Goal: Task Accomplishment & Management: Manage account settings

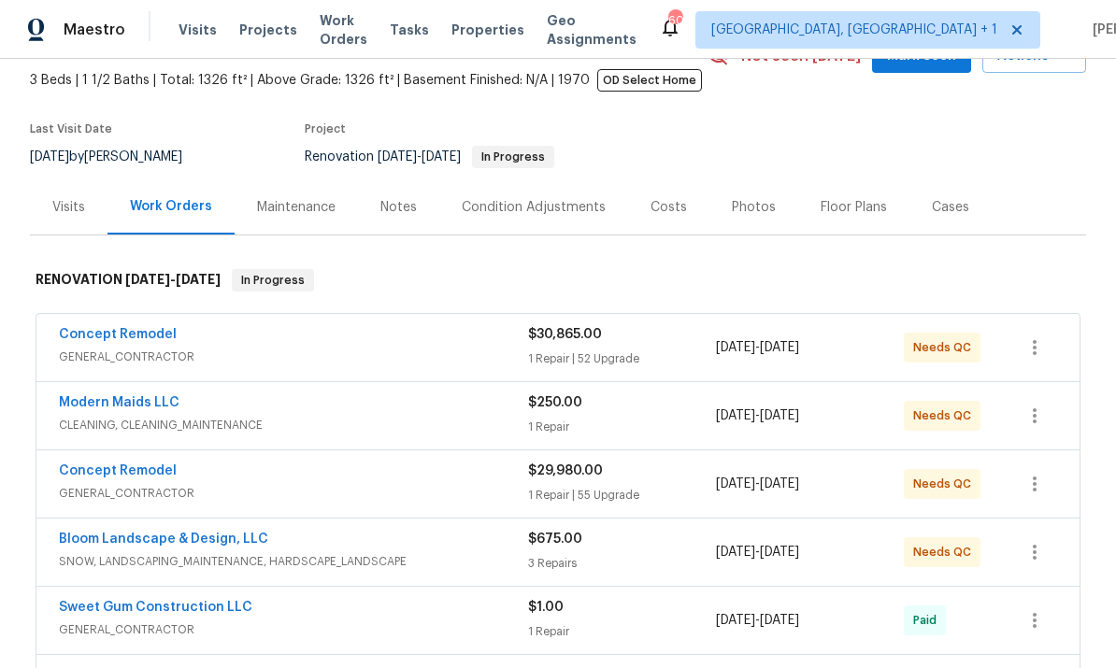
scroll to position [115, 0]
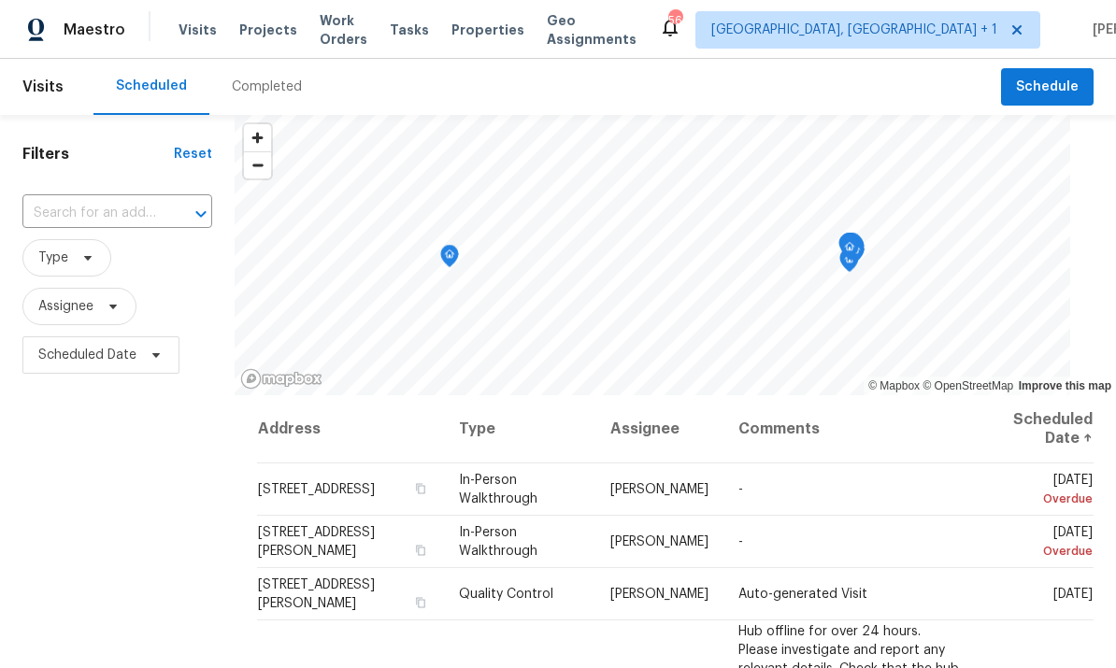
click at [132, 224] on input "text" at bounding box center [90, 213] width 137 height 29
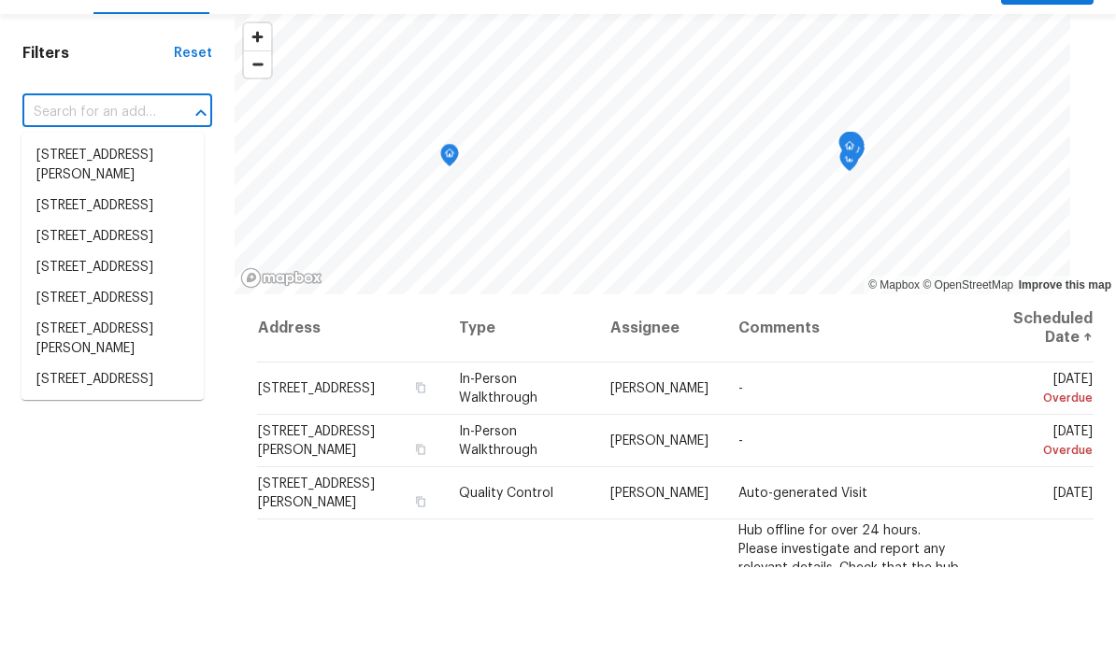
scroll to position [70, 0]
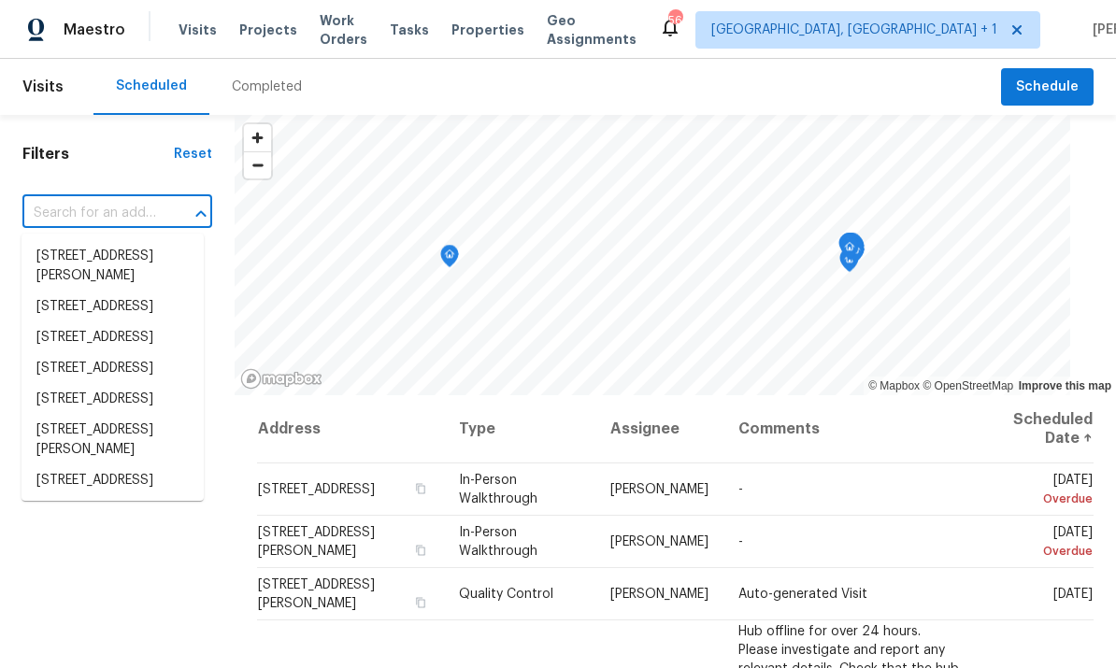
click at [114, 199] on input "text" at bounding box center [90, 213] width 137 height 29
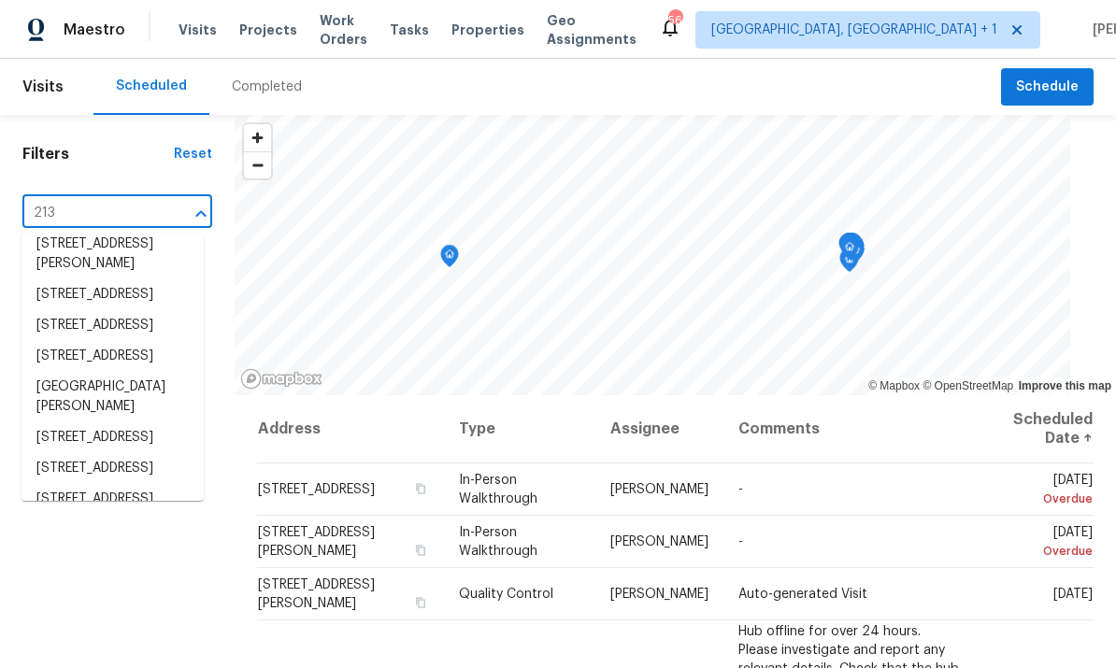
scroll to position [715, 0]
click at [114, 199] on input "213" at bounding box center [90, 213] width 137 height 29
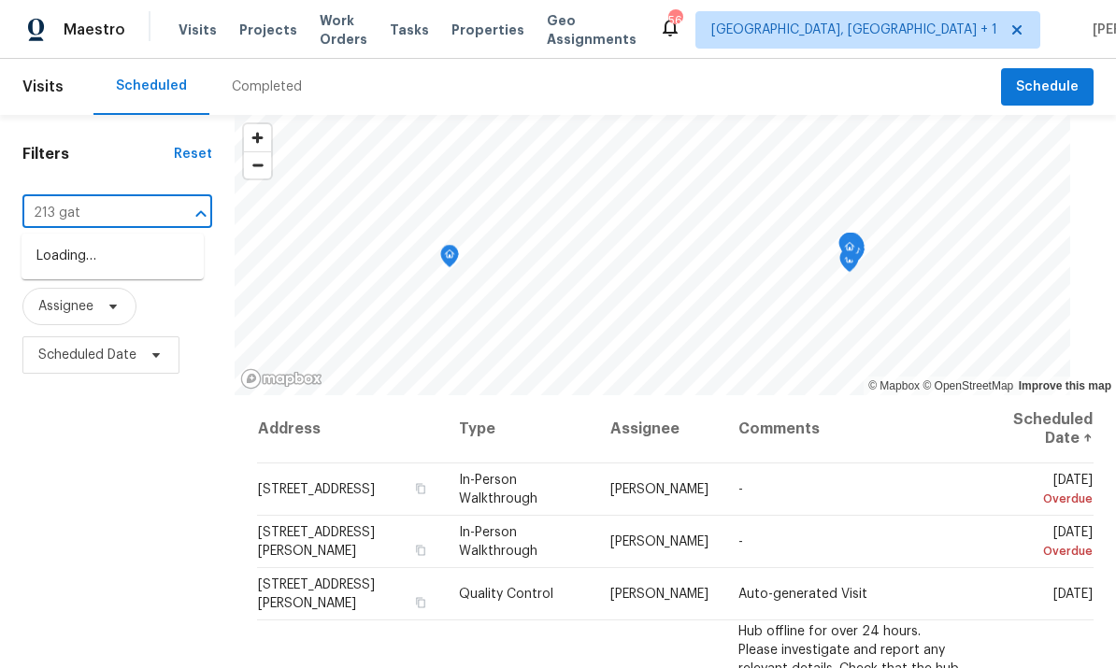
type input "213 gate"
click at [116, 241] on li "213 Gatewood Dr, Garner, NC 27529" at bounding box center [112, 266] width 182 height 50
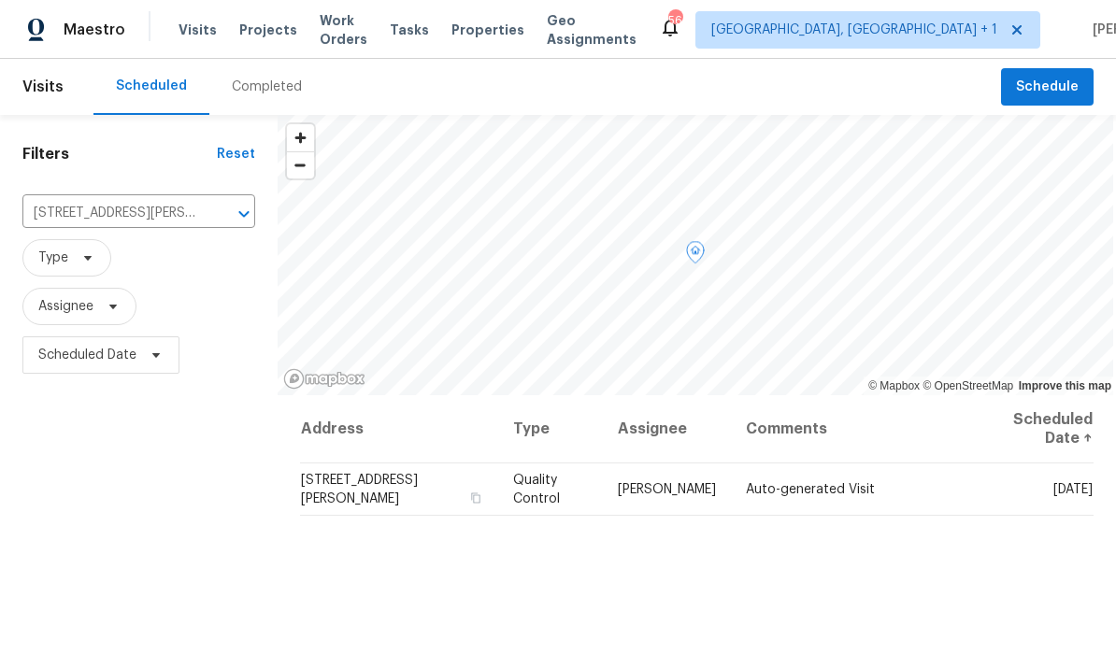
click at [0, 0] on span at bounding box center [0, 0] width 0 height 0
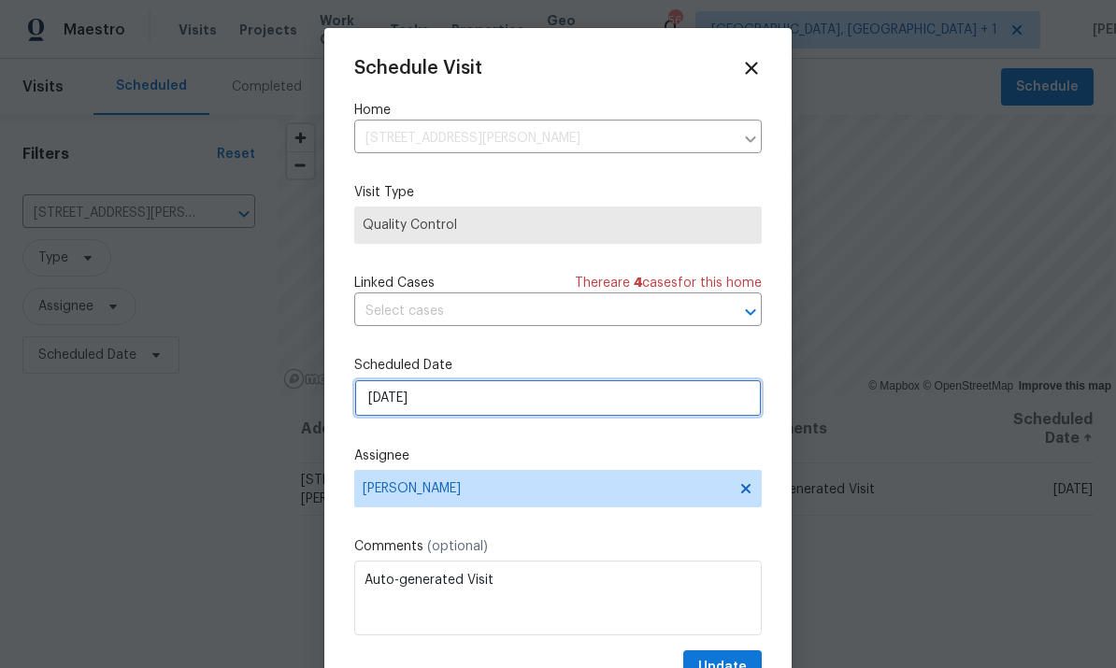
click at [534, 396] on input "9/30/2025" at bounding box center [558, 397] width 408 height 37
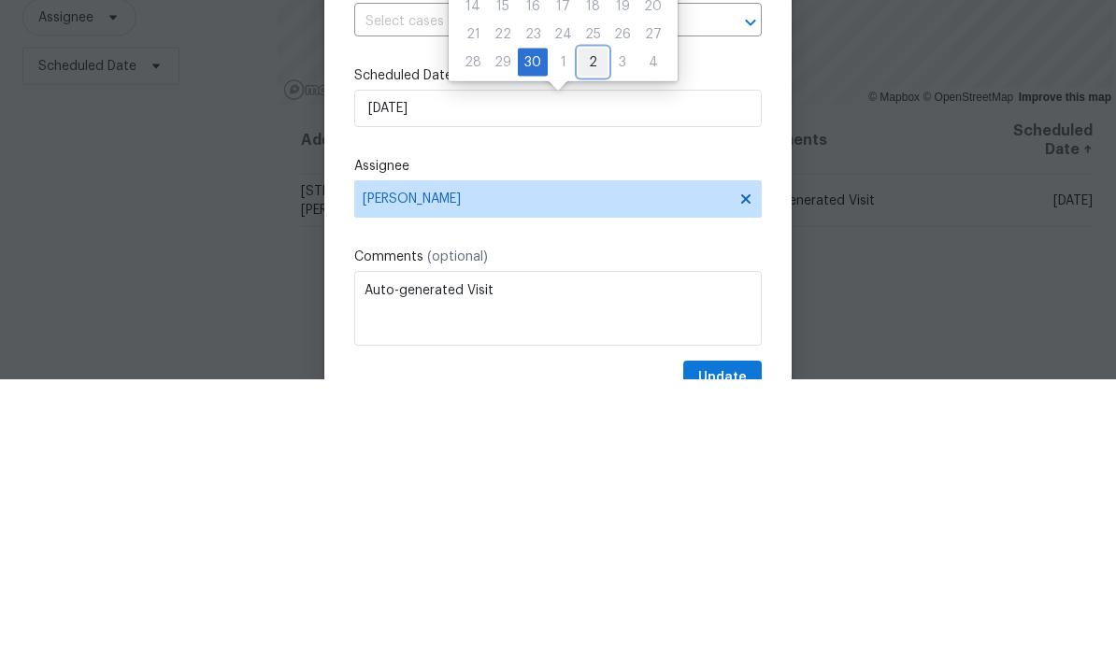
click at [585, 338] on div "2" at bounding box center [593, 351] width 29 height 26
type input "10/2/2025"
select select "9"
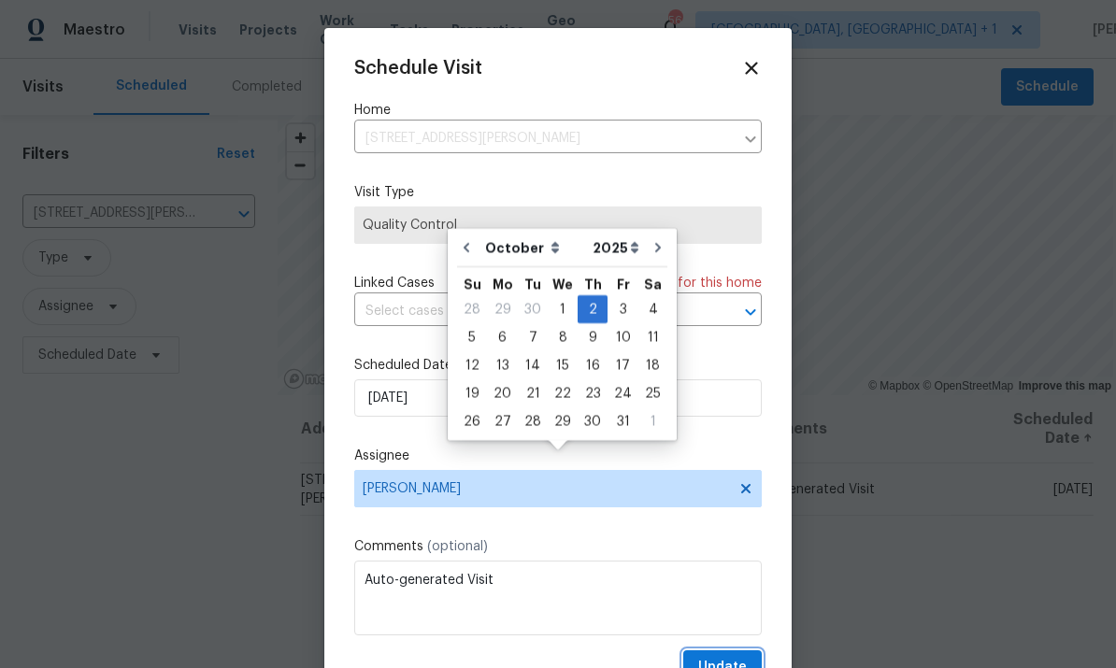
click at [740, 660] on button "Update" at bounding box center [722, 668] width 79 height 35
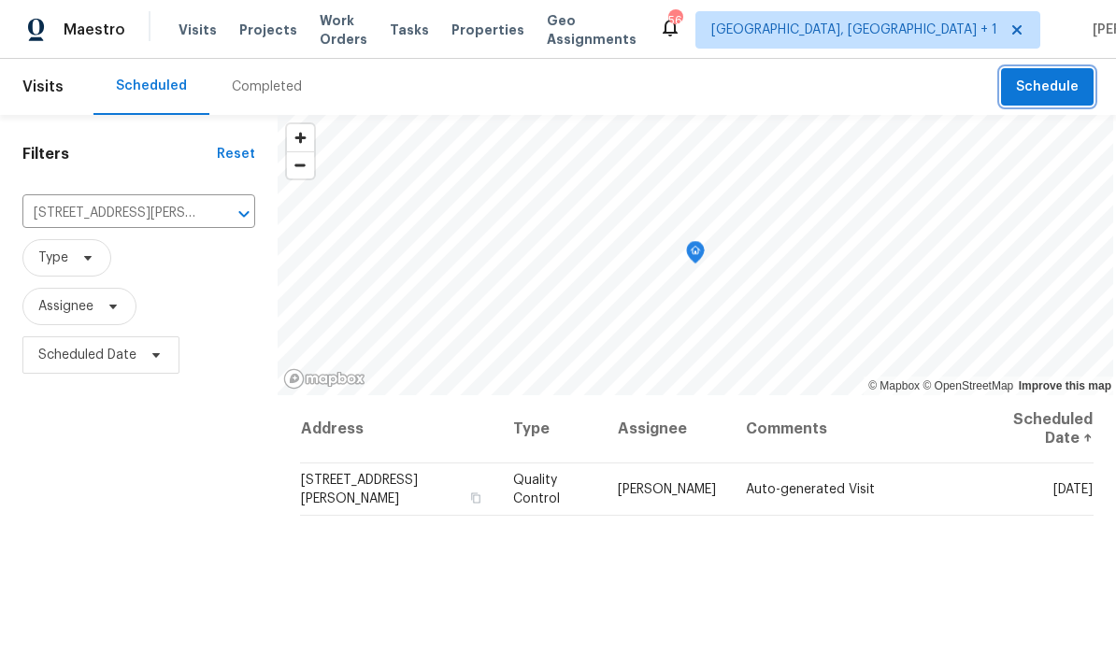
click at [1059, 68] on button "Schedule" at bounding box center [1047, 87] width 93 height 38
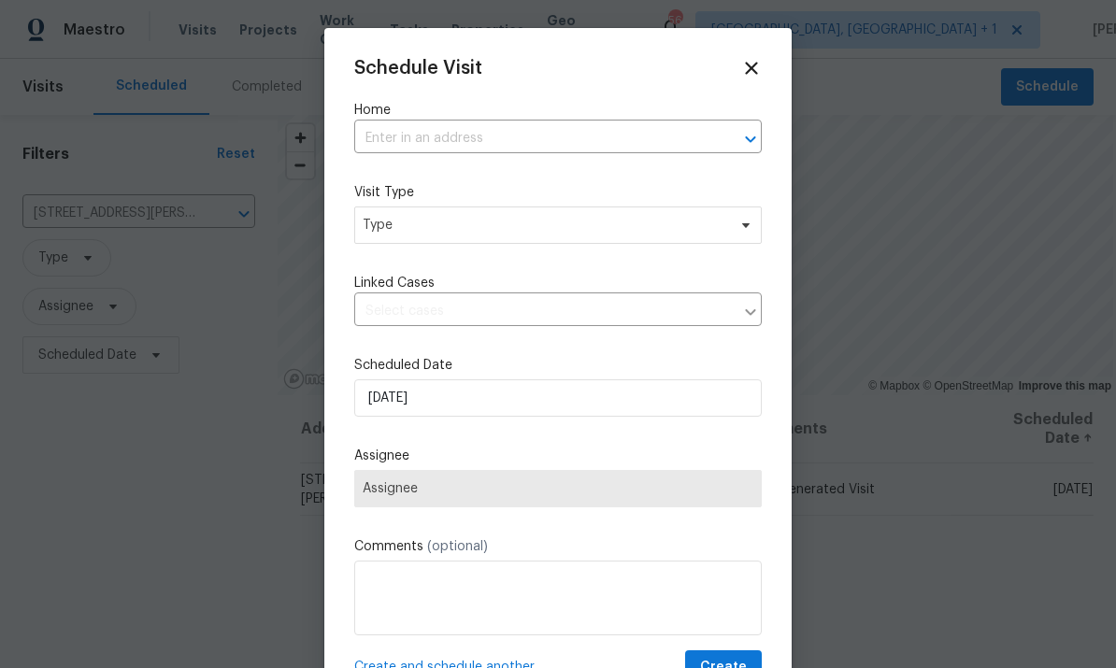
click at [1014, 122] on div at bounding box center [558, 334] width 1116 height 668
click at [227, 346] on div at bounding box center [558, 334] width 1116 height 668
click at [747, 66] on icon at bounding box center [751, 68] width 21 height 21
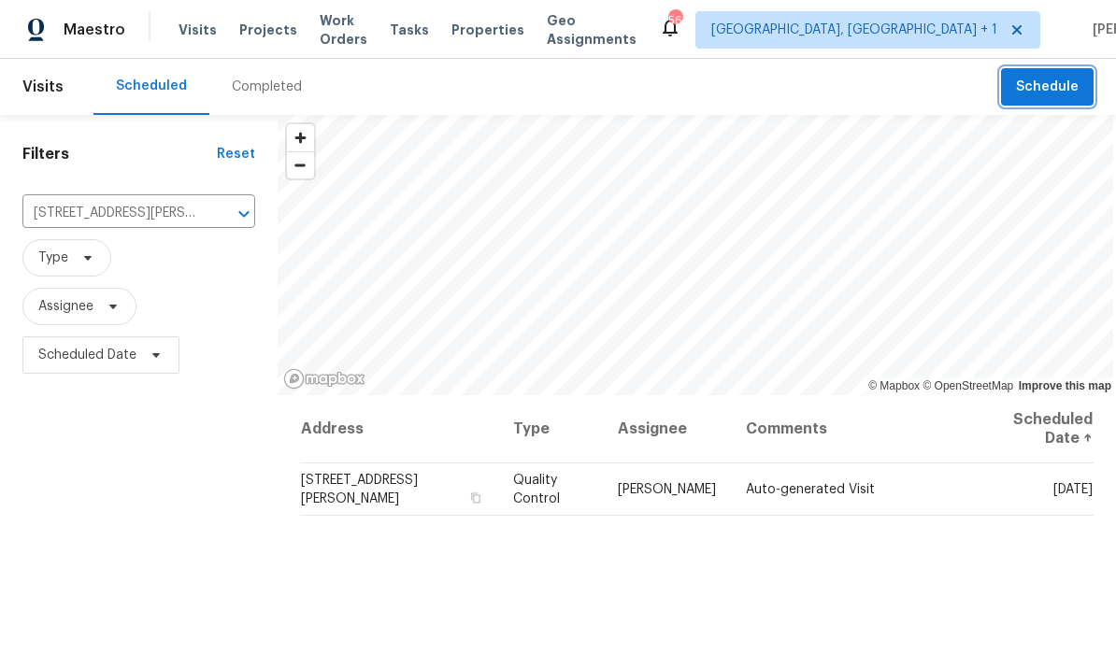
scroll to position [0, 0]
click at [257, 24] on span "Projects" at bounding box center [268, 30] width 58 height 19
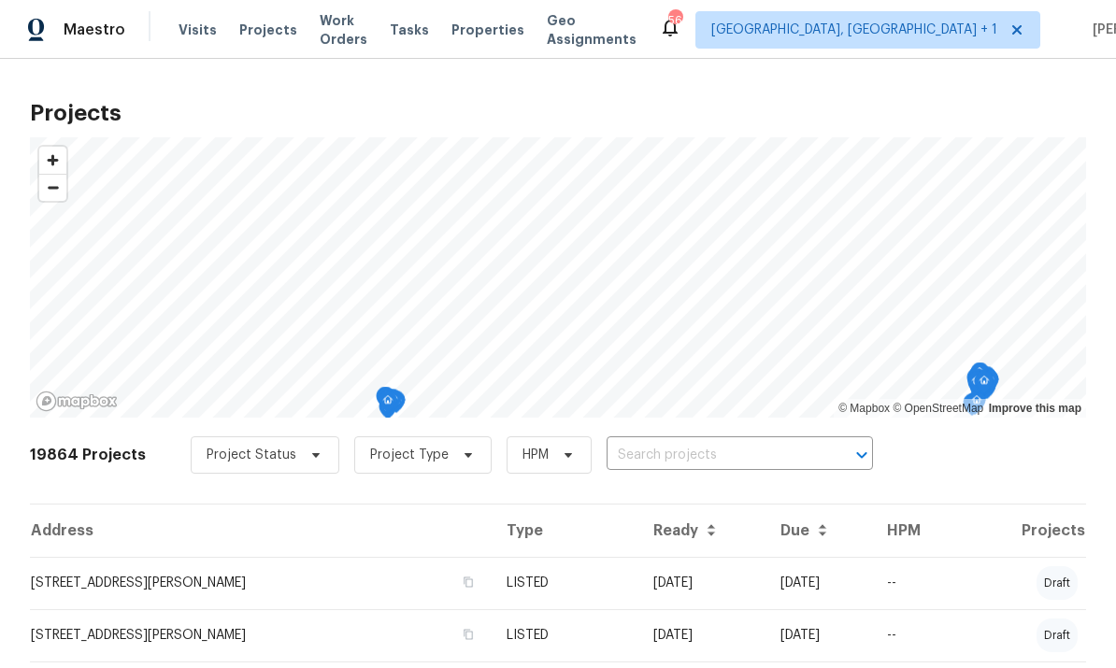
click at [681, 441] on input "text" at bounding box center [714, 455] width 214 height 29
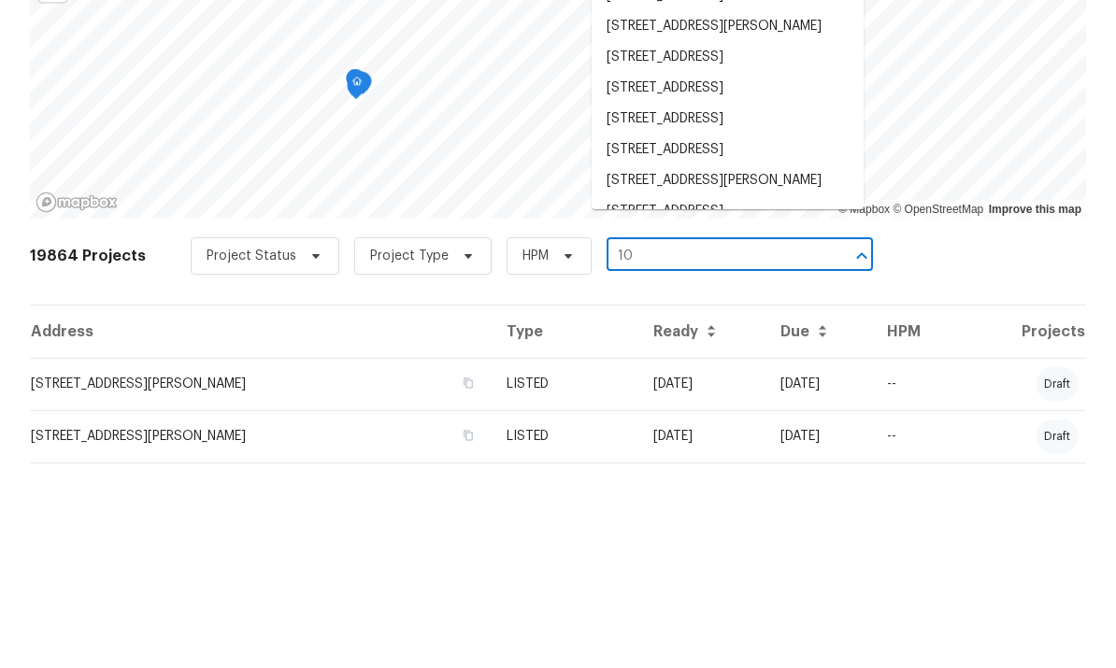
scroll to position [70, 0]
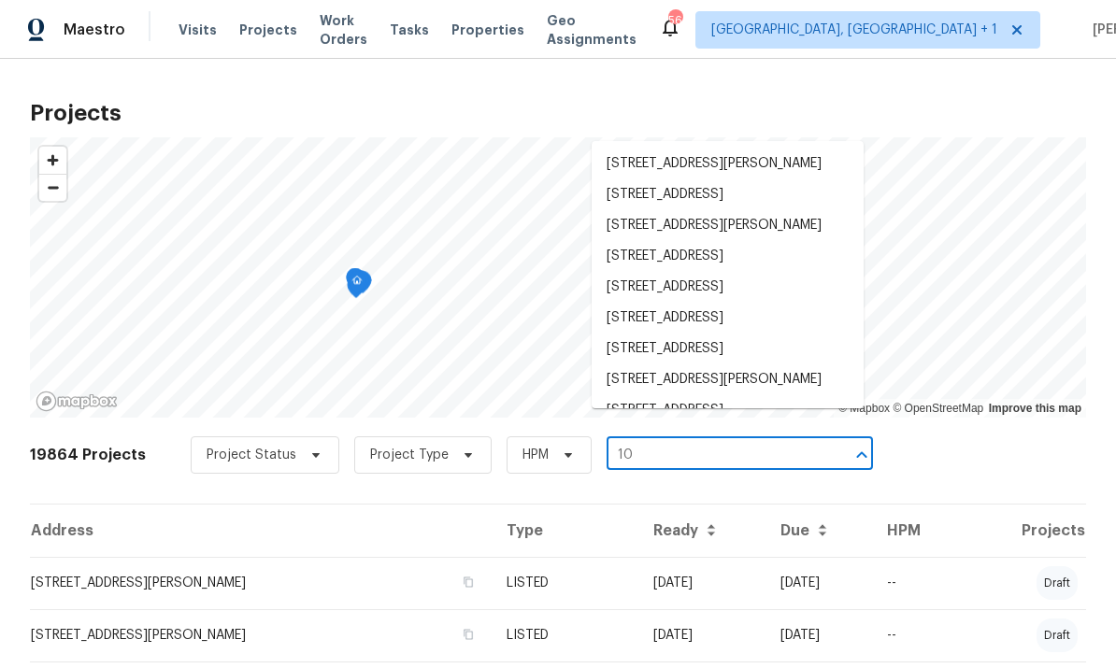
click at [657, 441] on input "10" at bounding box center [714, 455] width 214 height 29
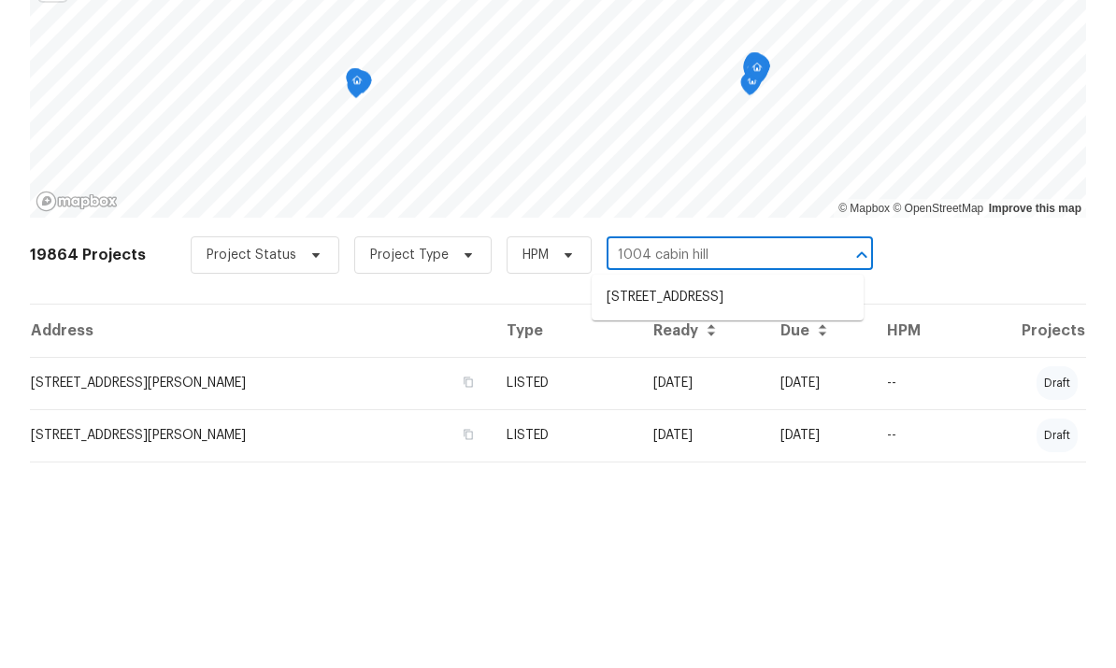
type input "1004 cabin hill"
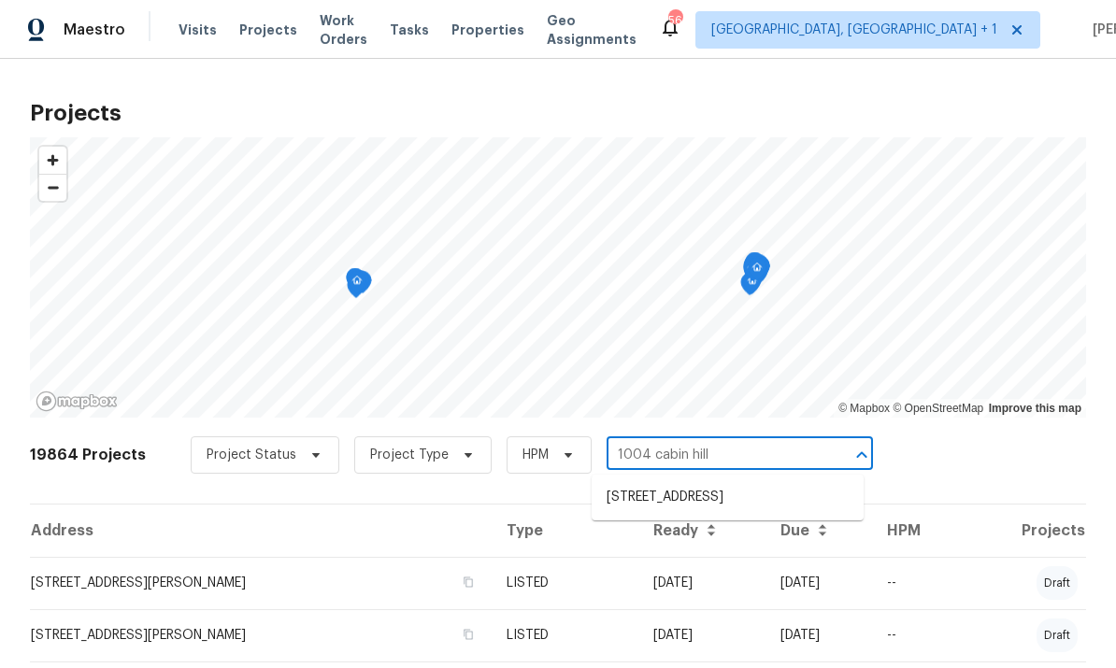
click at [715, 482] on li "1004 Cabin Hill Way, Garner, NC 27529" at bounding box center [728, 497] width 272 height 31
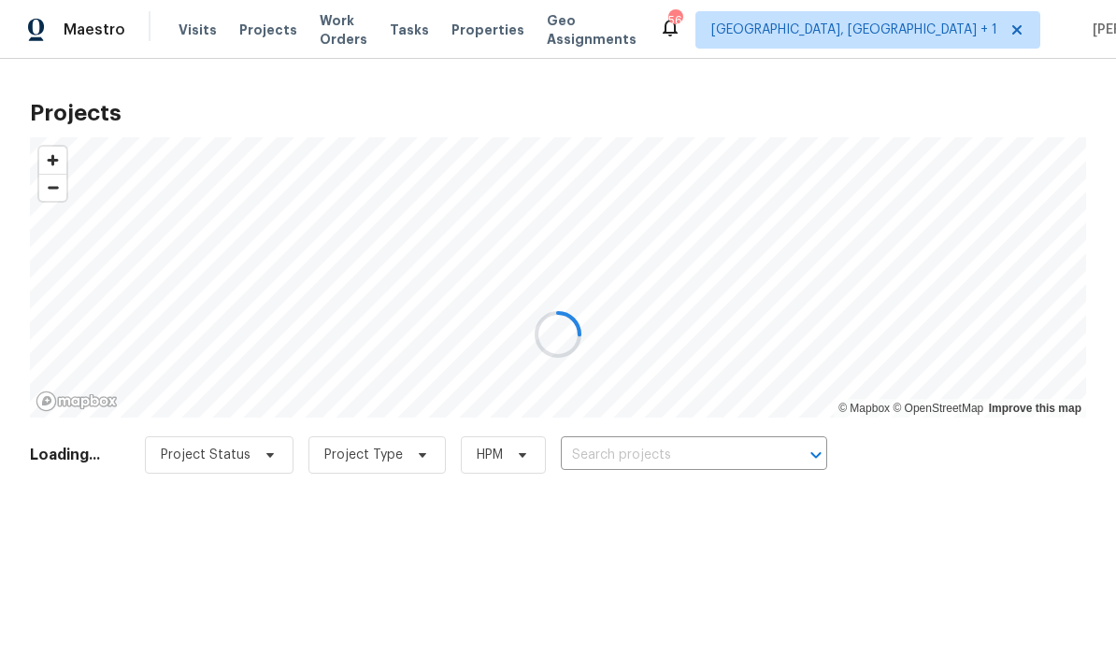
type input "1004 Cabin Hill Way, Garner, NC 27529"
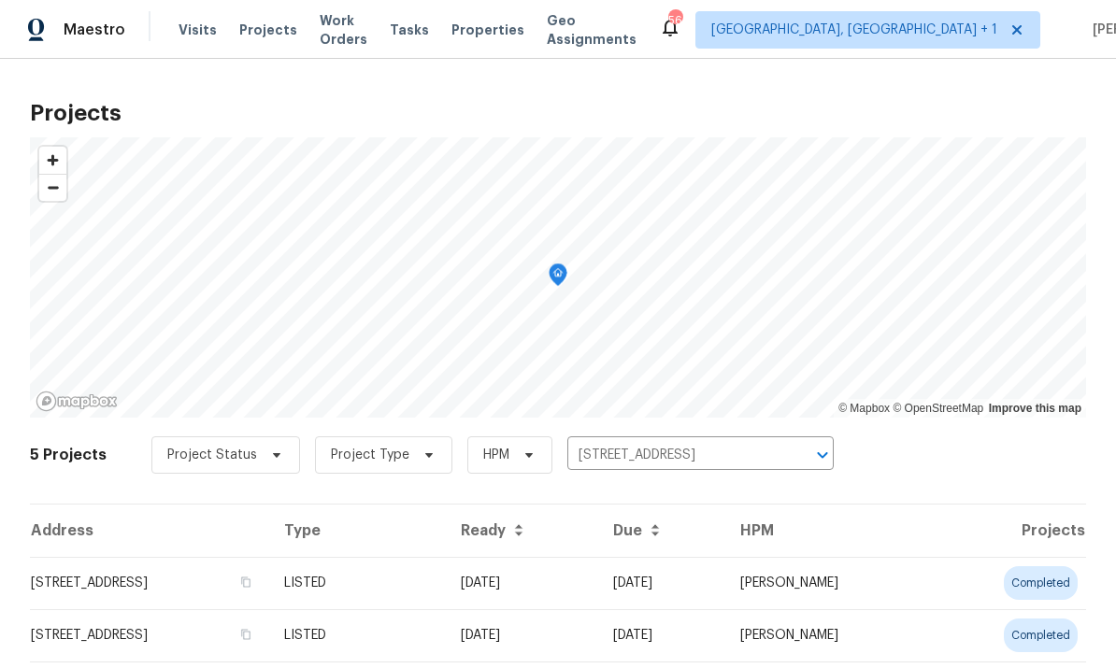
click at [213, 583] on td "1004 Cabin Hill Way, Garner, NC 27529" at bounding box center [149, 583] width 239 height 52
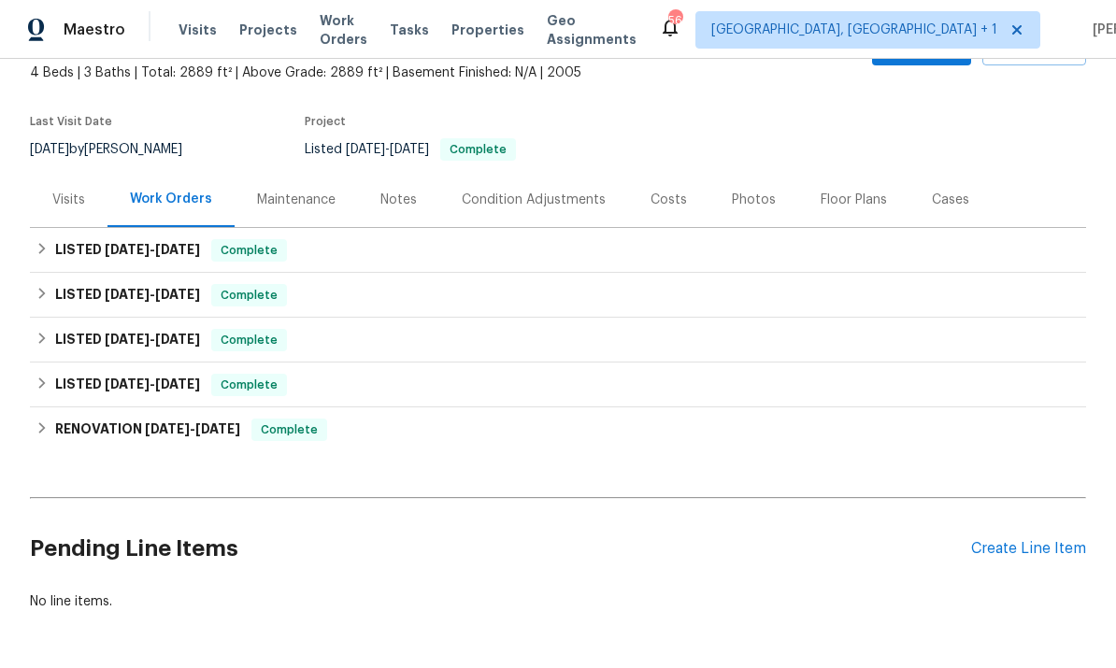
scroll to position [110, 0]
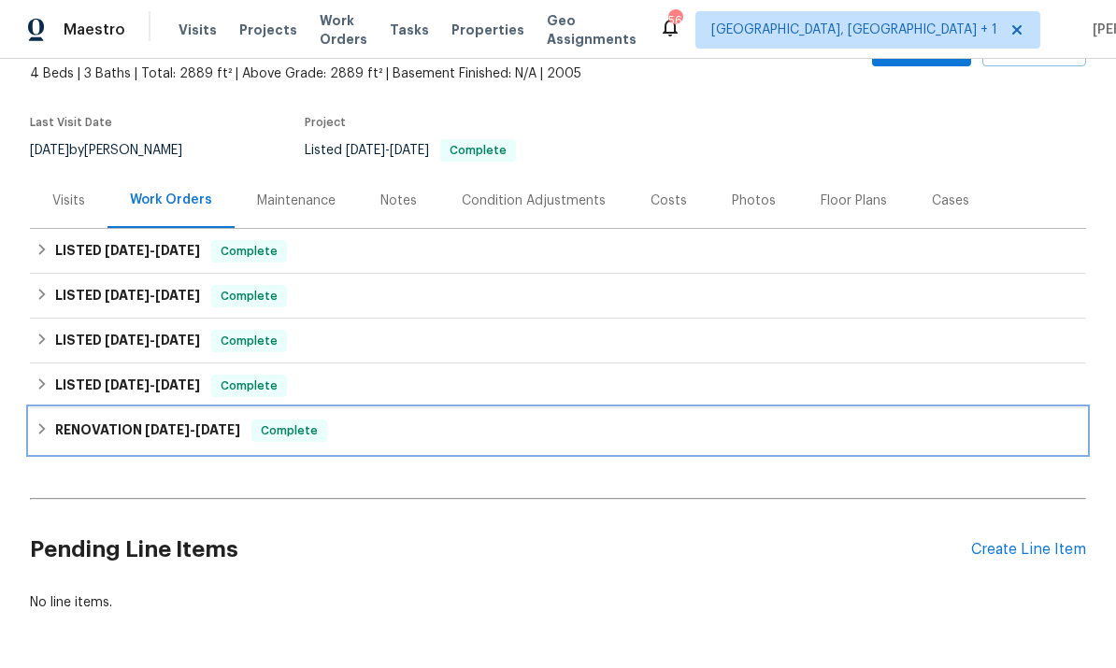
click at [158, 428] on span "12/16/24" at bounding box center [167, 429] width 45 height 13
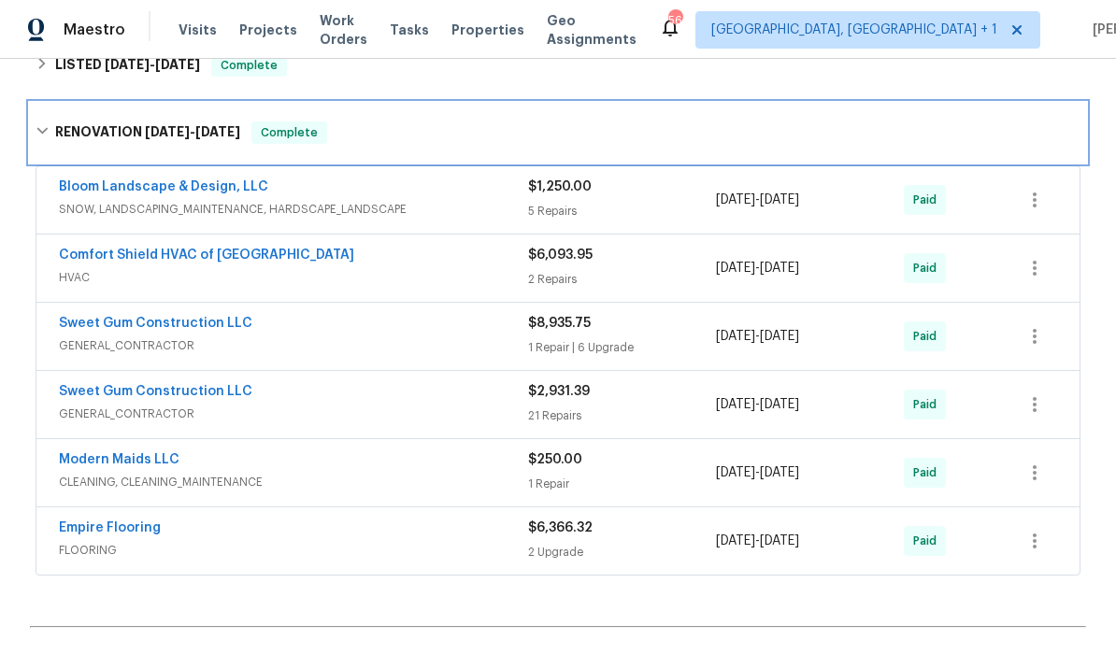
scroll to position [436, 0]
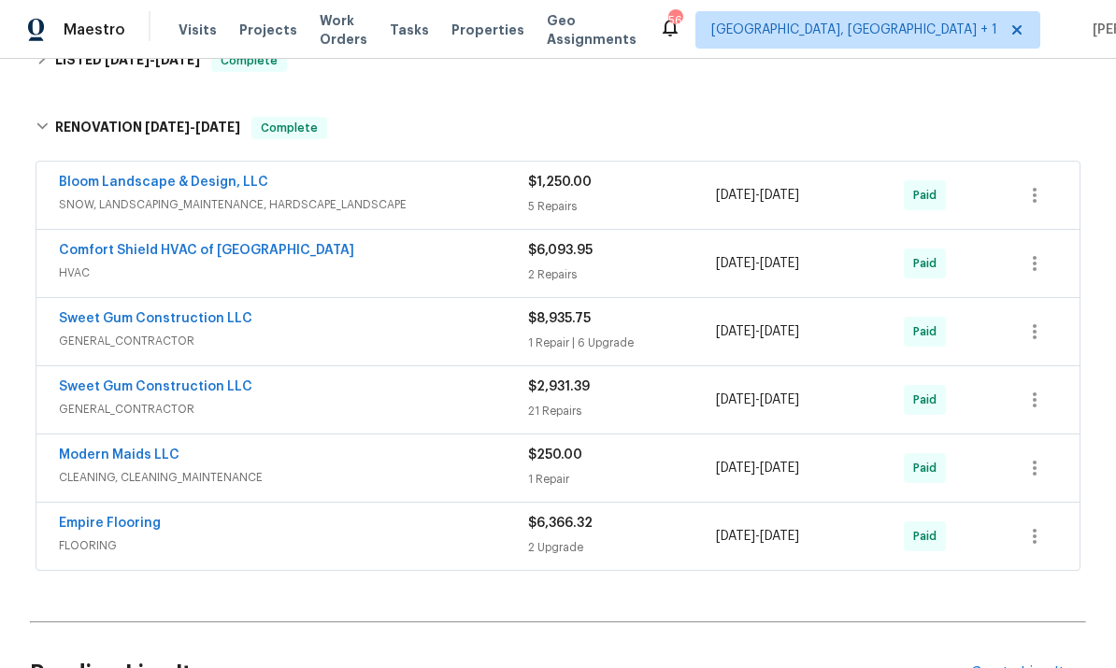
click at [208, 393] on link "Sweet Gum Construction LLC" at bounding box center [155, 386] width 193 height 13
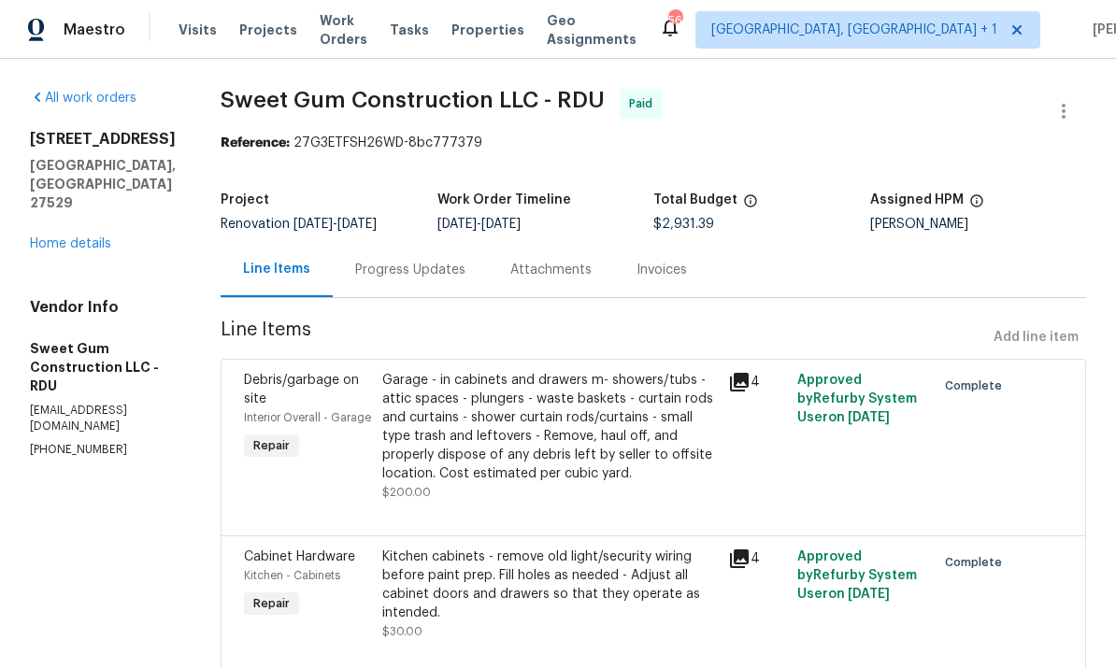
click at [461, 279] on div "Progress Updates" at bounding box center [410, 270] width 110 height 19
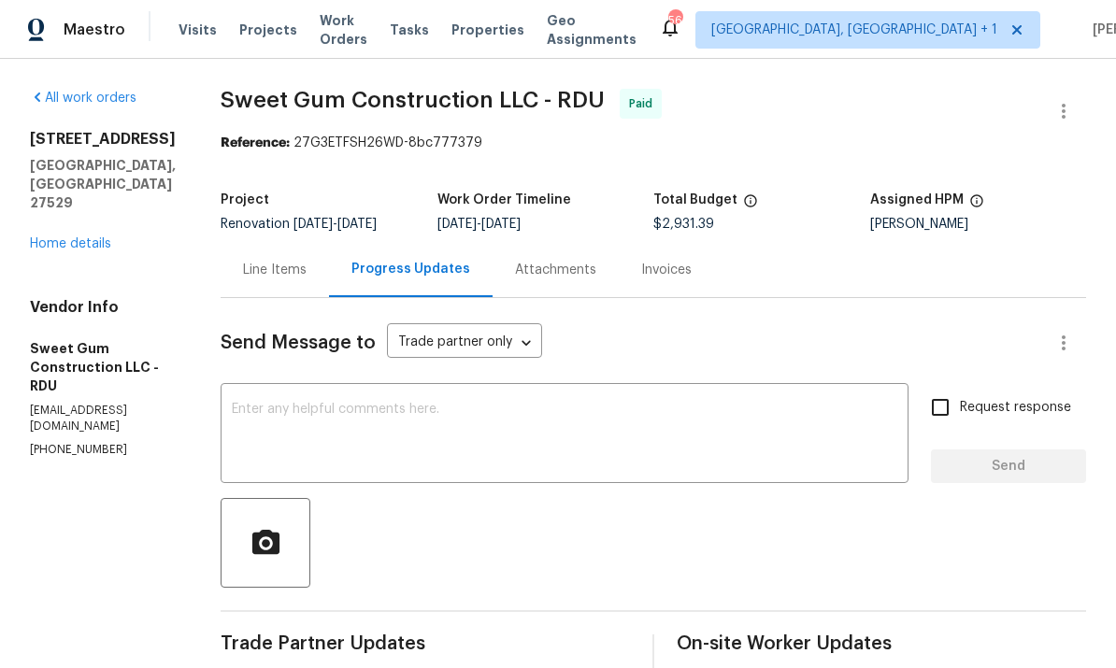
click at [99, 237] on link "Home details" at bounding box center [70, 243] width 81 height 13
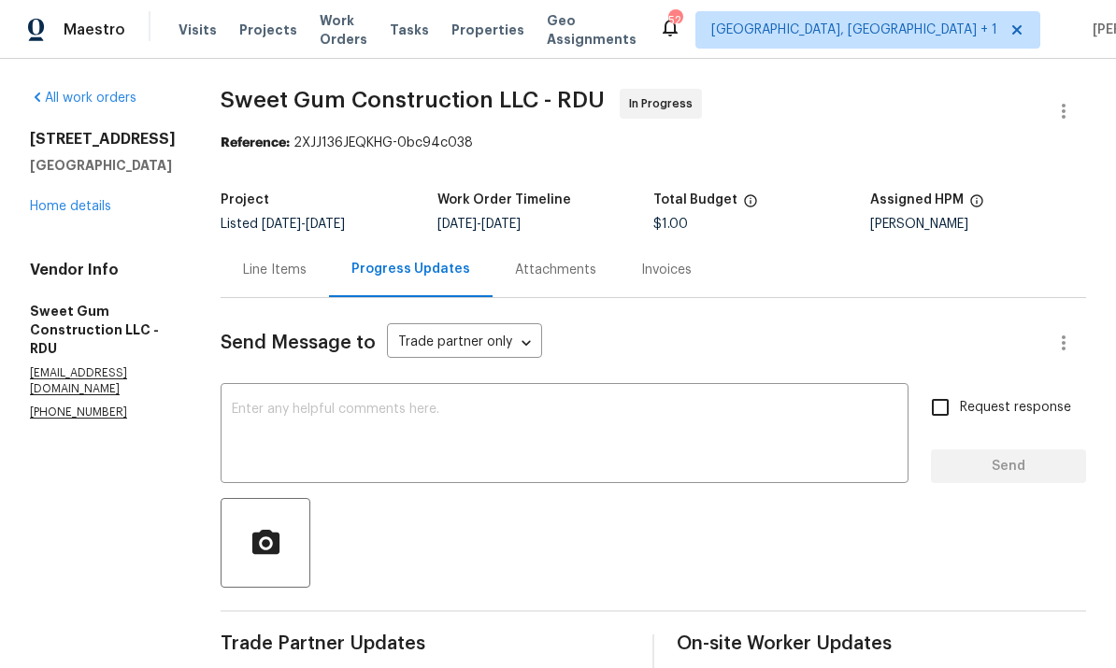
click at [86, 212] on link "Home details" at bounding box center [70, 206] width 81 height 13
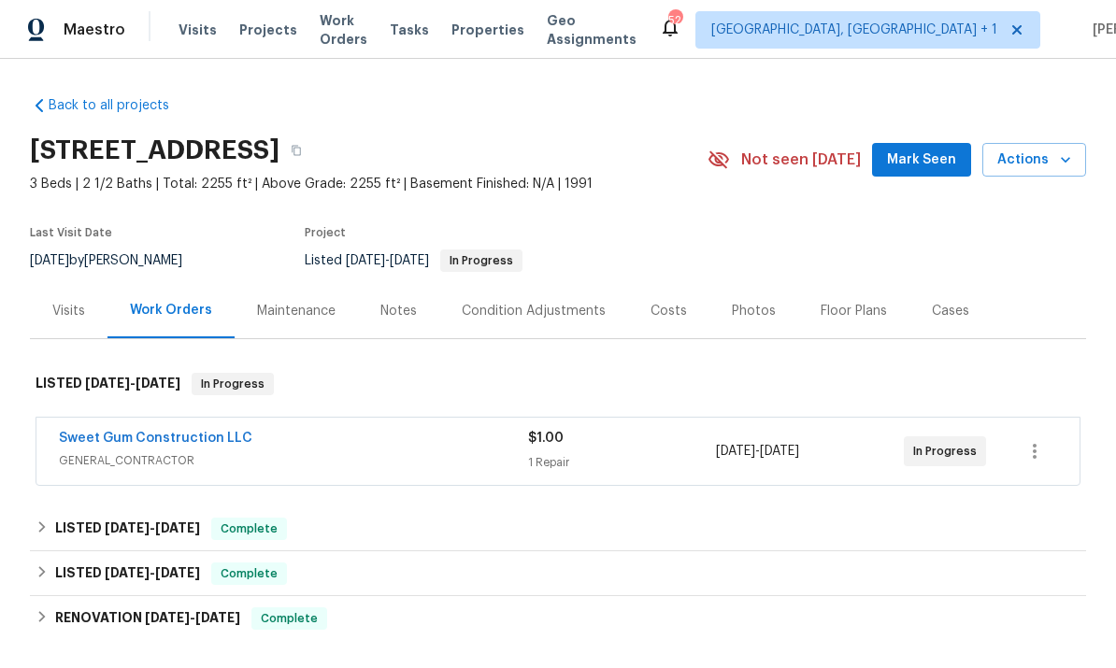
click at [170, 438] on link "Sweet Gum Construction LLC" at bounding box center [155, 438] width 193 height 13
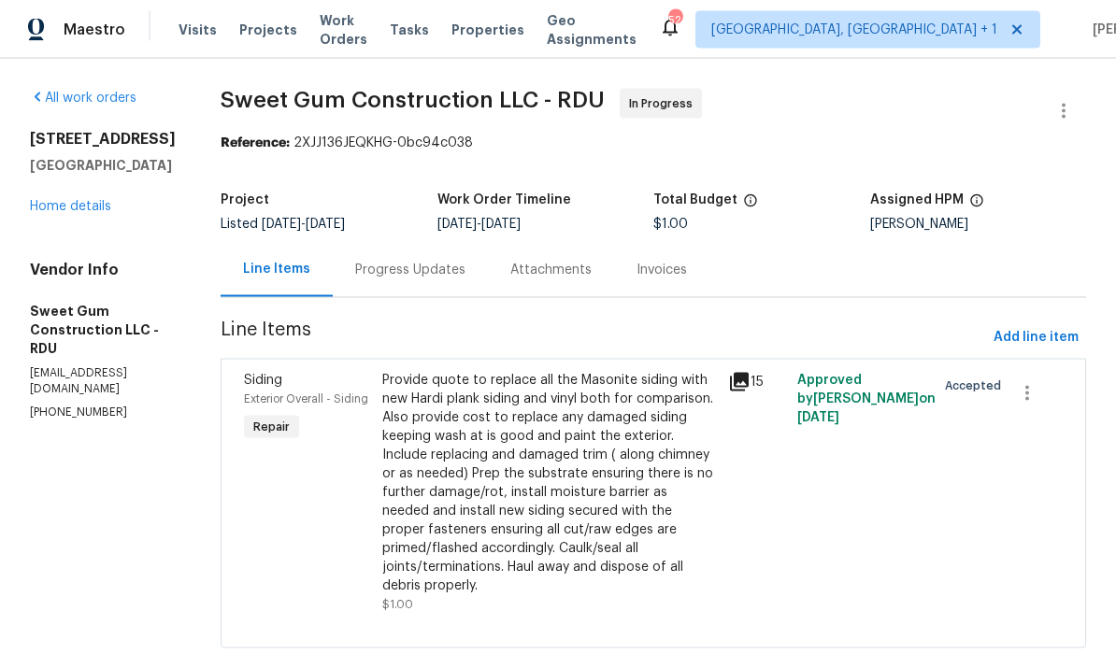
scroll to position [34, 0]
click at [587, 485] on div "Provide quote to replace all the Masonite siding with new Hardi plank siding an…" at bounding box center [549, 483] width 335 height 224
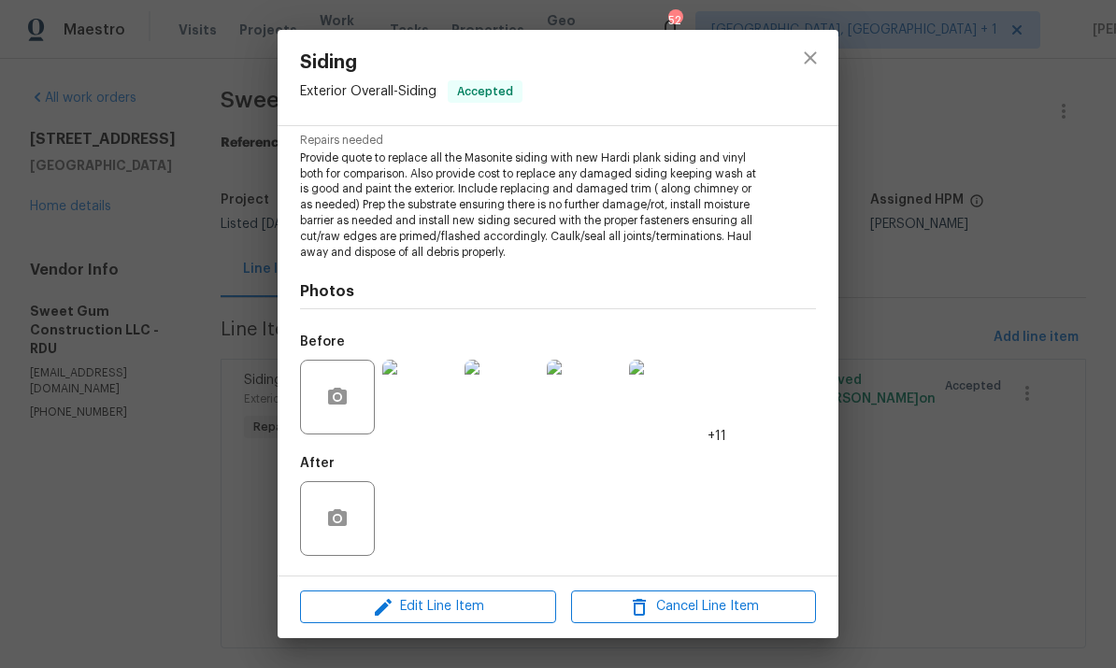
scroll to position [193, 0]
click at [481, 612] on span "Edit Line Item" at bounding box center [428, 606] width 245 height 23
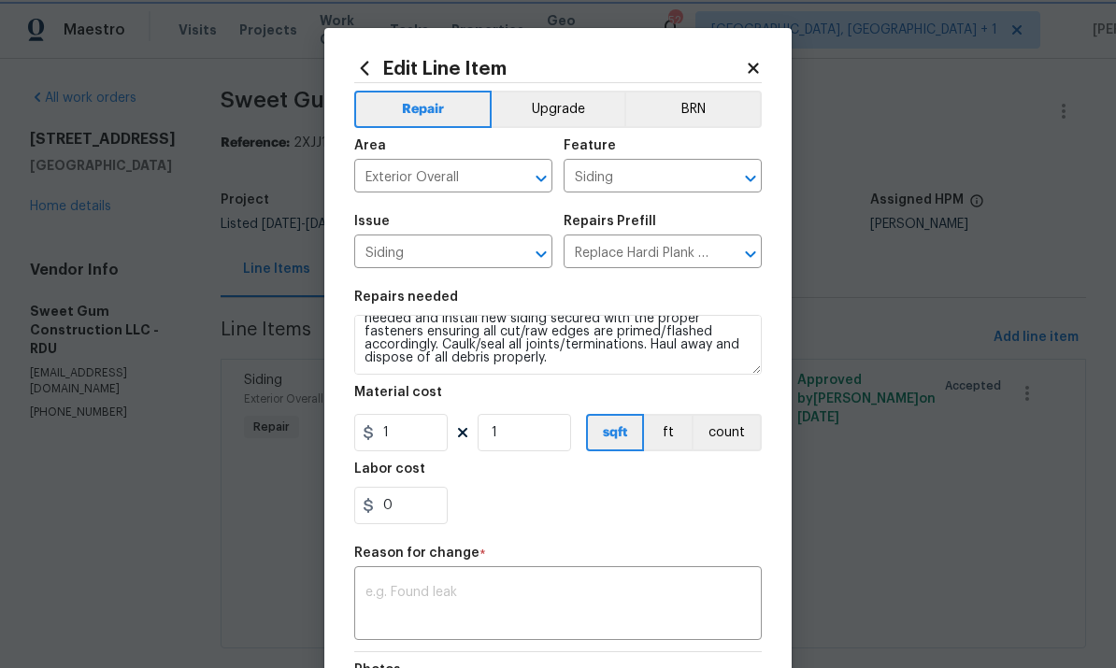
scroll to position [92, 0]
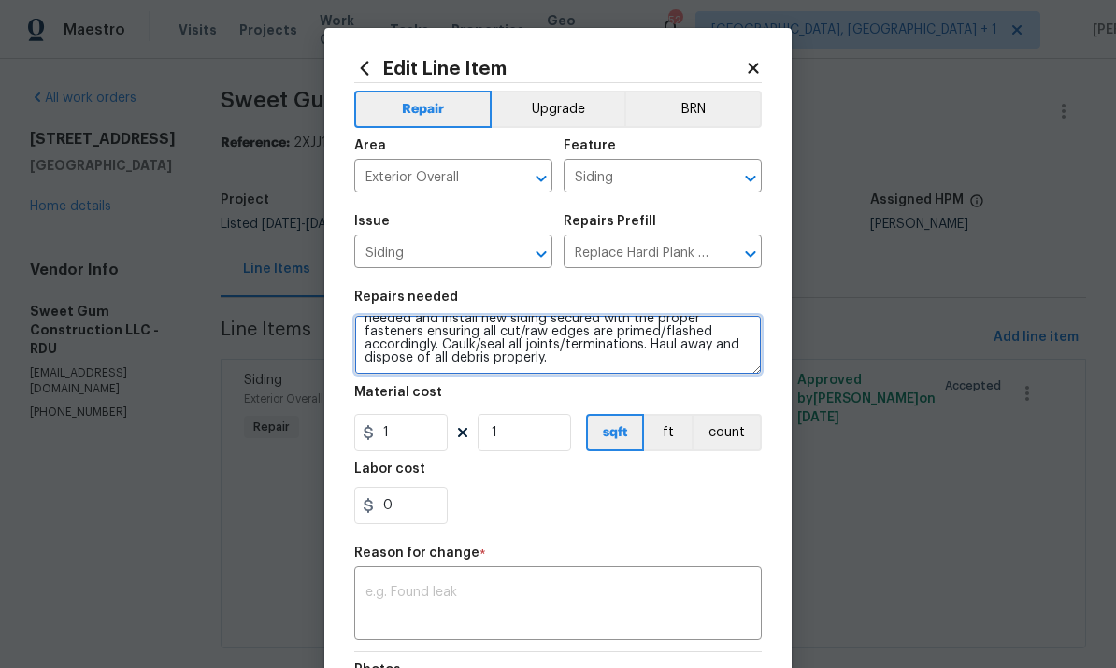
click at [456, 366] on textarea "Provide quote to replace all the Masonite siding with new Hardi plank siding an…" at bounding box center [558, 345] width 408 height 60
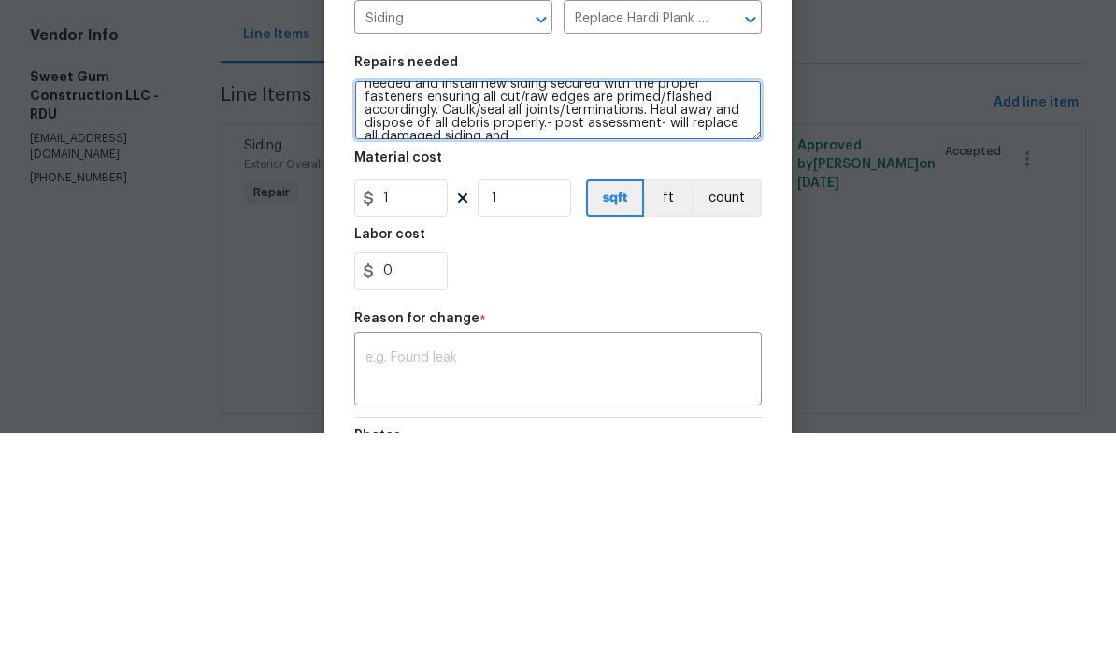
scroll to position [95, 0]
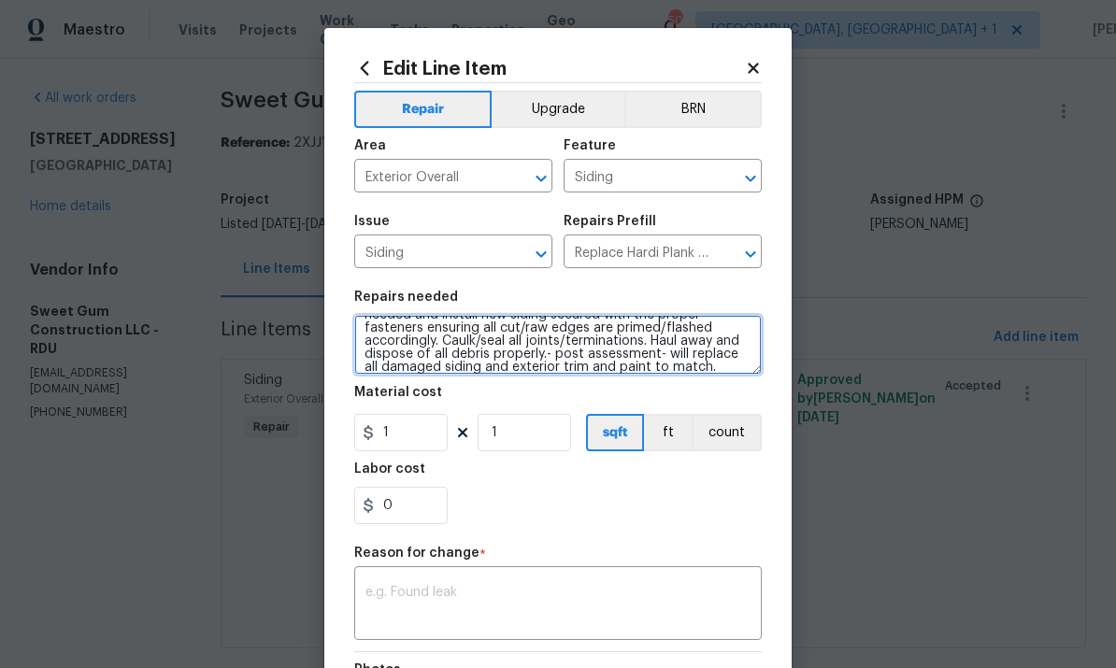
type textarea "Provide quote to replace all the Masonite siding with new Hardi plank siding an…"
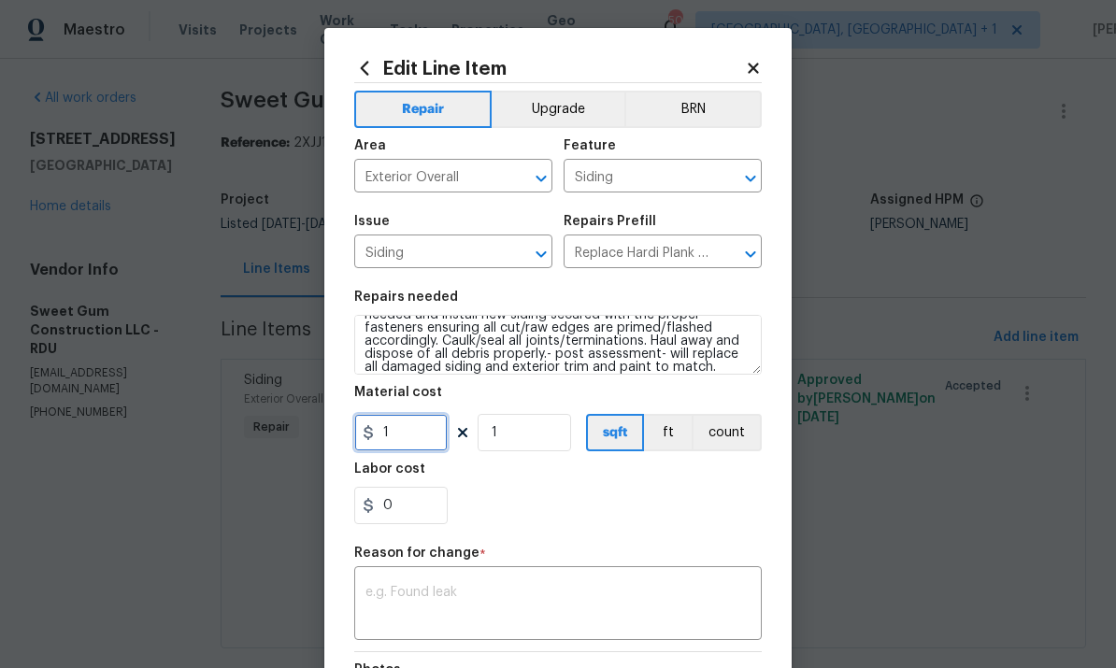
click at [421, 451] on input "1" at bounding box center [400, 432] width 93 height 37
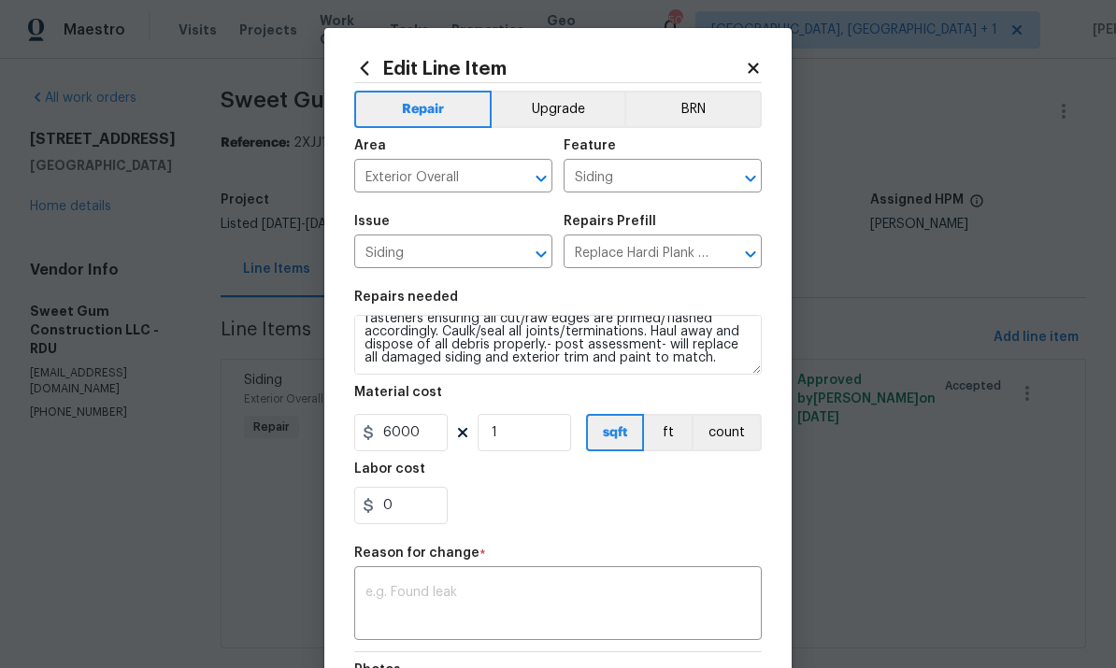
scroll to position [105, 0]
type input "6000"
click at [639, 363] on textarea "Provide quote to replace all the Masonite siding with new Hardi plank siding an…" at bounding box center [558, 345] width 408 height 60
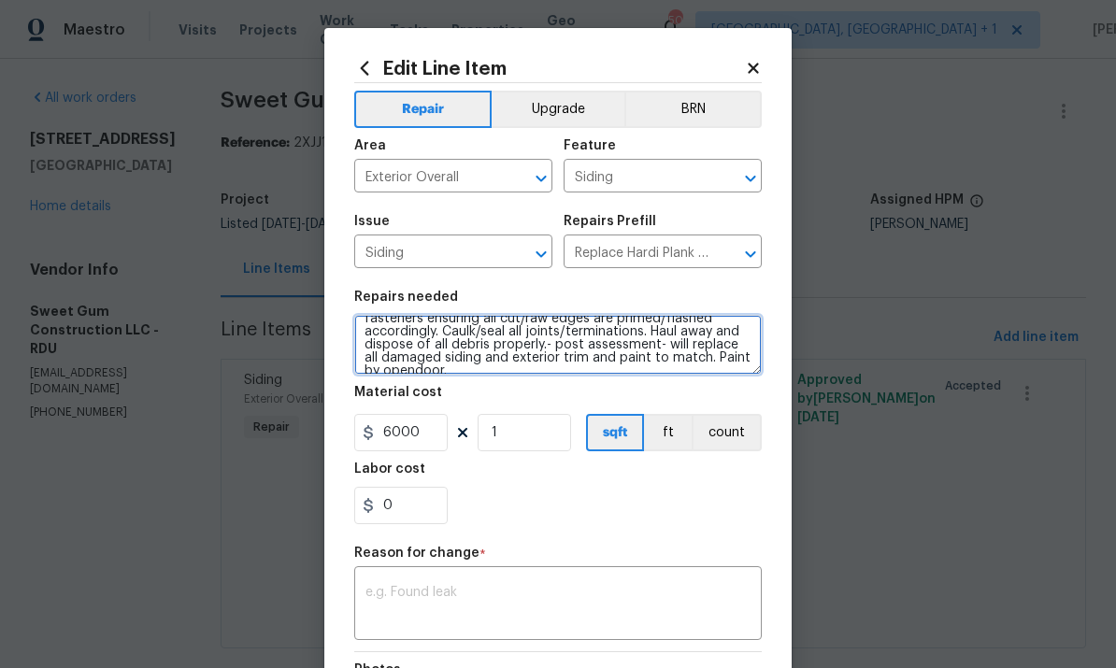
type textarea "Provide quote to replace all the Masonite siding with new Hardi plank siding an…"
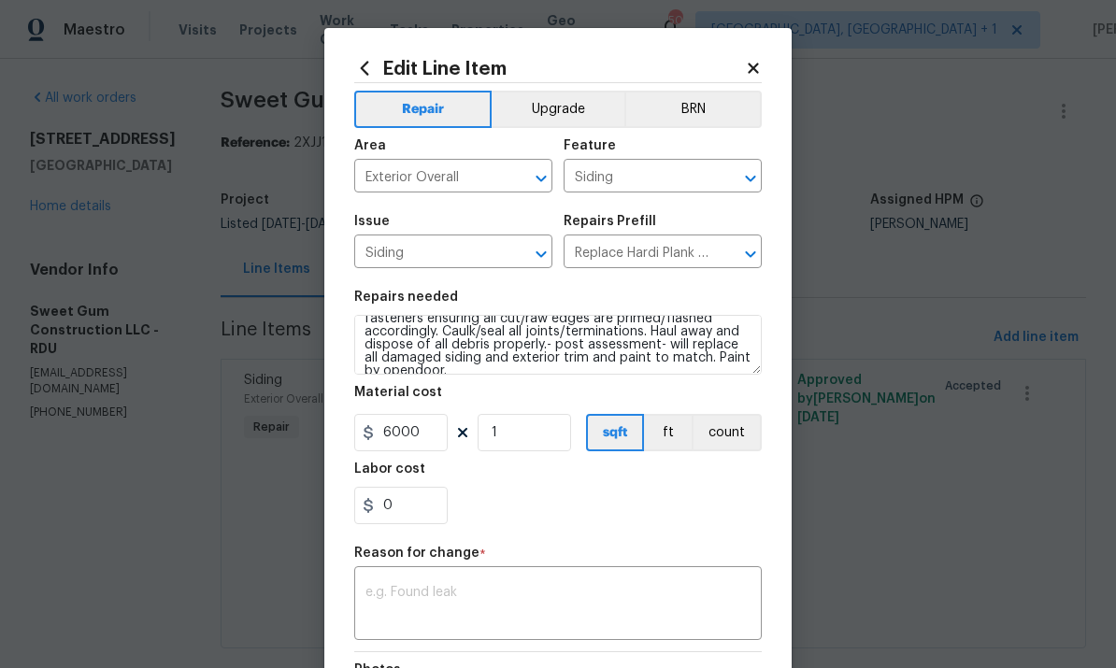
click at [466, 600] on textarea at bounding box center [557, 605] width 385 height 39
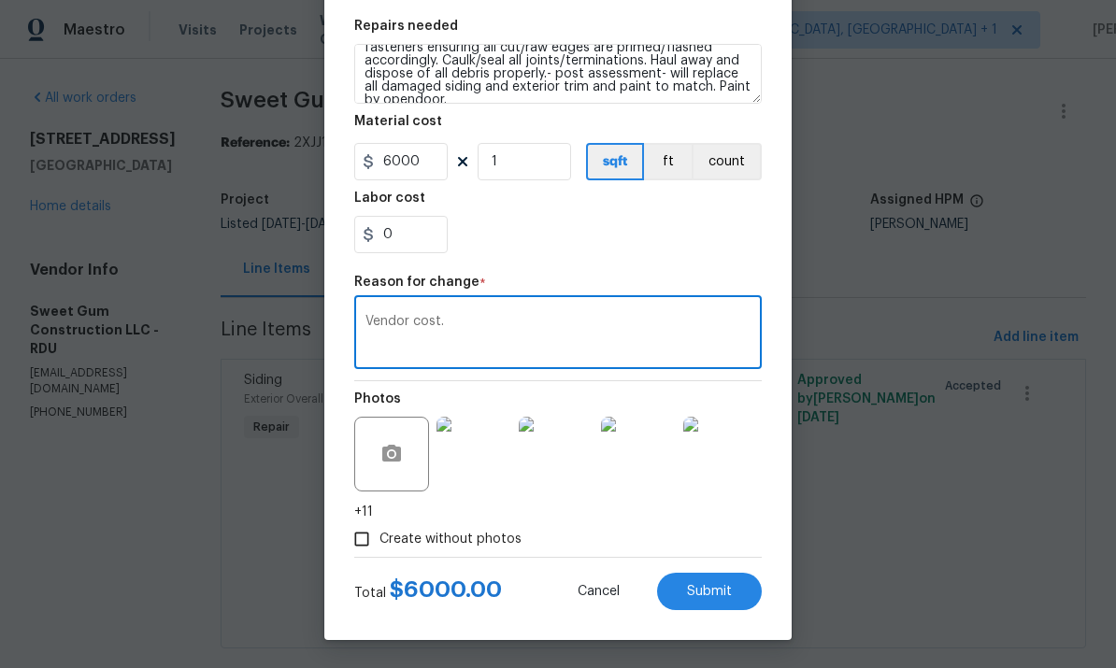
scroll to position [275, 0]
type textarea "Vendor cost."
click at [717, 607] on button "Submit" at bounding box center [709, 591] width 105 height 37
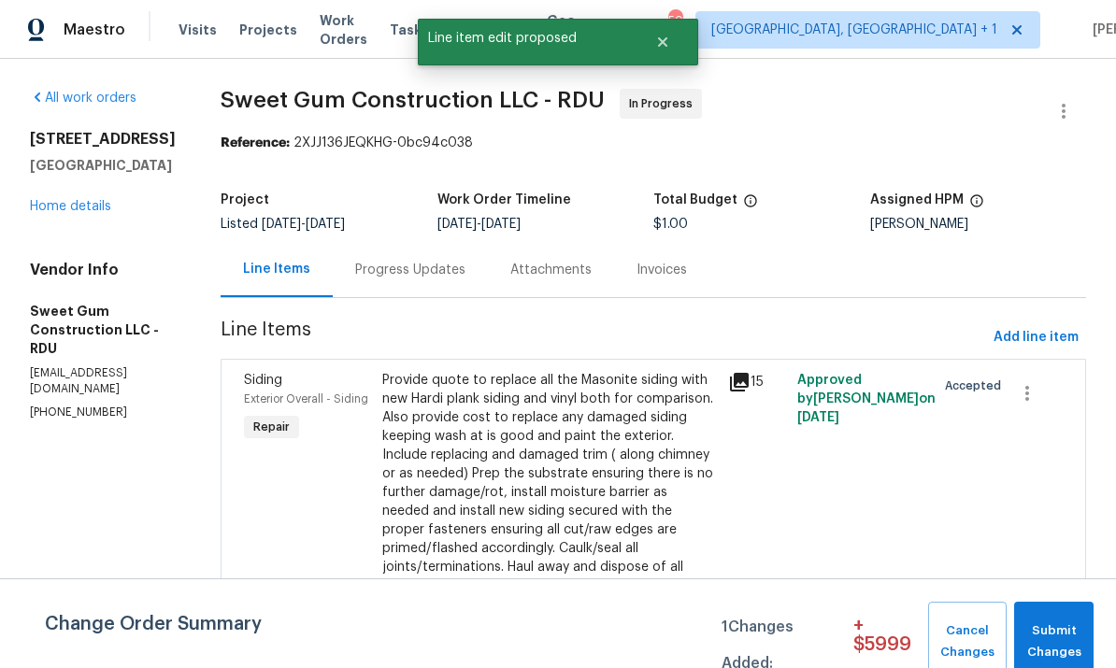
scroll to position [0, 0]
click at [1027, 636] on span "Submit Changes" at bounding box center [1053, 642] width 61 height 43
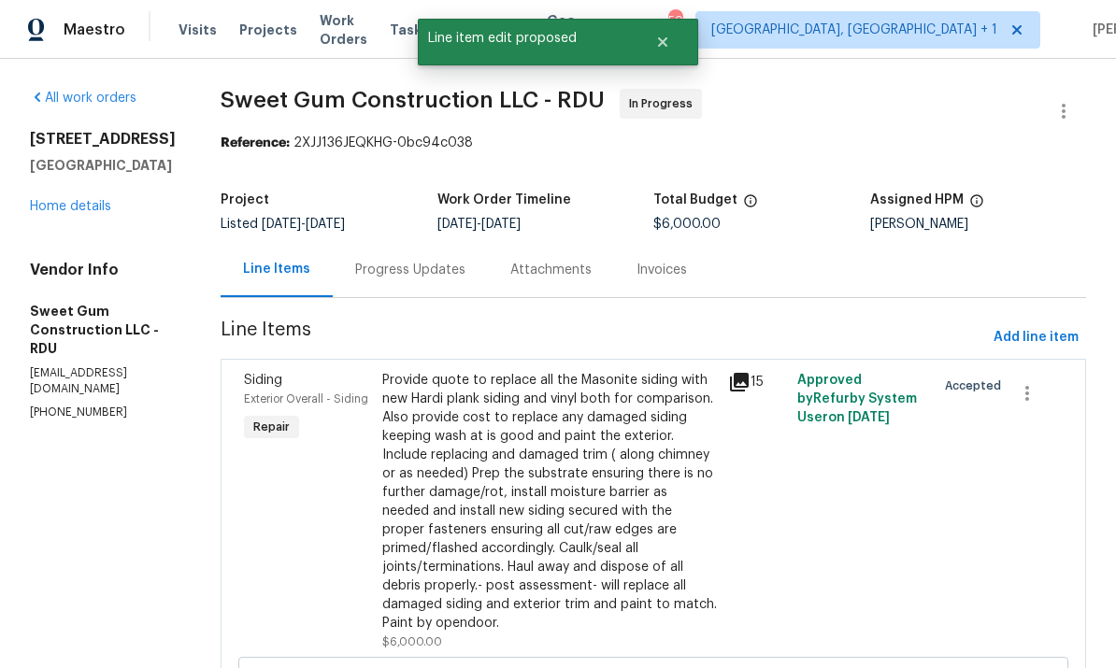
click at [530, 447] on div "Provide quote to replace all the Masonite siding with new Hardi plank siding an…" at bounding box center [549, 502] width 335 height 262
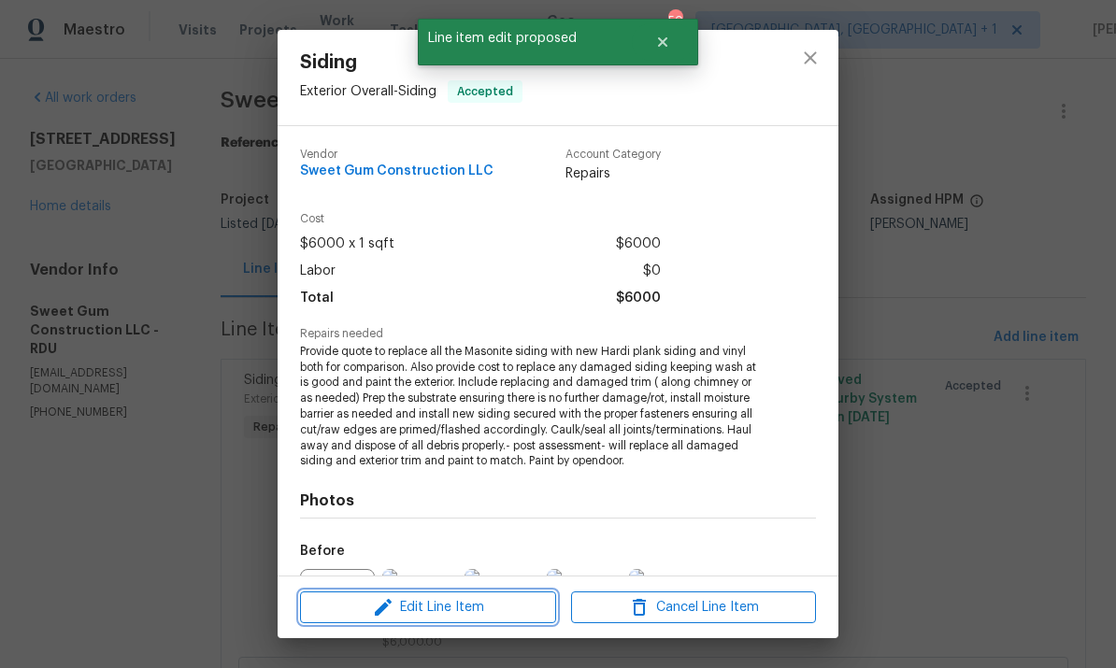
click at [504, 594] on button "Edit Line Item" at bounding box center [428, 608] width 256 height 33
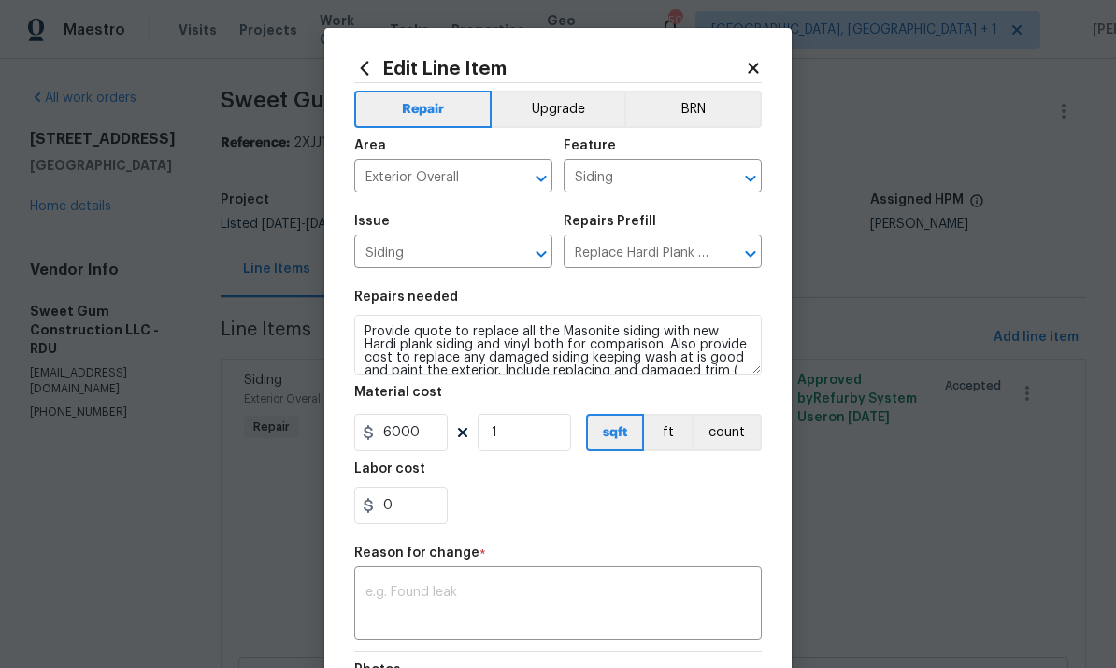
click at [562, 104] on button "Upgrade" at bounding box center [559, 109] width 134 height 37
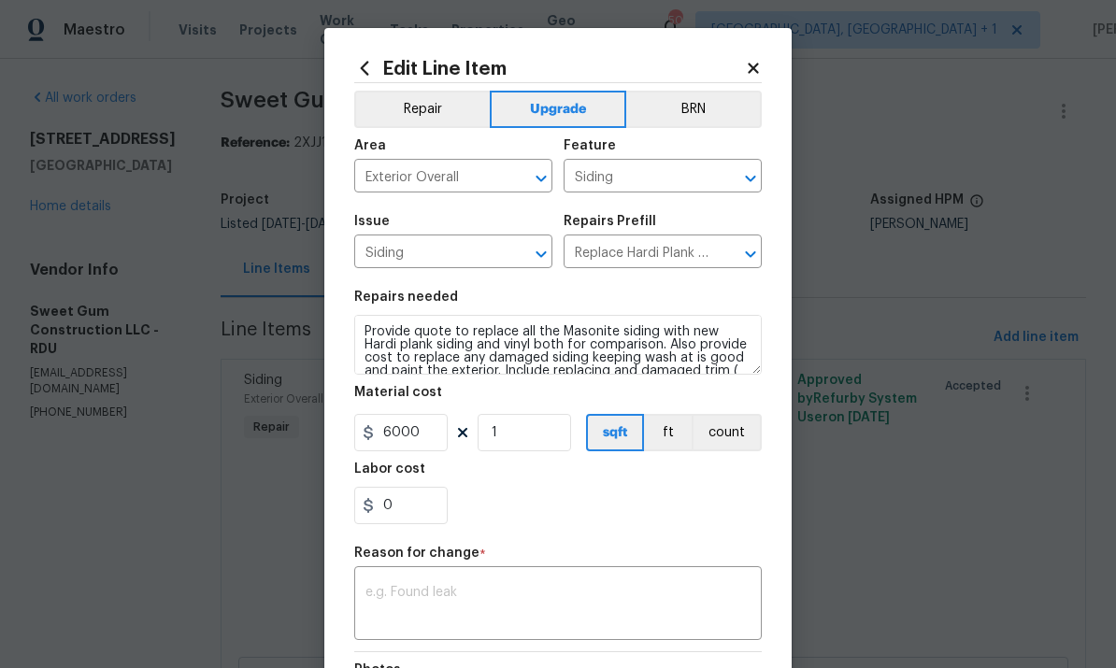
click at [522, 592] on textarea at bounding box center [557, 605] width 385 height 39
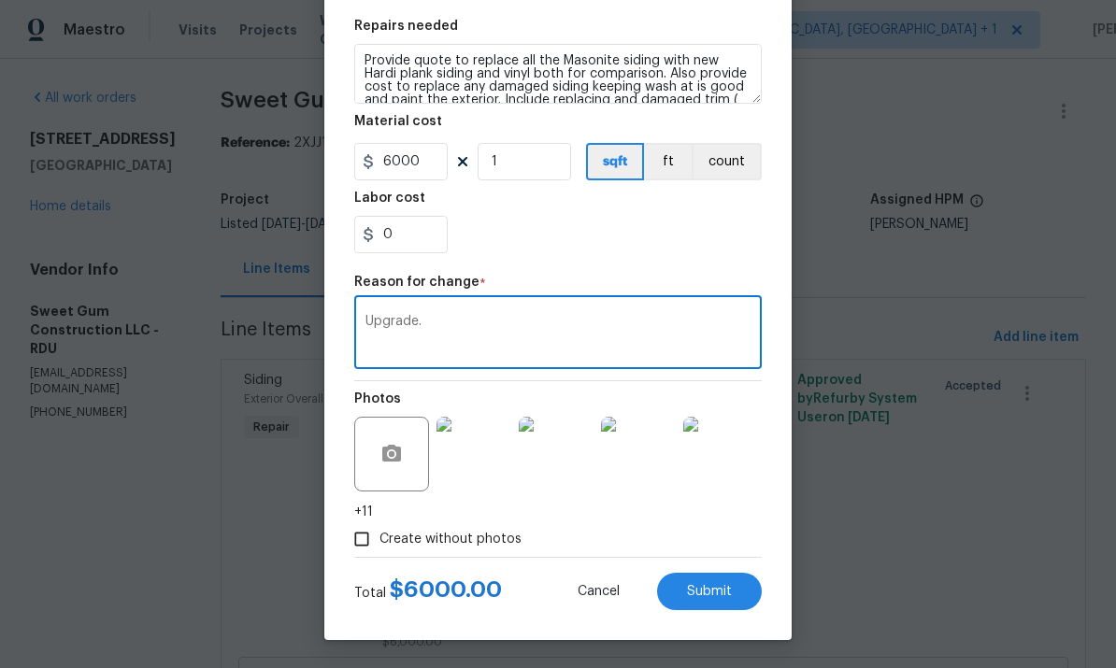
scroll to position [275, 0]
type textarea "Upgrade."
click at [729, 601] on button "Submit" at bounding box center [709, 591] width 105 height 37
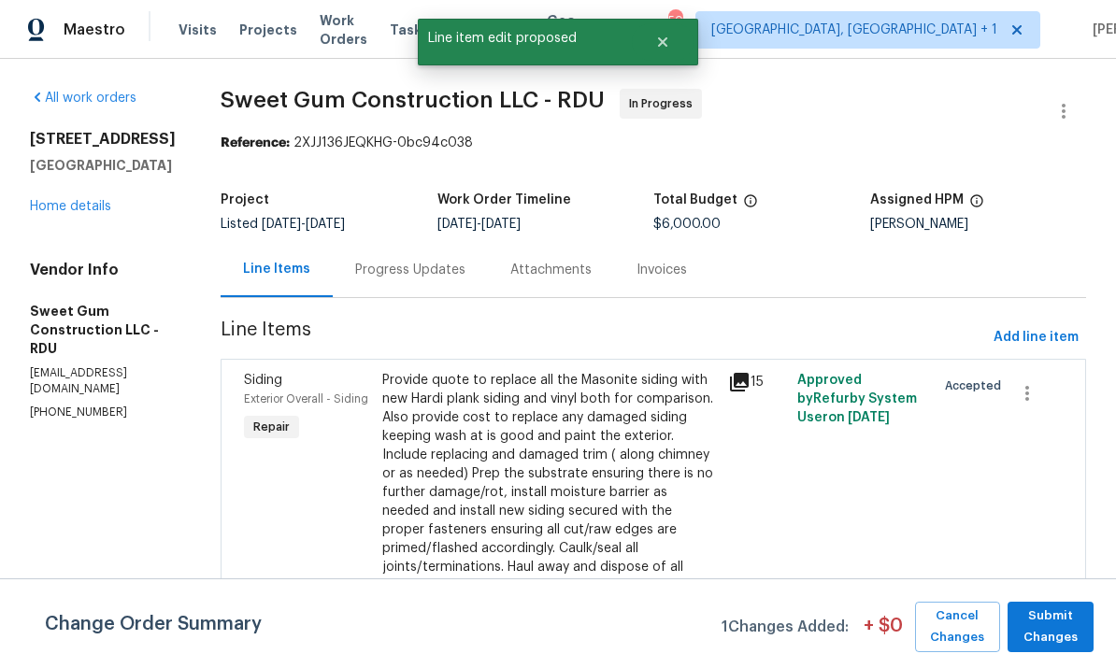
scroll to position [0, 0]
click at [1070, 617] on span "Submit Changes" at bounding box center [1050, 627] width 67 height 43
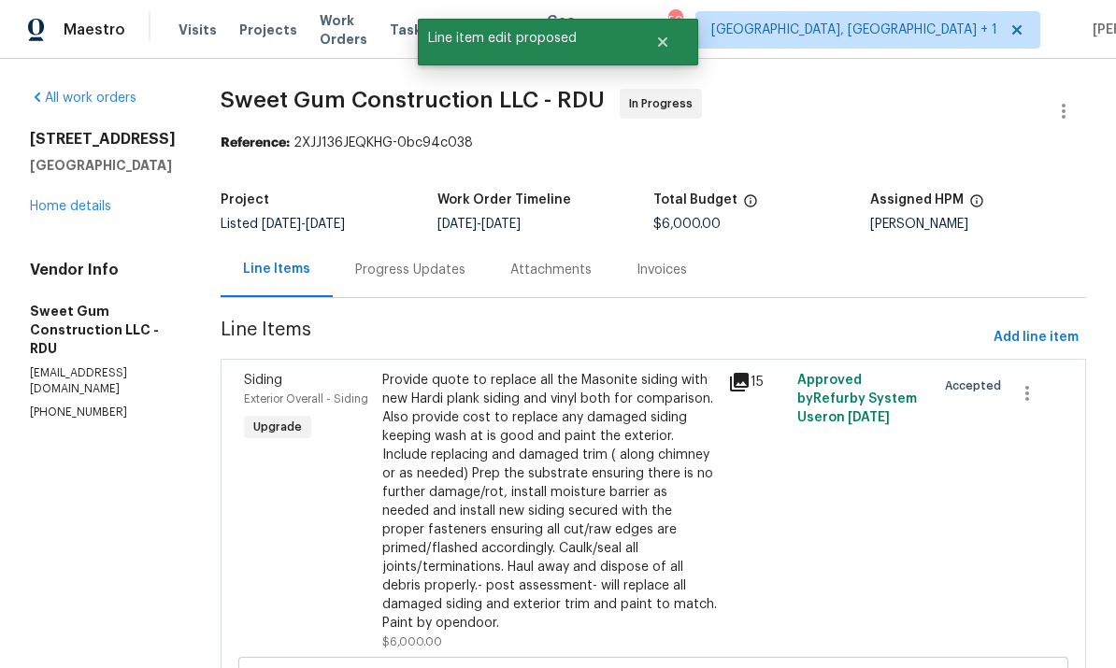
click at [73, 210] on link "Home details" at bounding box center [70, 206] width 81 height 13
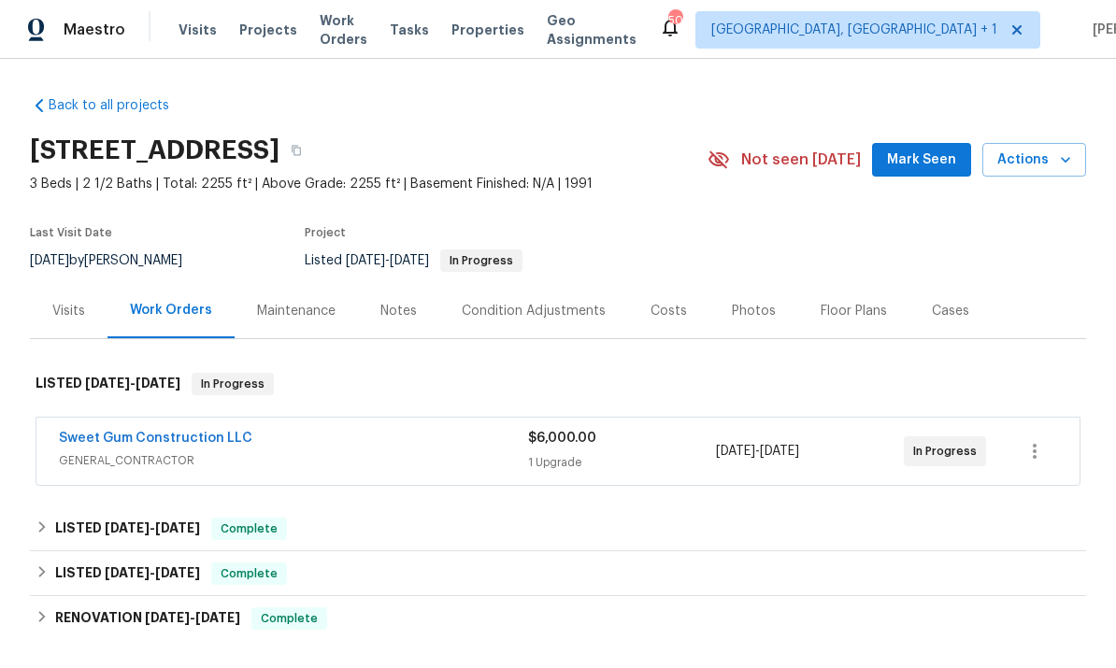
click at [933, 151] on span "Mark Seen" at bounding box center [921, 160] width 69 height 23
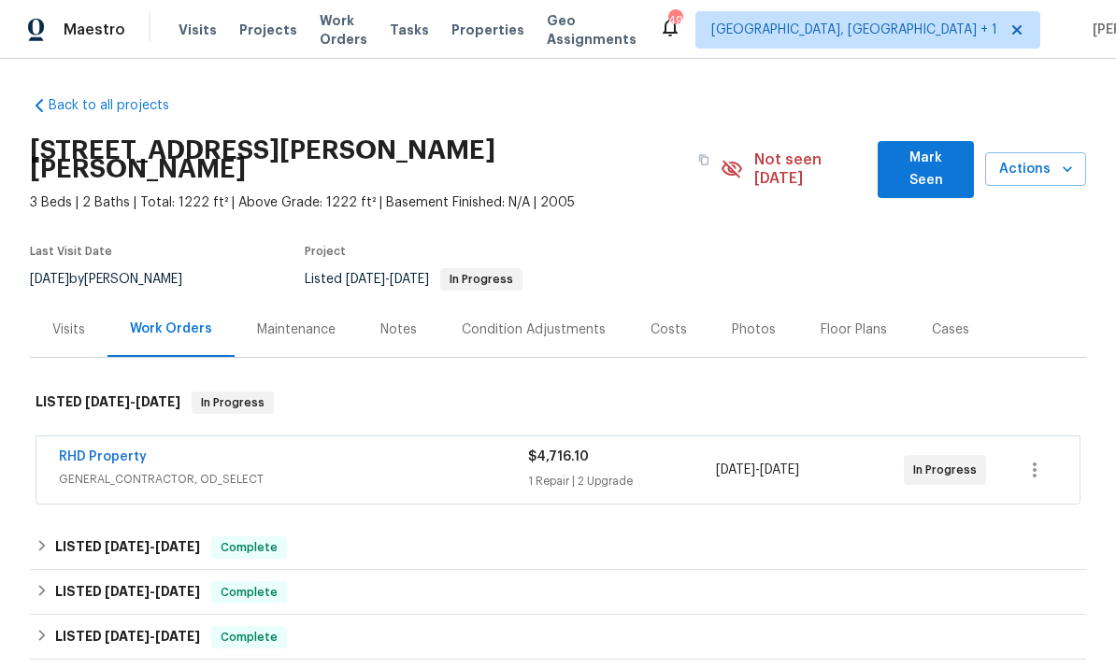
click at [935, 167] on span "Mark Seen" at bounding box center [926, 170] width 66 height 46
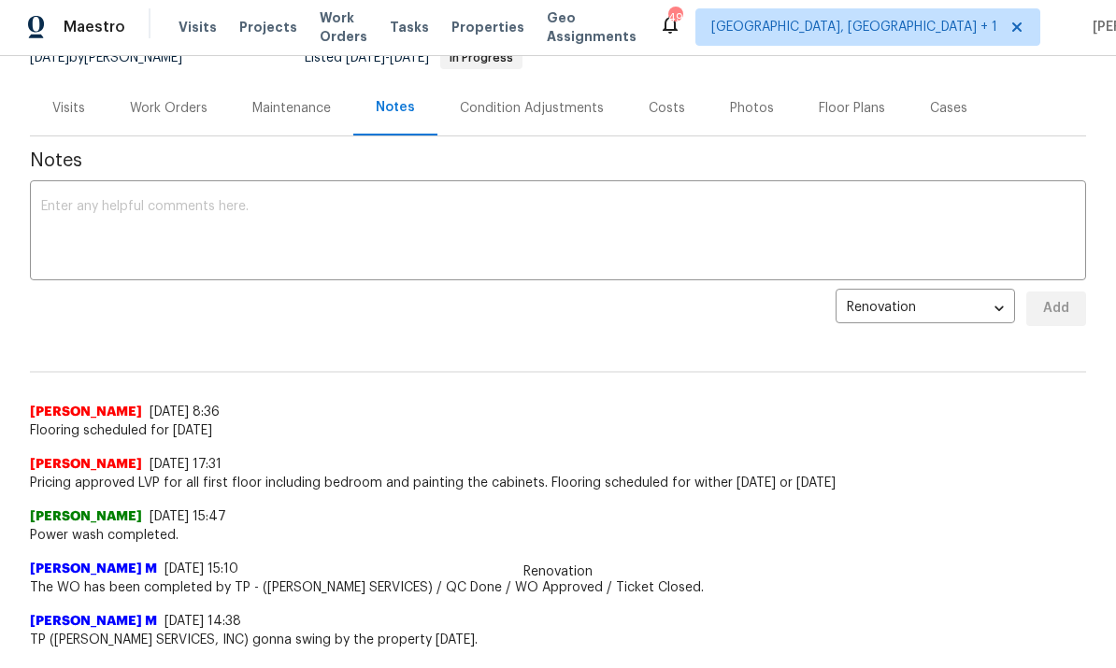
scroll to position [197, 0]
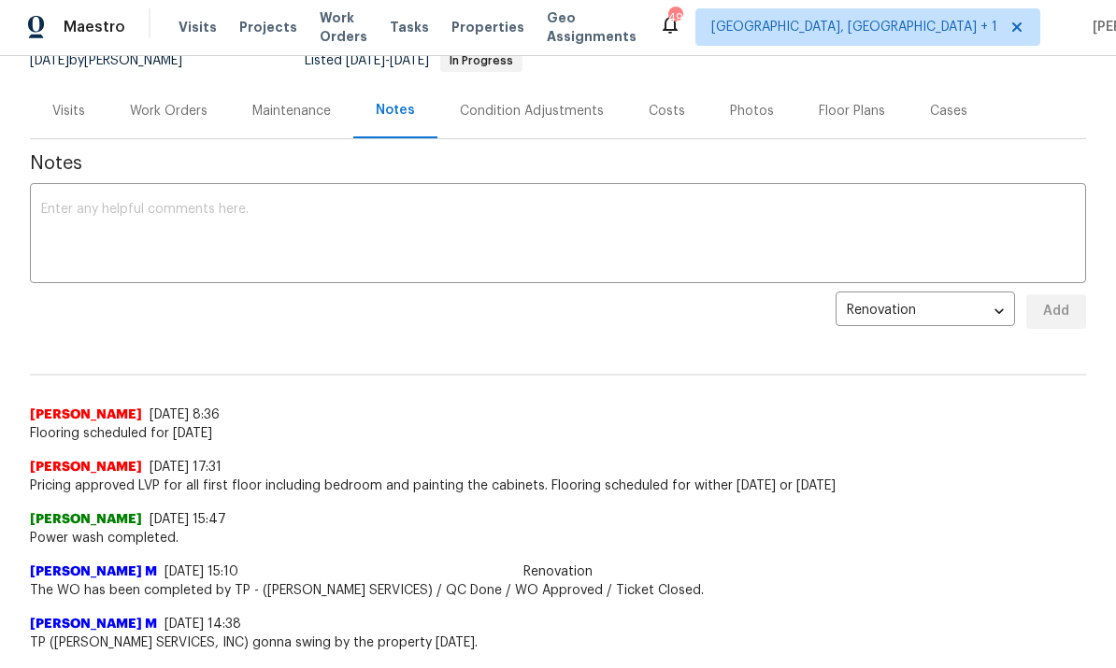
click at [130, 226] on textarea at bounding box center [558, 235] width 1034 height 65
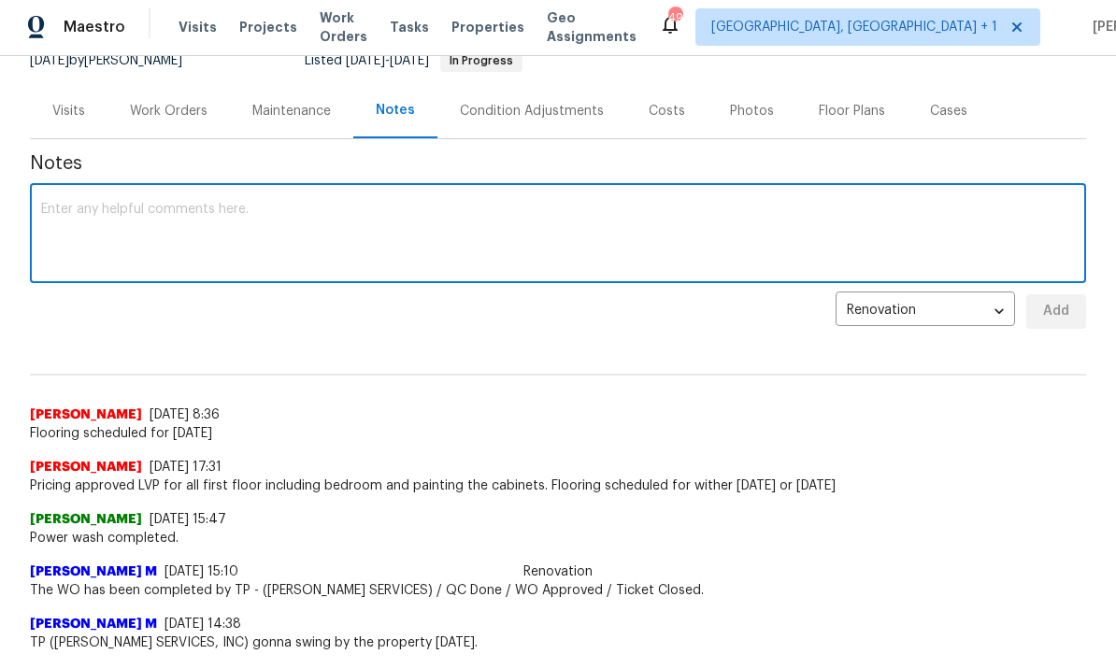
scroll to position [2, 0]
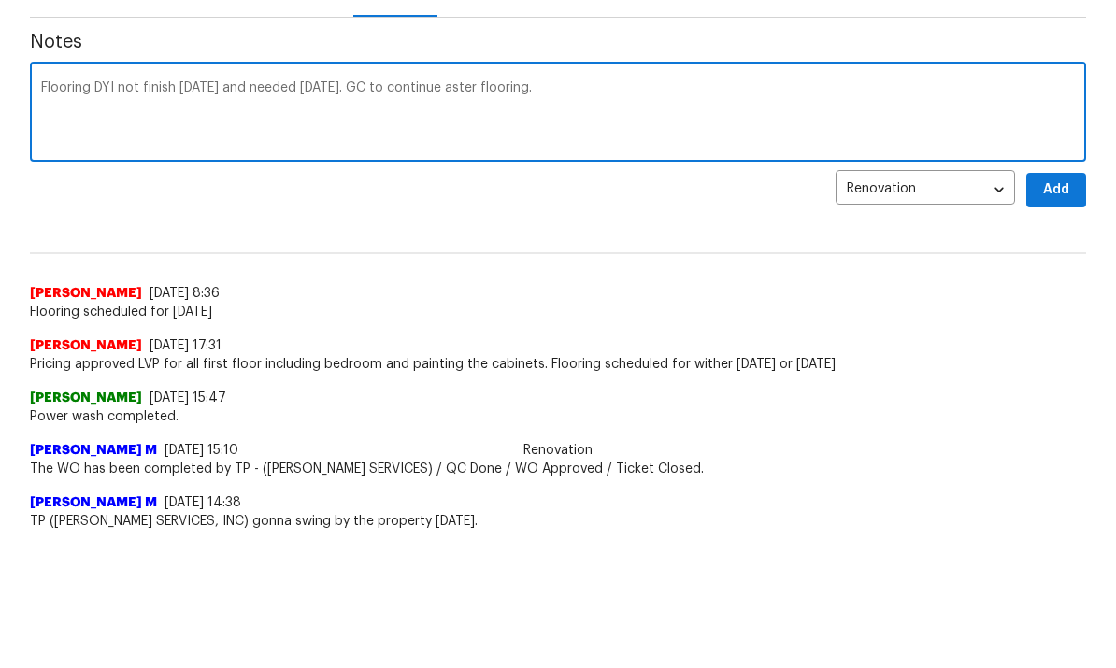
type textarea "Flooring DYI not finish today and needed tomorrow. GC to continue aster floorin…"
click at [1054, 301] on span "Add" at bounding box center [1056, 312] width 30 height 23
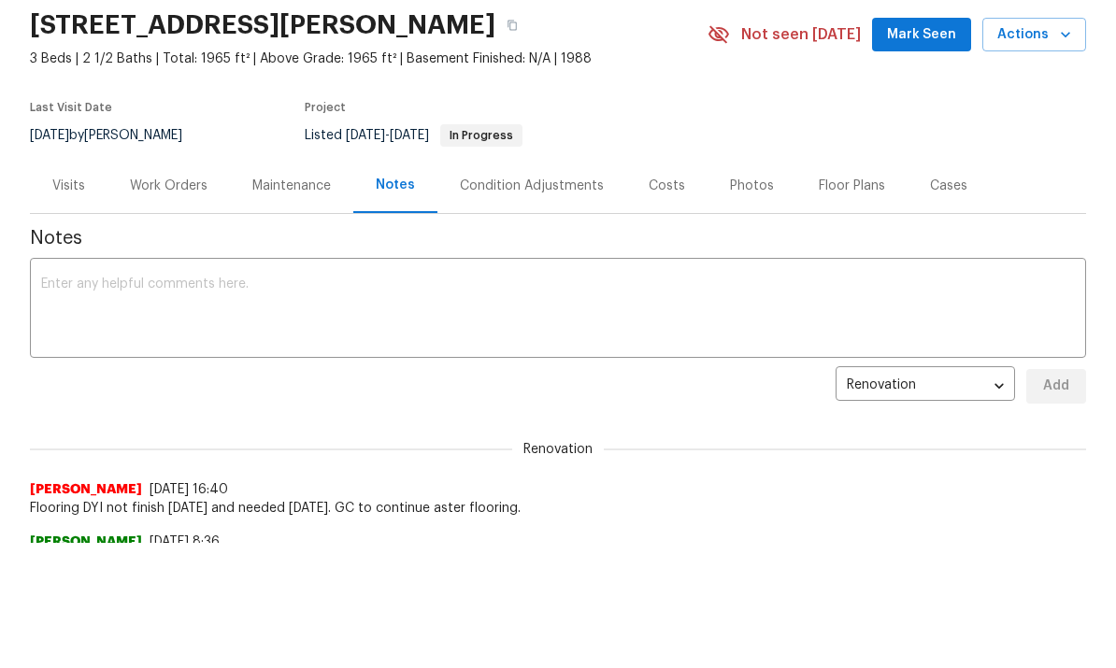
scroll to position [0, 0]
click at [939, 30] on span "Mark Seen" at bounding box center [921, 34] width 69 height 23
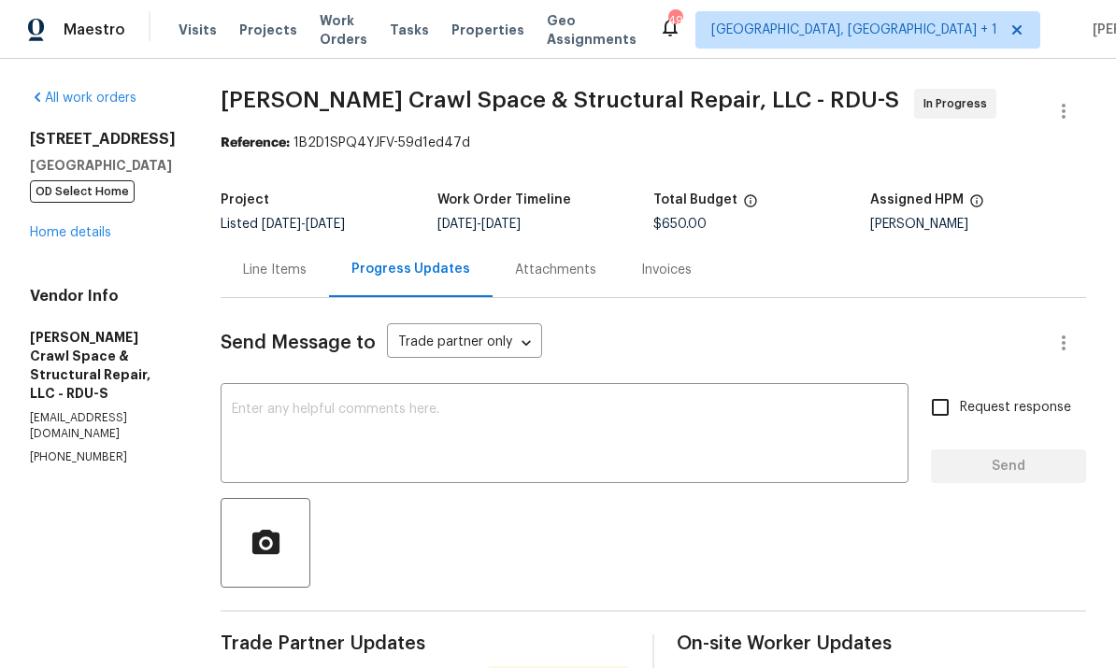
click at [92, 220] on div "[STREET_ADDRESS] OD Select Home Home details" at bounding box center [103, 186] width 146 height 112
click at [95, 226] on link "Home details" at bounding box center [70, 232] width 81 height 13
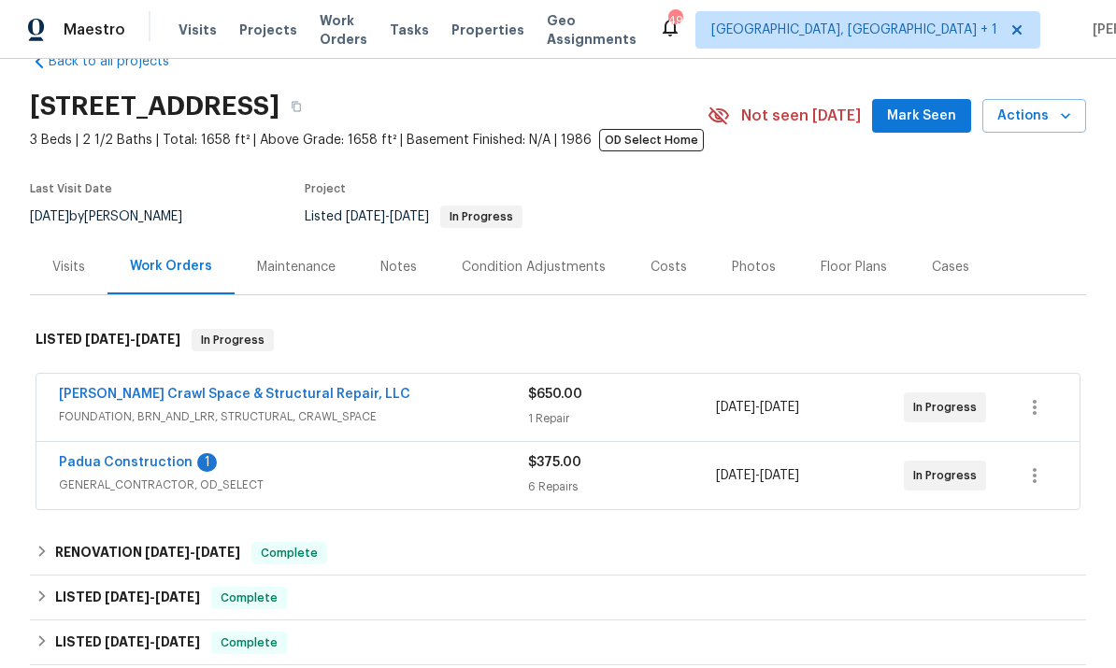
scroll to position [93, 0]
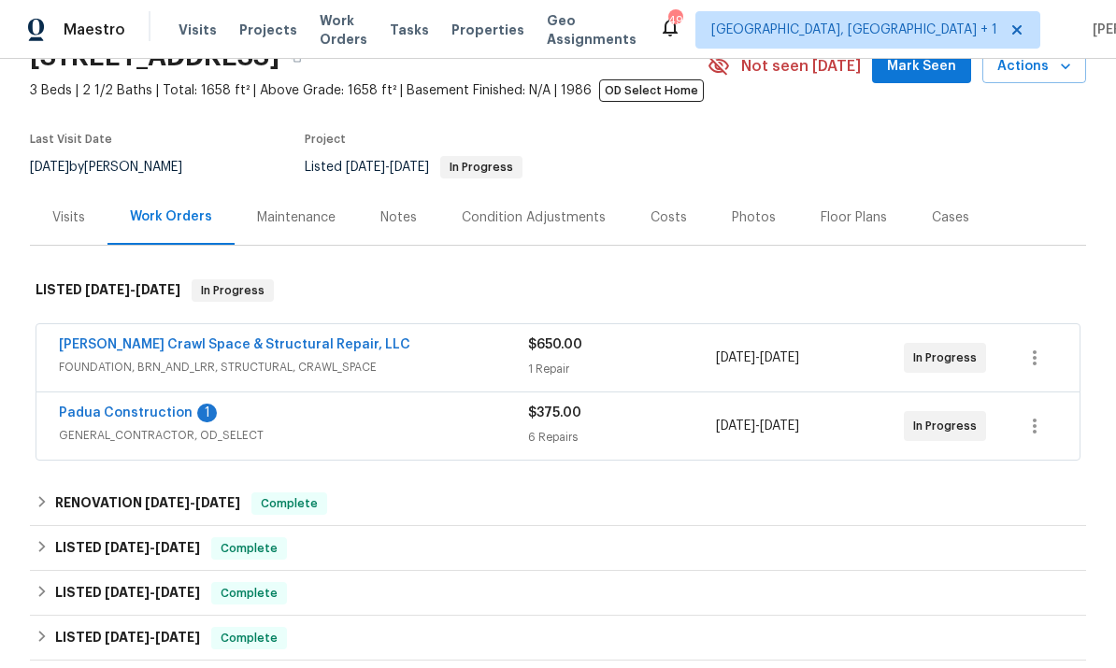
click at [150, 419] on link "Padua Construction" at bounding box center [126, 413] width 134 height 13
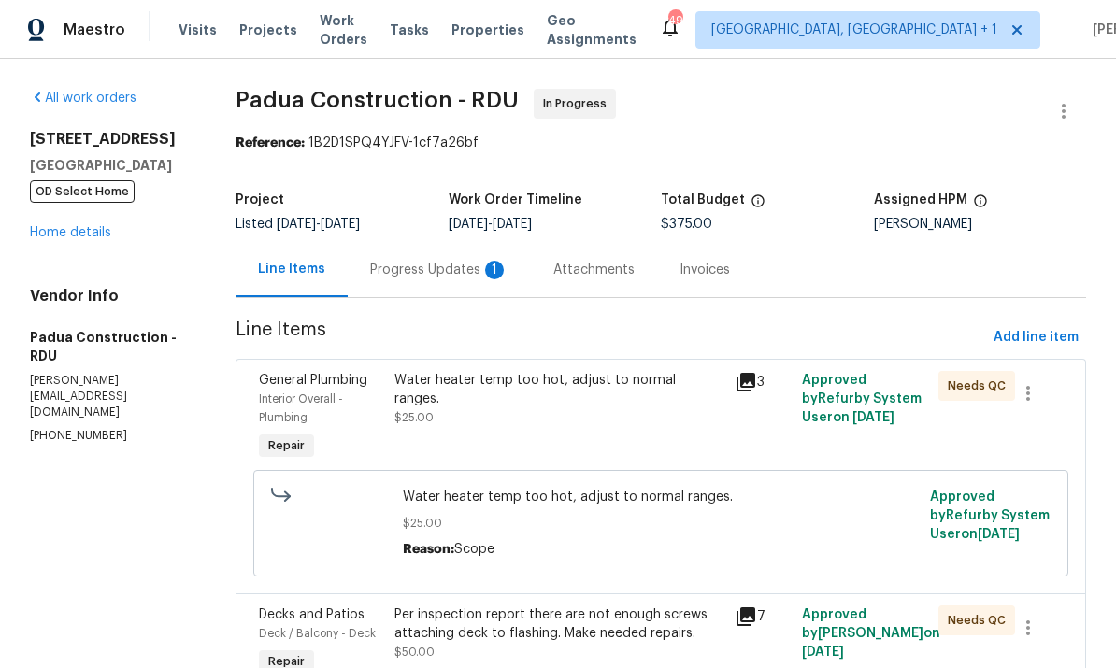
click at [439, 270] on div "Progress Updates 1" at bounding box center [439, 270] width 138 height 19
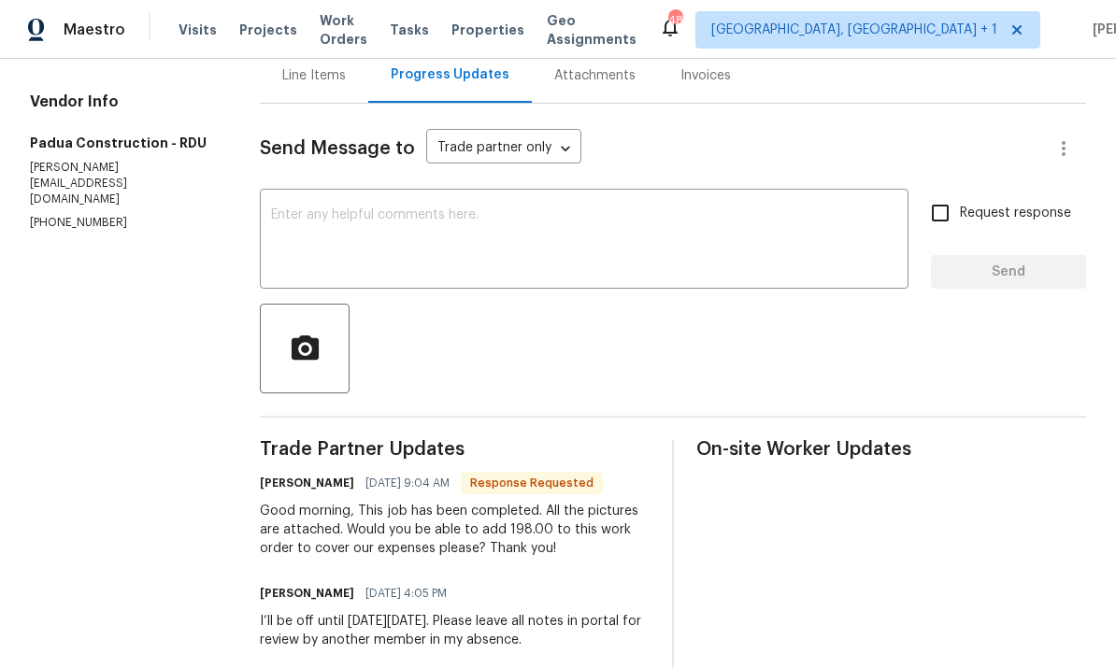
scroll to position [177, 0]
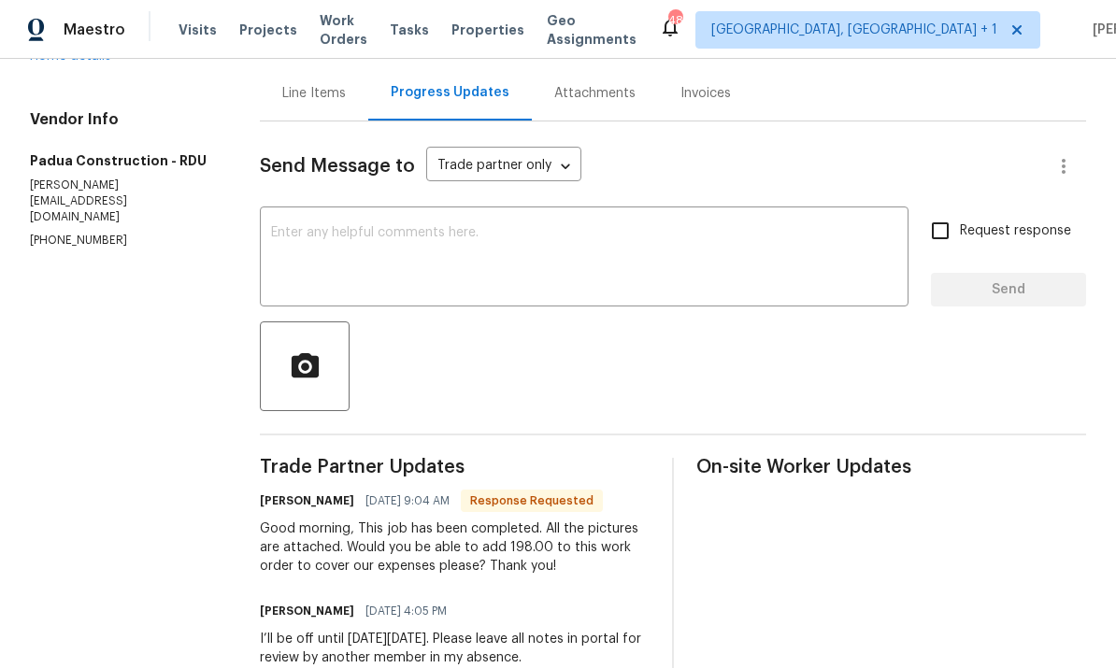
click at [313, 109] on div "Line Items" at bounding box center [314, 92] width 108 height 55
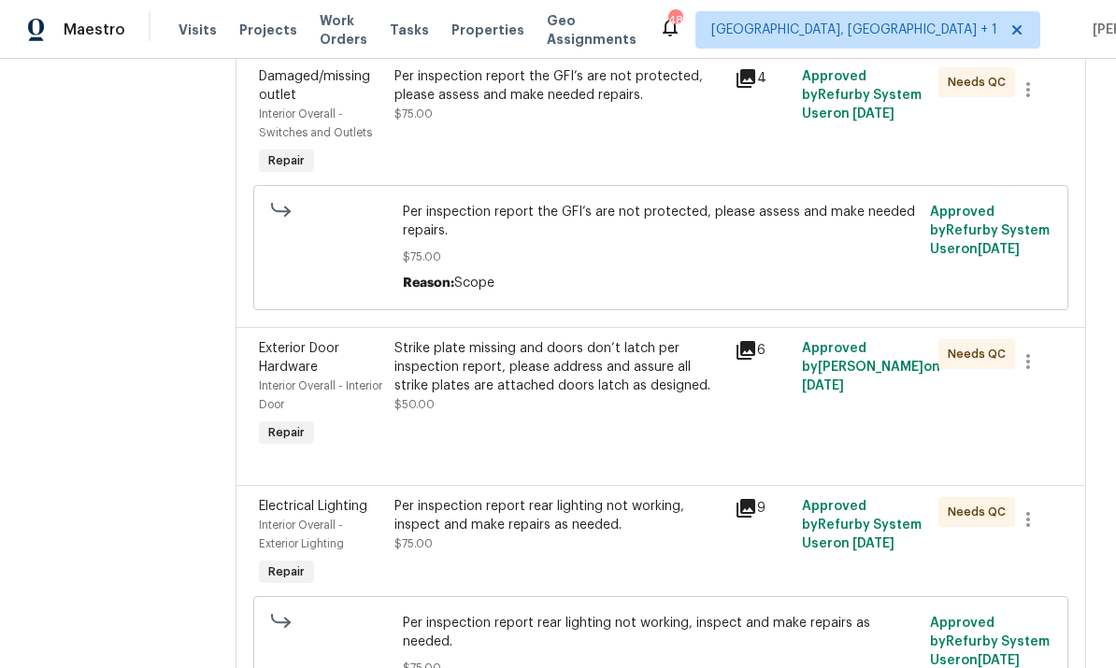
scroll to position [663, 0]
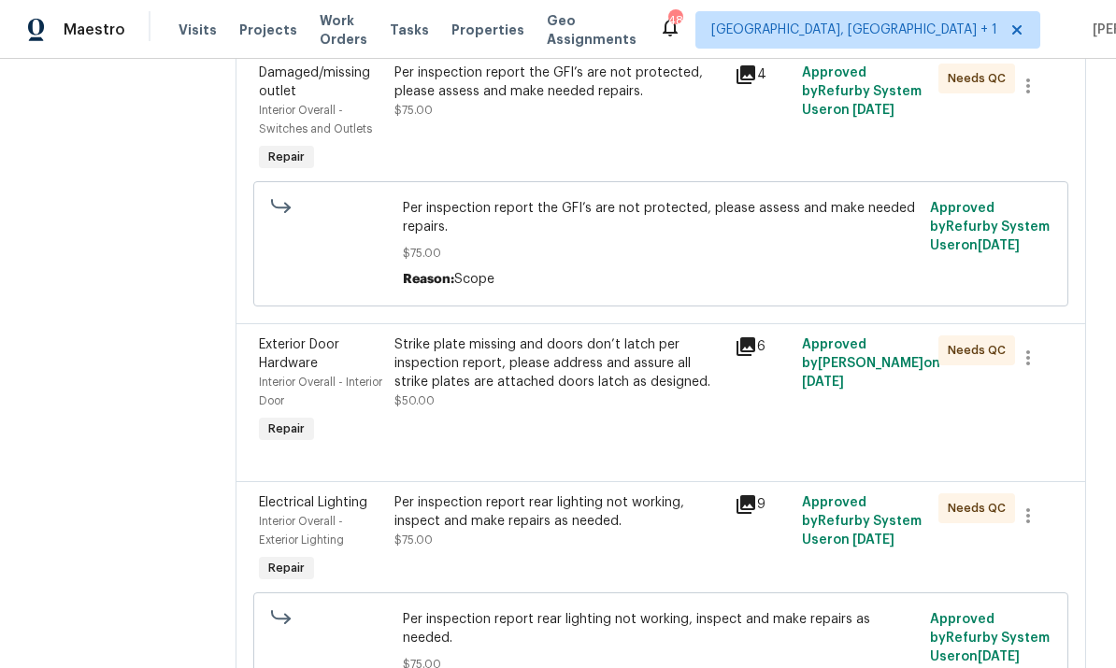
click at [569, 91] on div "Per inspection report the GFI’s are not protected, please assess and make neede…" at bounding box center [558, 82] width 328 height 37
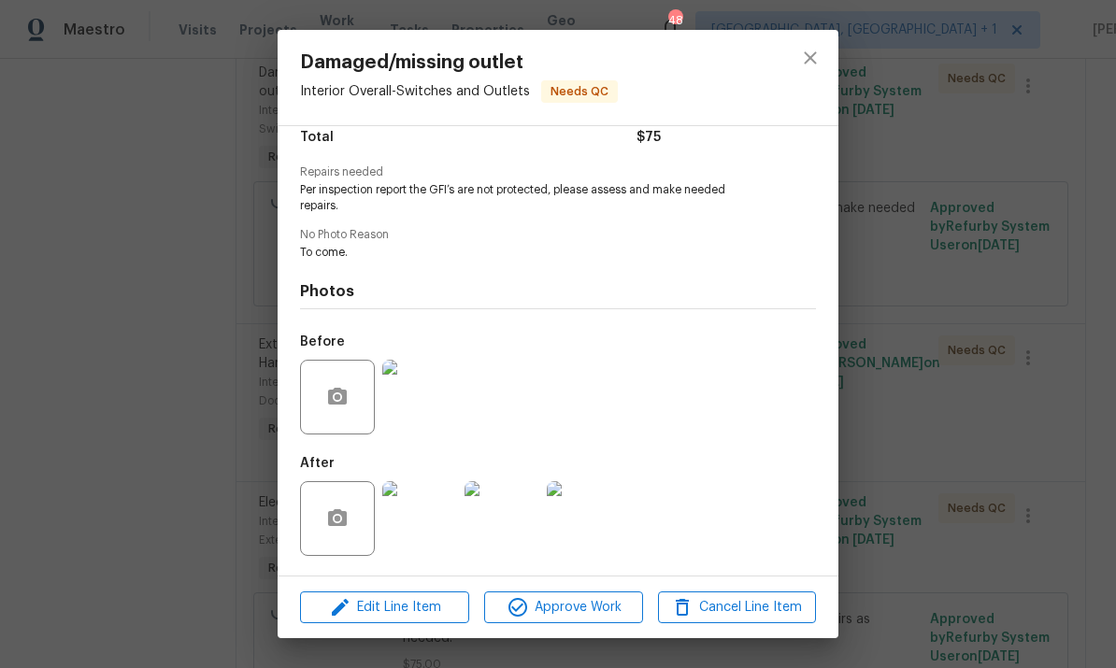
scroll to position [165, 0]
click at [507, 537] on img at bounding box center [502, 518] width 75 height 75
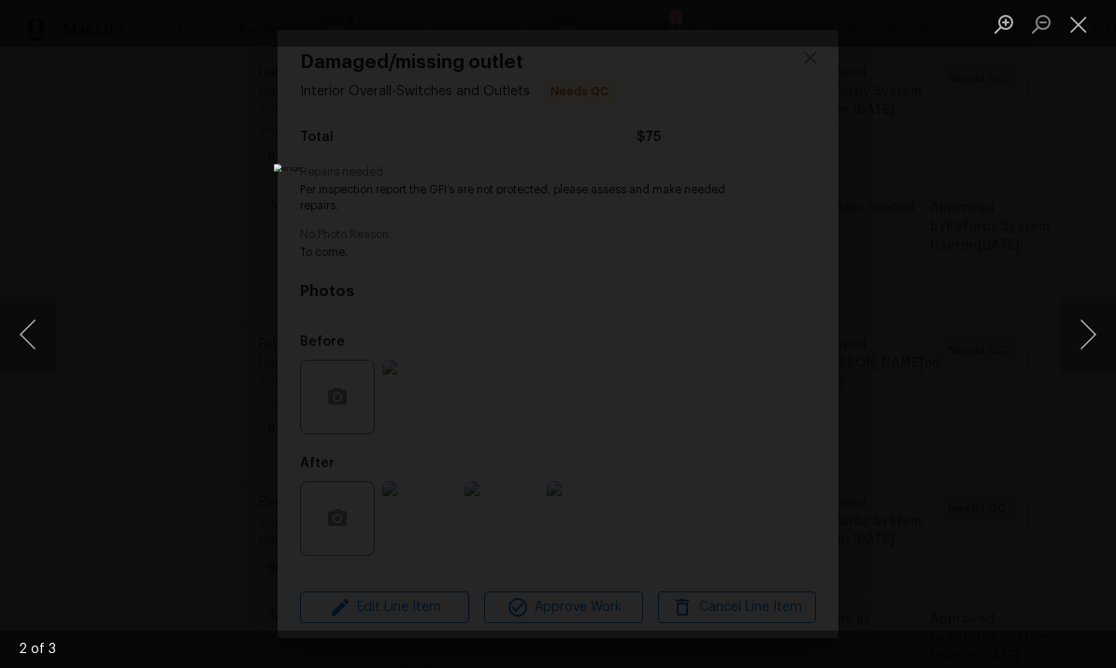
click at [1095, 247] on div "Lightbox" at bounding box center [558, 334] width 1116 height 668
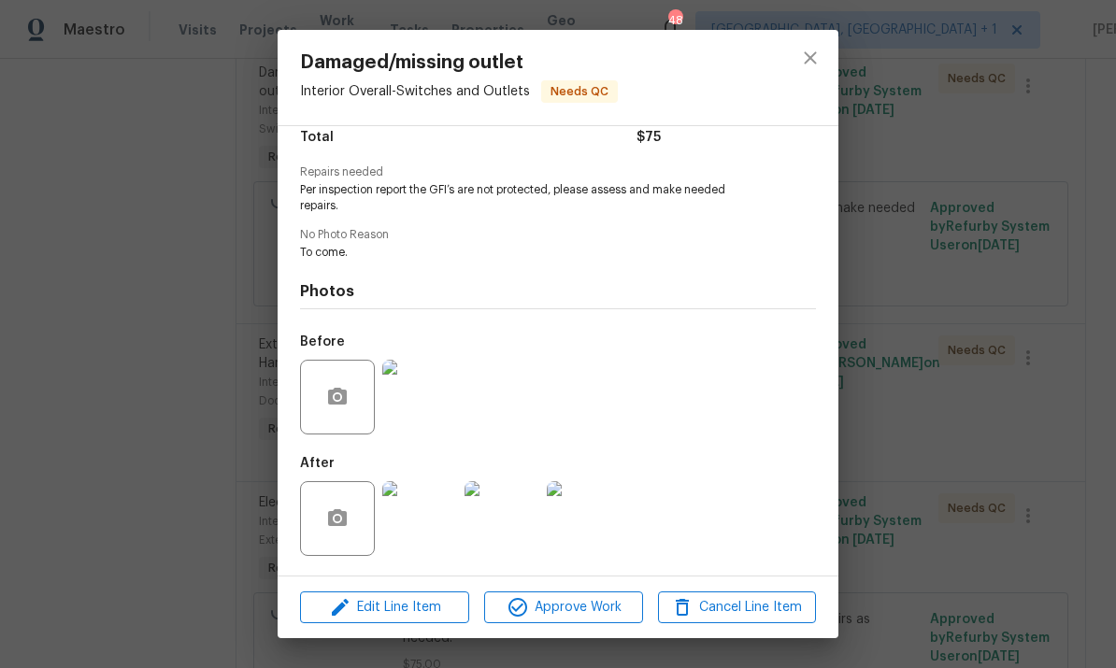
click at [1089, 351] on div "Damaged/missing outlet Interior Overall - Switches and Outlets Needs QC Vendor …" at bounding box center [558, 334] width 1116 height 668
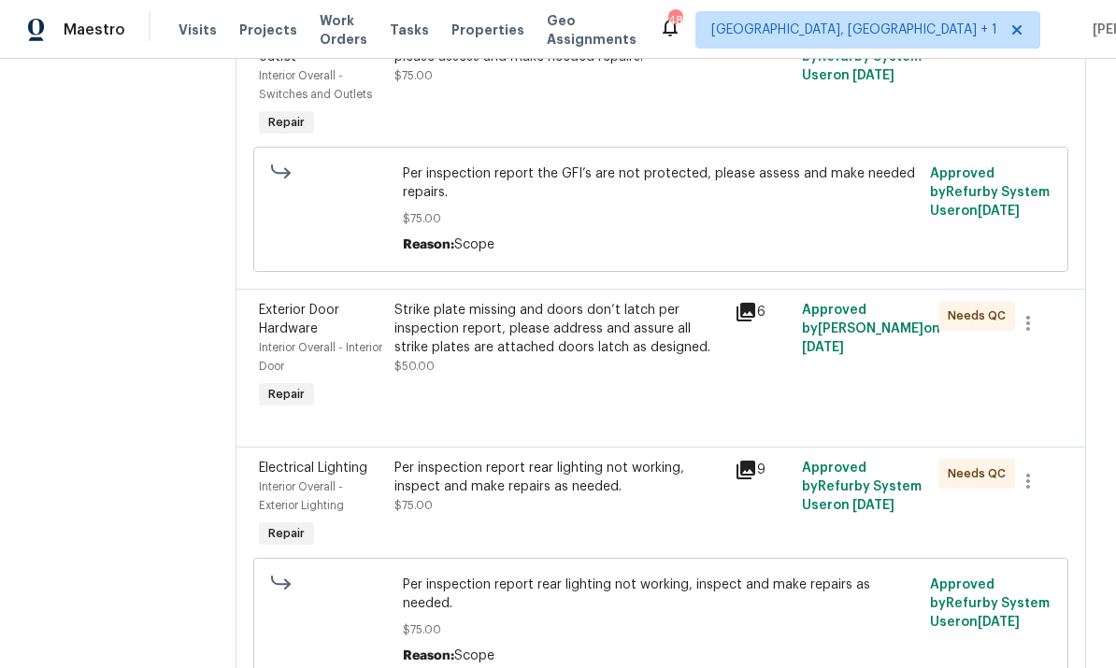
scroll to position [709, 0]
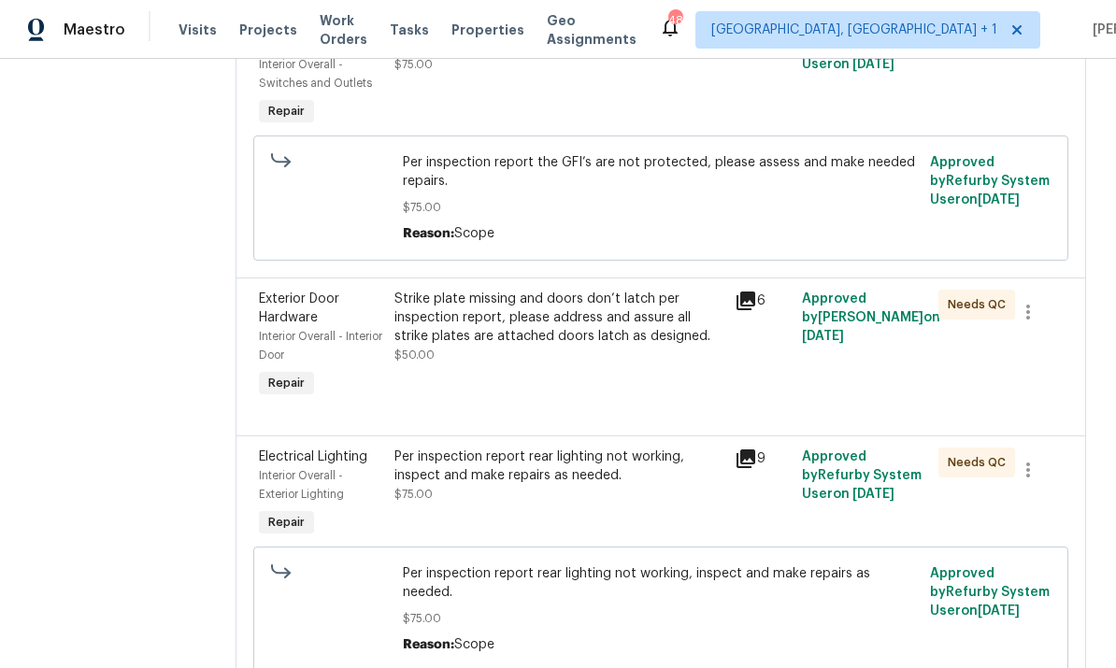
click at [646, 472] on div "Per inspection report rear lighting not working, inspect and make repairs as ne…" at bounding box center [558, 466] width 328 height 37
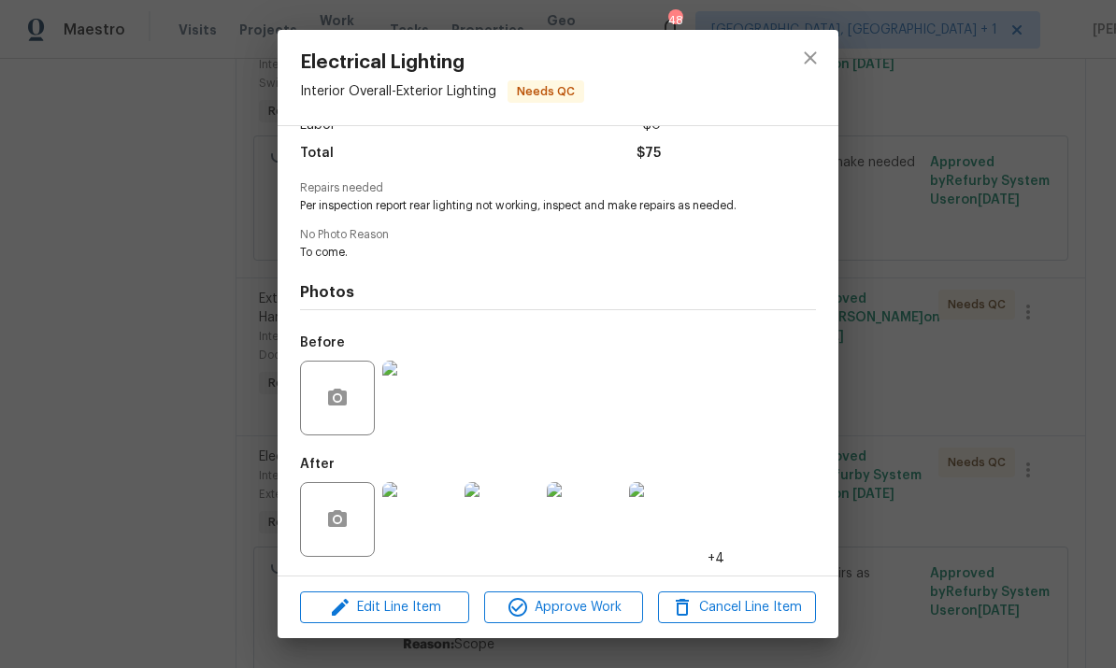
scroll to position [150, 0]
click at [428, 527] on img at bounding box center [419, 519] width 75 height 75
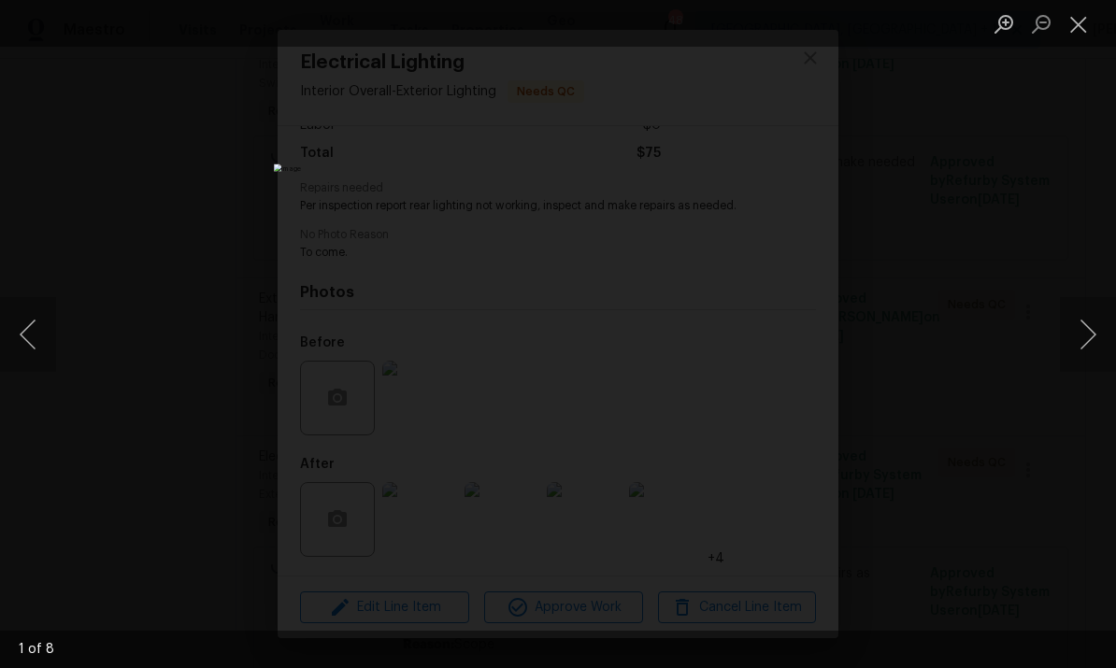
click at [1106, 329] on button "Next image" at bounding box center [1088, 334] width 56 height 75
click at [1107, 339] on button "Next image" at bounding box center [1088, 334] width 56 height 75
click at [1098, 335] on button "Next image" at bounding box center [1088, 334] width 56 height 75
click at [1083, 330] on button "Next image" at bounding box center [1088, 334] width 56 height 75
click at [1089, 383] on div "Lightbox" at bounding box center [558, 334] width 1116 height 668
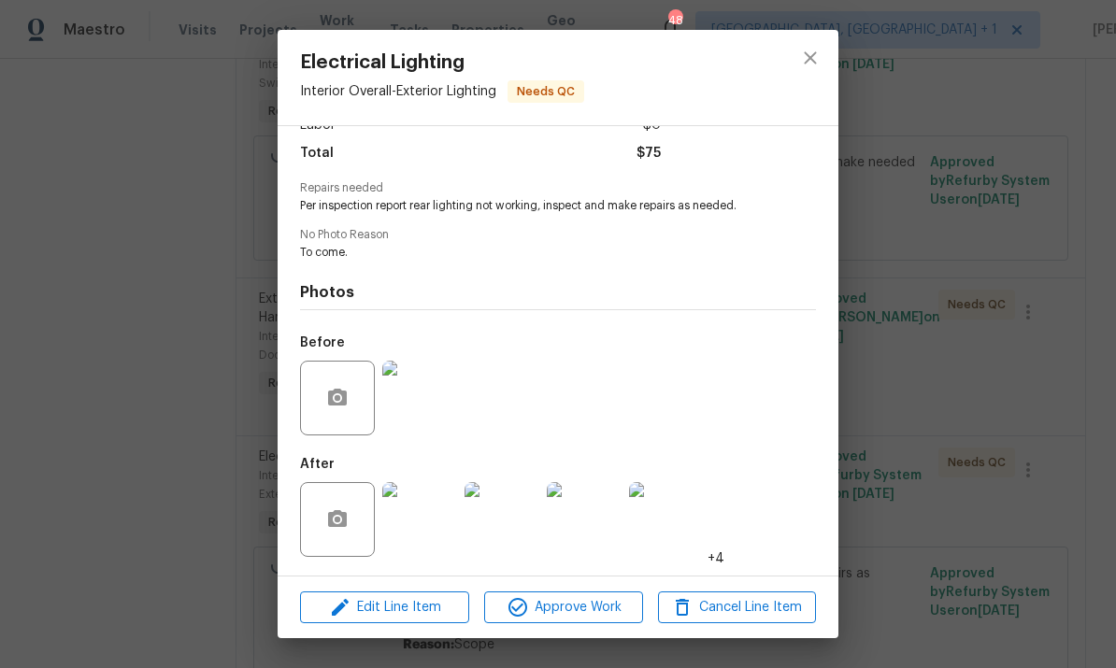
click at [1086, 399] on div "Electrical Lighting Interior Overall - Exterior Lighting Needs QC Vendor Padua …" at bounding box center [558, 334] width 1116 height 668
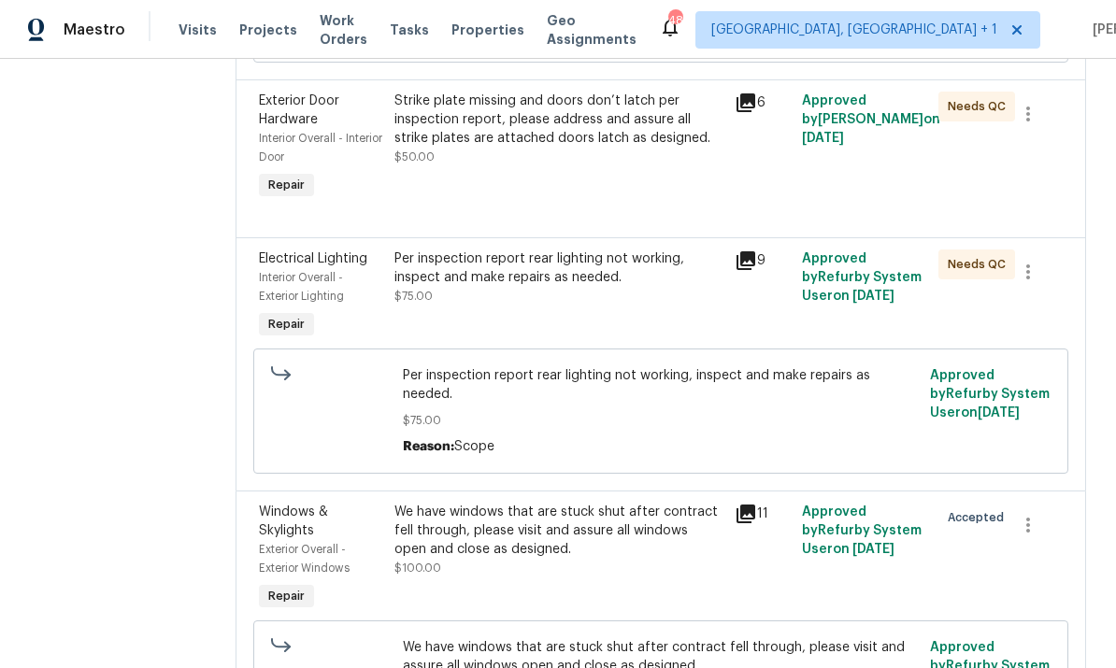
scroll to position [908, 0]
click at [634, 519] on div "We have windows that are stuck shut after contract fell through, please visit a…" at bounding box center [558, 530] width 328 height 56
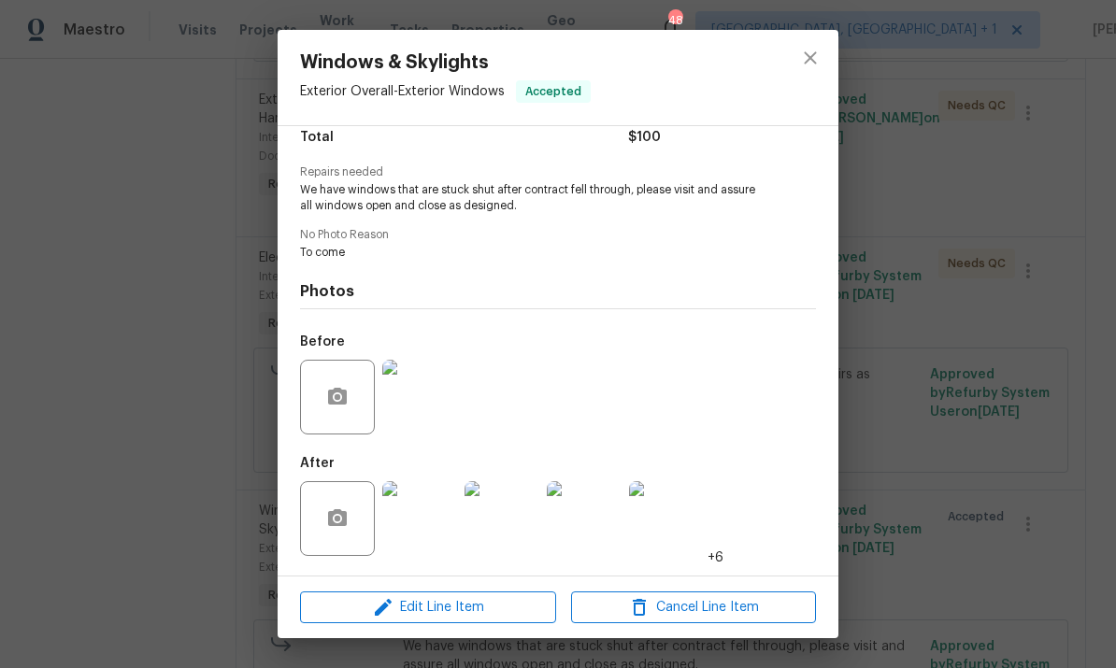
scroll to position [165, 0]
click at [417, 522] on img at bounding box center [419, 518] width 75 height 75
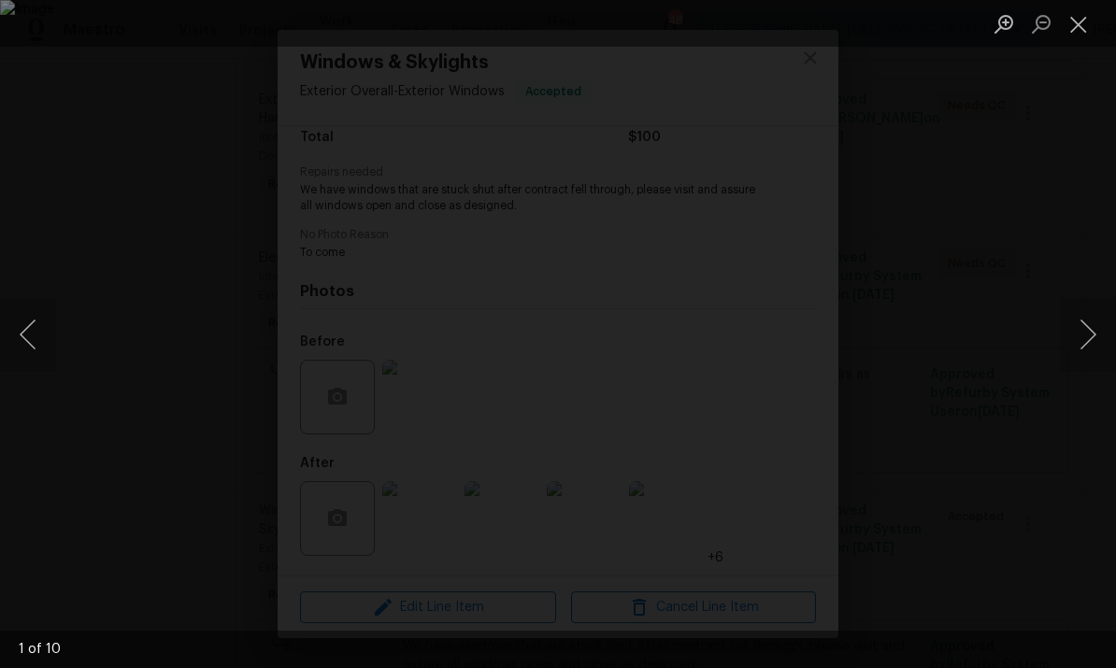
click at [1108, 321] on button "Next image" at bounding box center [1088, 334] width 56 height 75
click at [1099, 323] on button "Next image" at bounding box center [1088, 334] width 56 height 75
click at [1091, 329] on button "Next image" at bounding box center [1088, 334] width 56 height 75
click at [1095, 325] on button "Next image" at bounding box center [1088, 334] width 56 height 75
click at [1095, 406] on div "Lightbox" at bounding box center [558, 334] width 1116 height 668
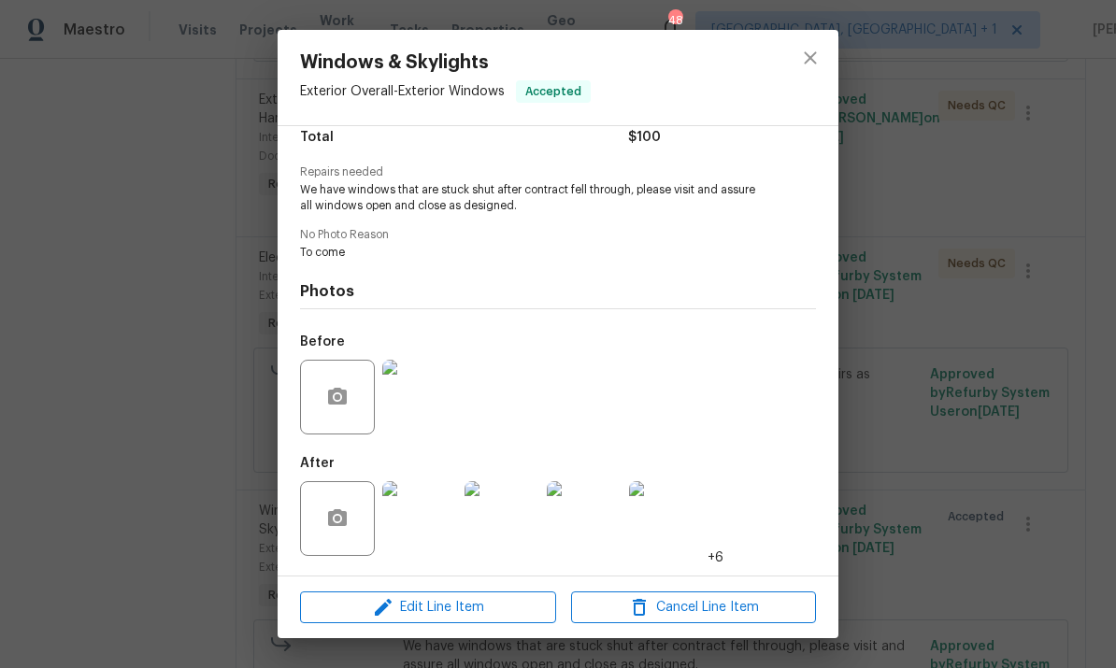
click at [929, 458] on div "Windows & Skylights Exterior Overall - Exterior Windows Accepted Vendor Padua C…" at bounding box center [558, 334] width 1116 height 668
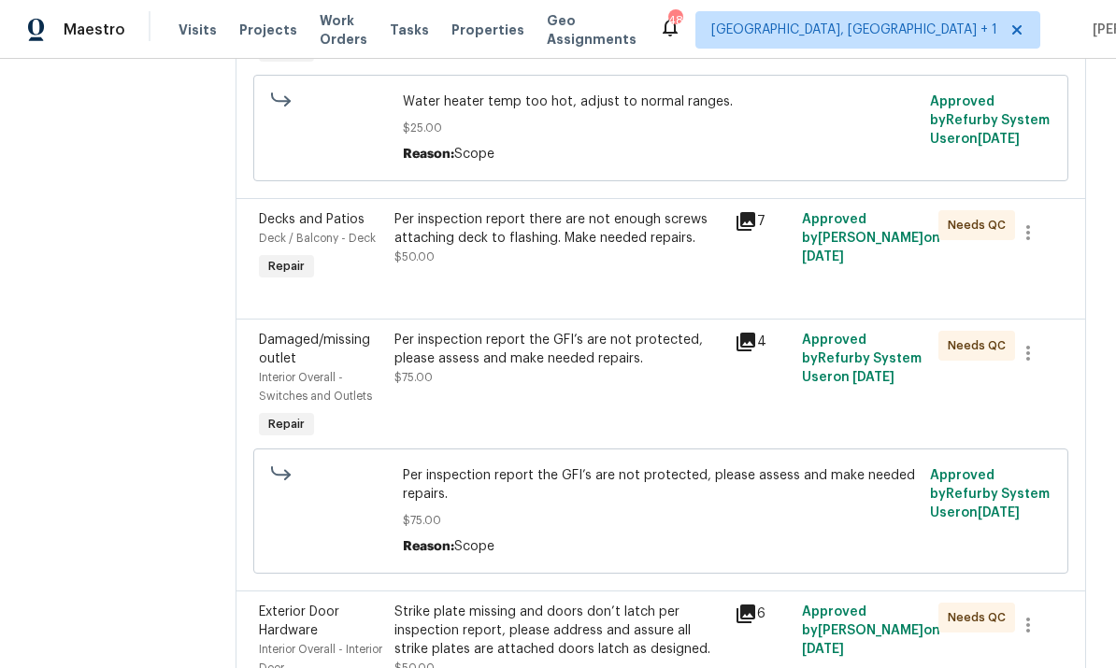
scroll to position [532, 0]
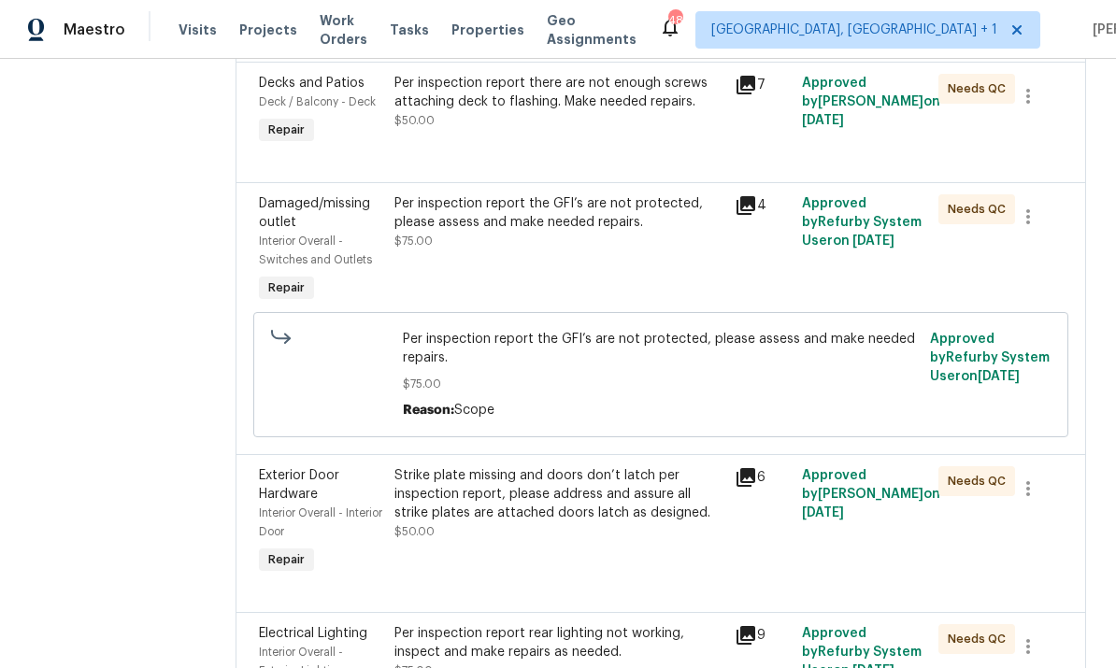
click at [551, 217] on div "Per inspection report the GFI’s are not protected, please assess and make neede…" at bounding box center [558, 212] width 328 height 37
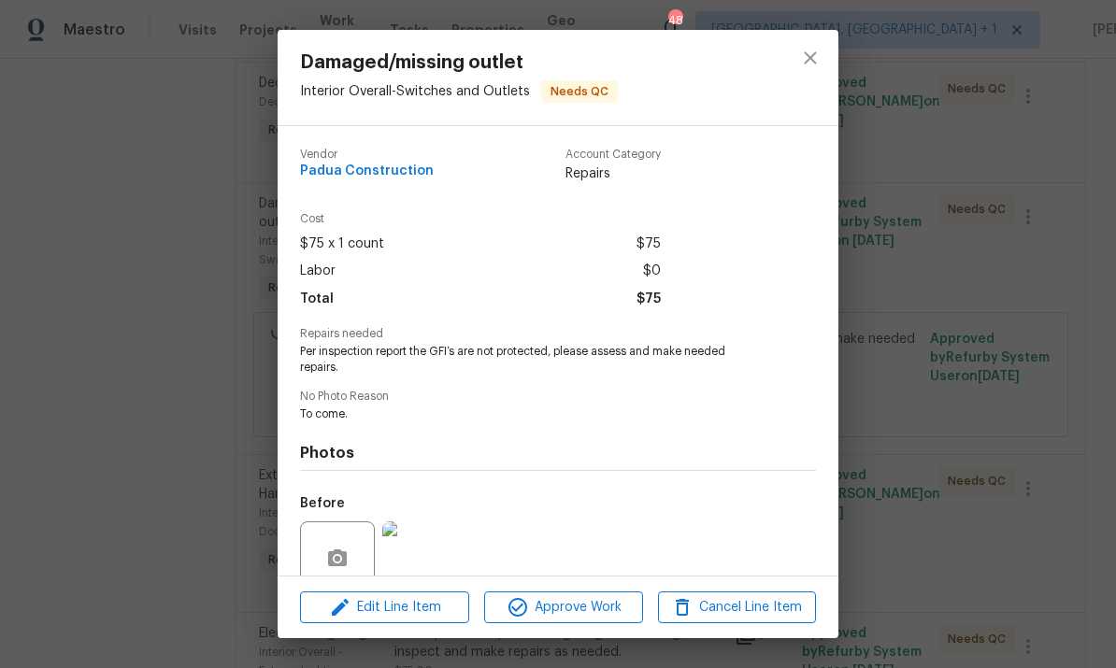
click at [971, 349] on div "Damaged/missing outlet Interior Overall - Switches and Outlets Needs QC Vendor …" at bounding box center [558, 334] width 1116 height 668
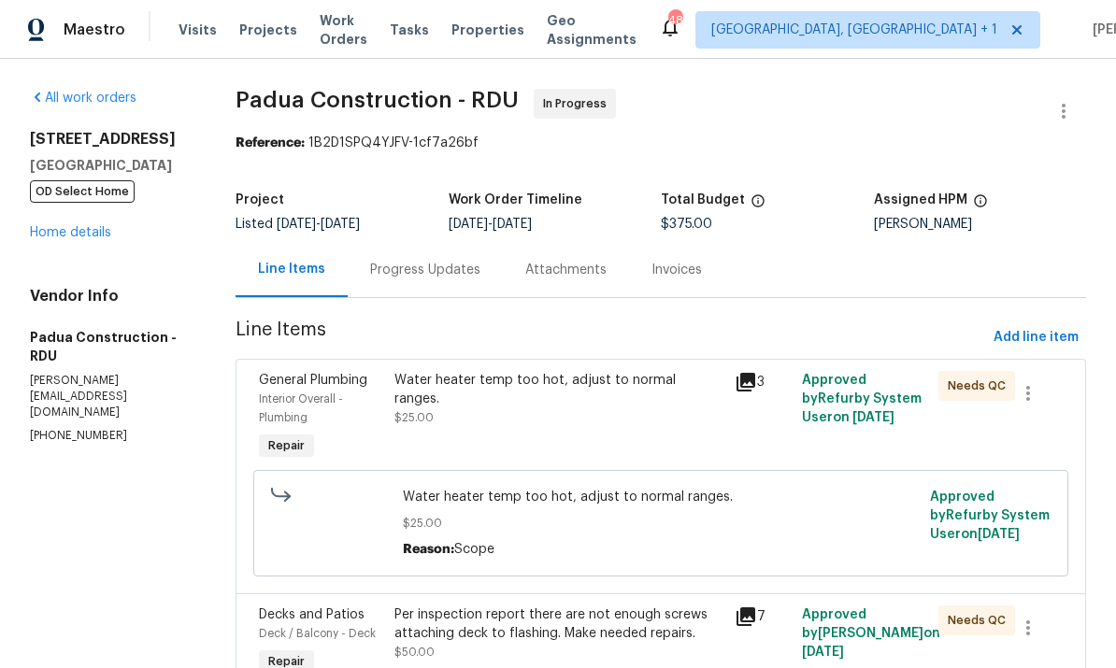
scroll to position [0, 0]
click at [87, 230] on link "Home details" at bounding box center [70, 232] width 81 height 13
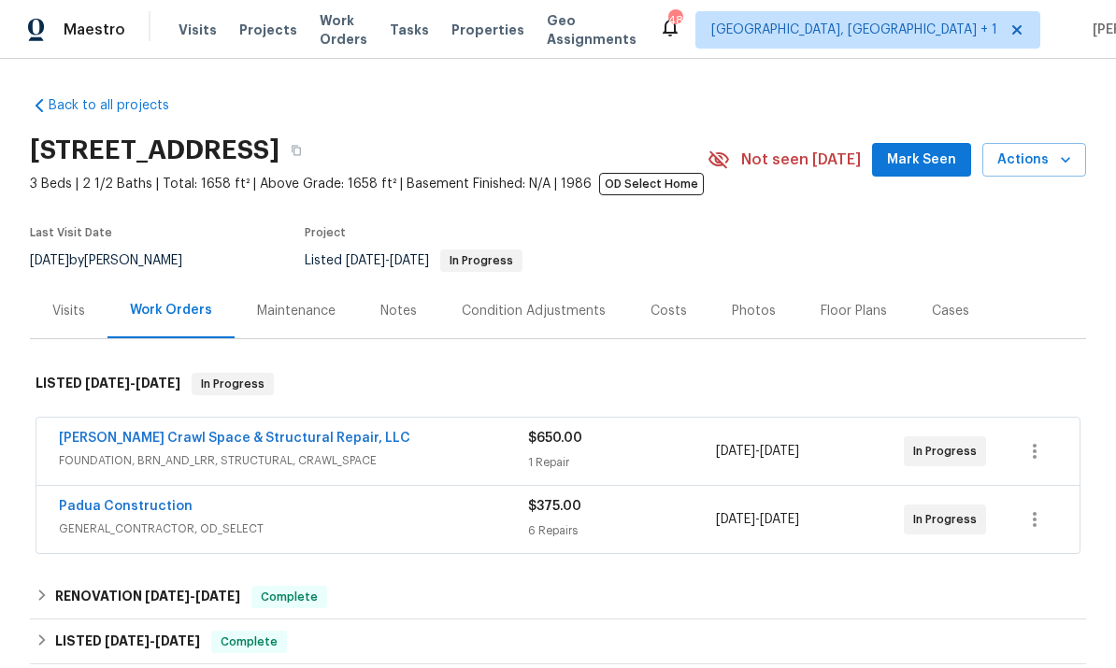
click at [926, 147] on button "Mark Seen" at bounding box center [921, 160] width 99 height 35
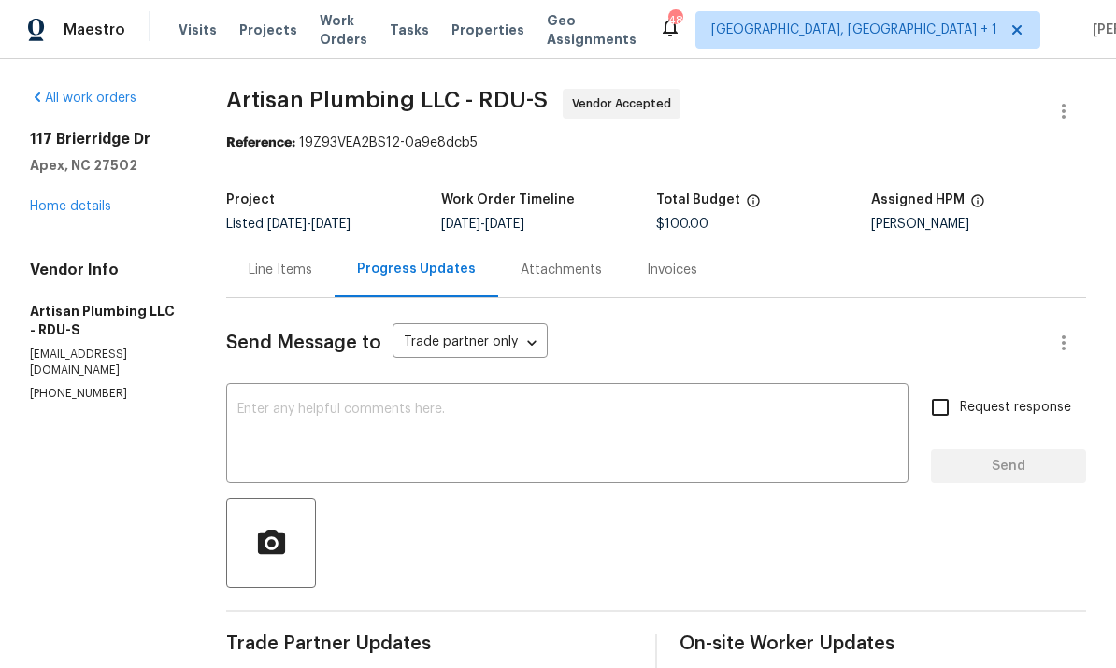
click at [87, 203] on link "Home details" at bounding box center [70, 206] width 81 height 13
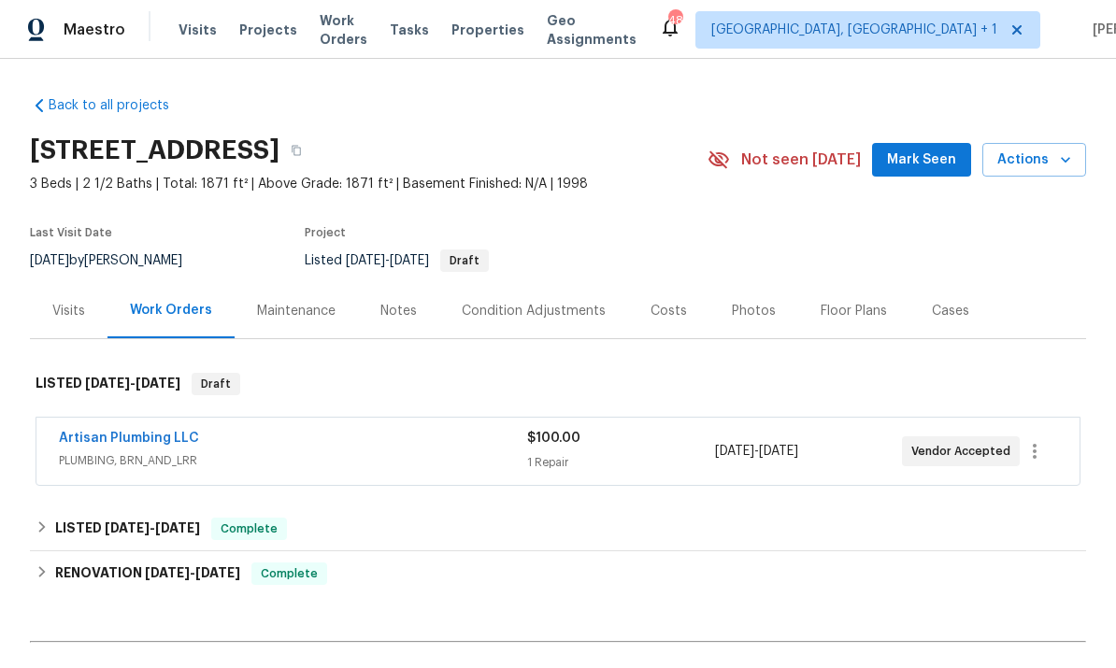
click at [148, 434] on link "Artisan Plumbing LLC" at bounding box center [129, 438] width 140 height 13
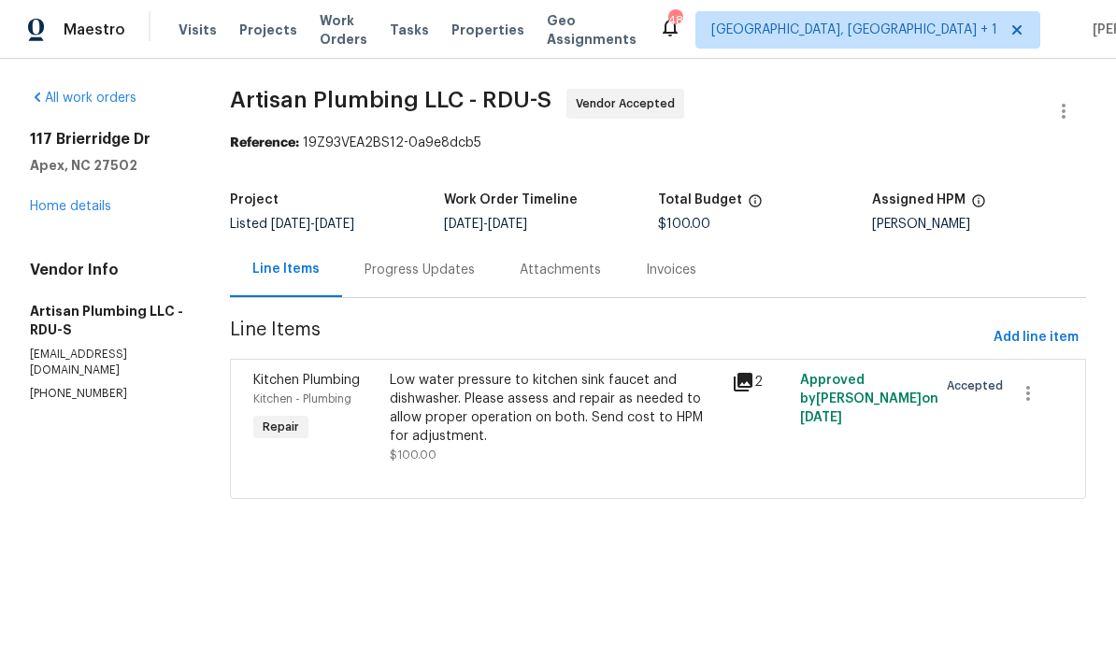
click at [419, 265] on div "Progress Updates" at bounding box center [420, 270] width 110 height 19
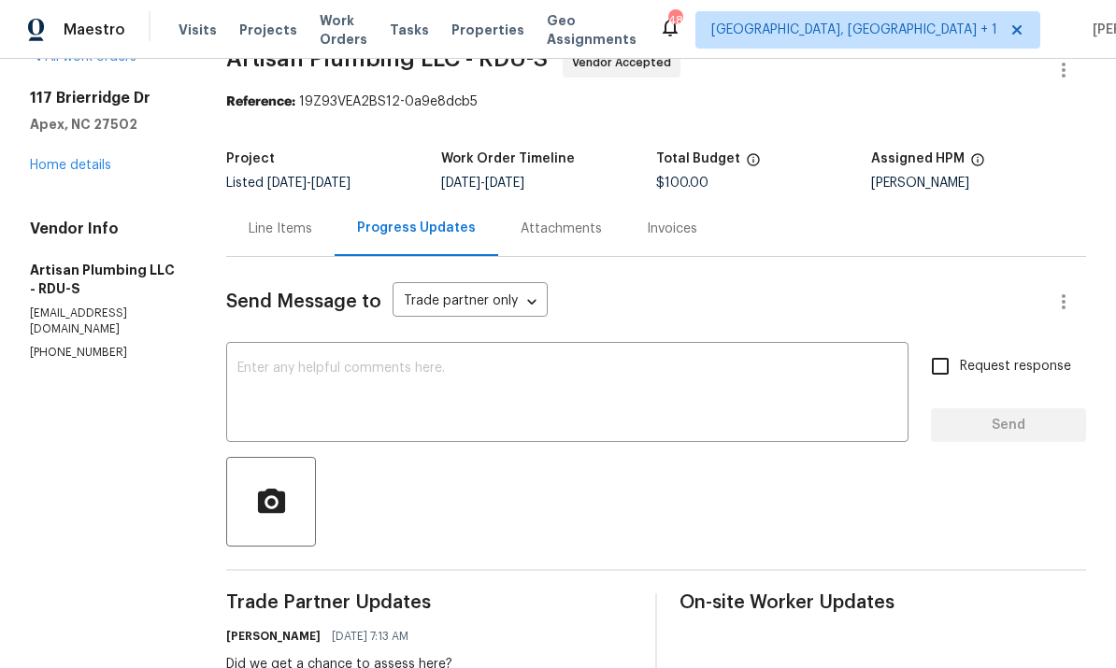
scroll to position [39, 0]
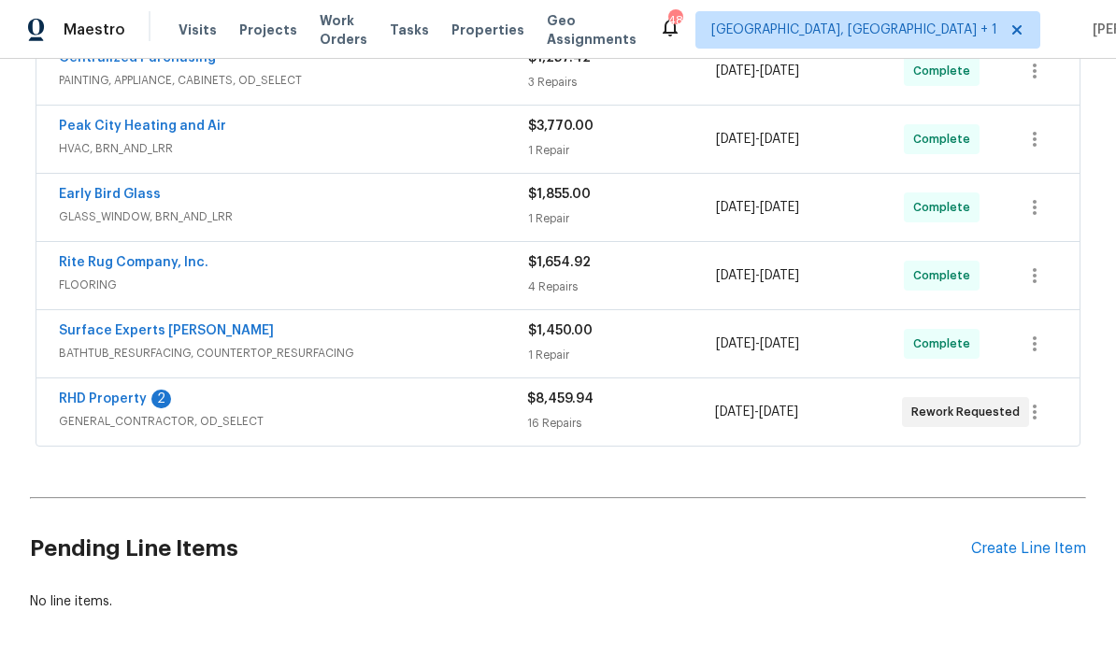
scroll to position [516, 0]
click at [130, 402] on link "RHD Property" at bounding box center [103, 400] width 88 height 13
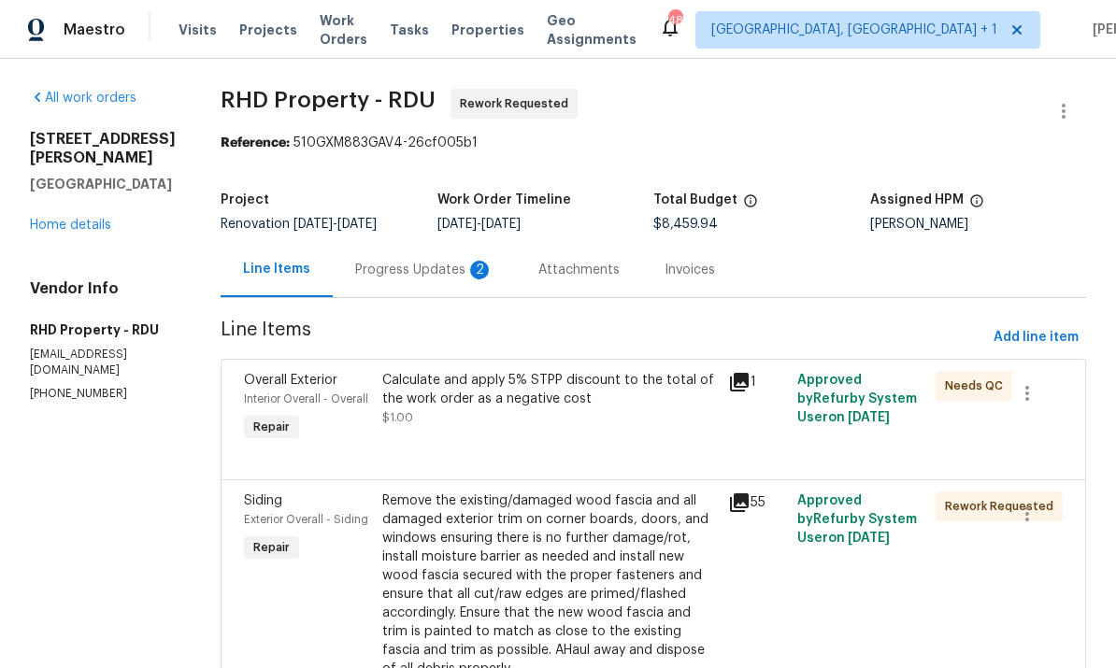
click at [428, 267] on div "Progress Updates 2" at bounding box center [424, 270] width 138 height 19
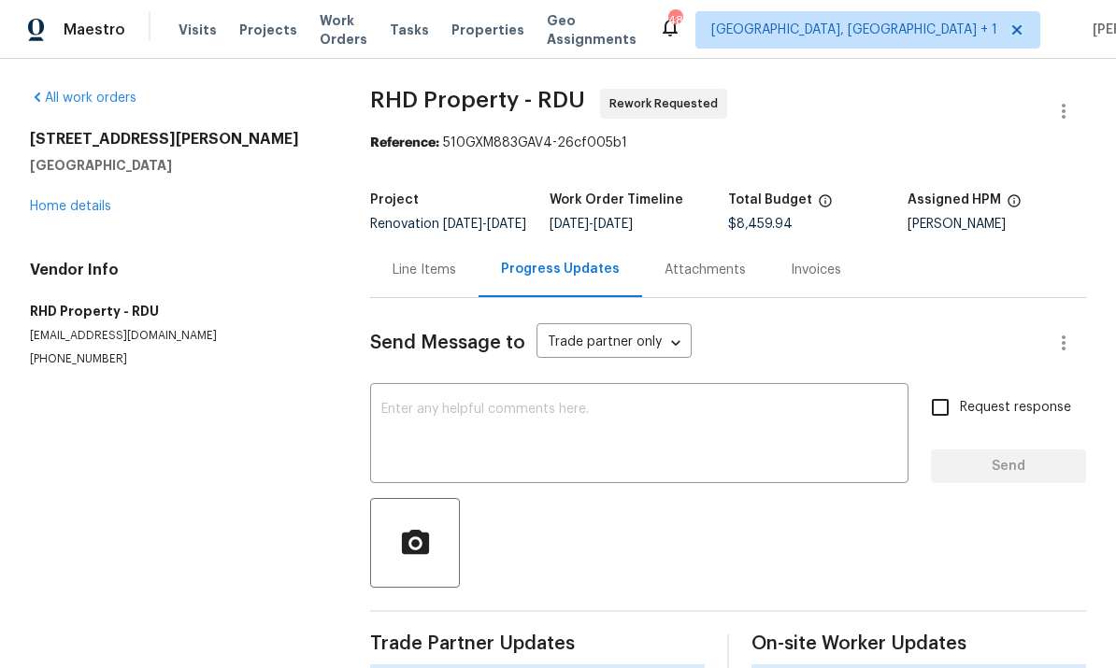
scroll to position [70, 0]
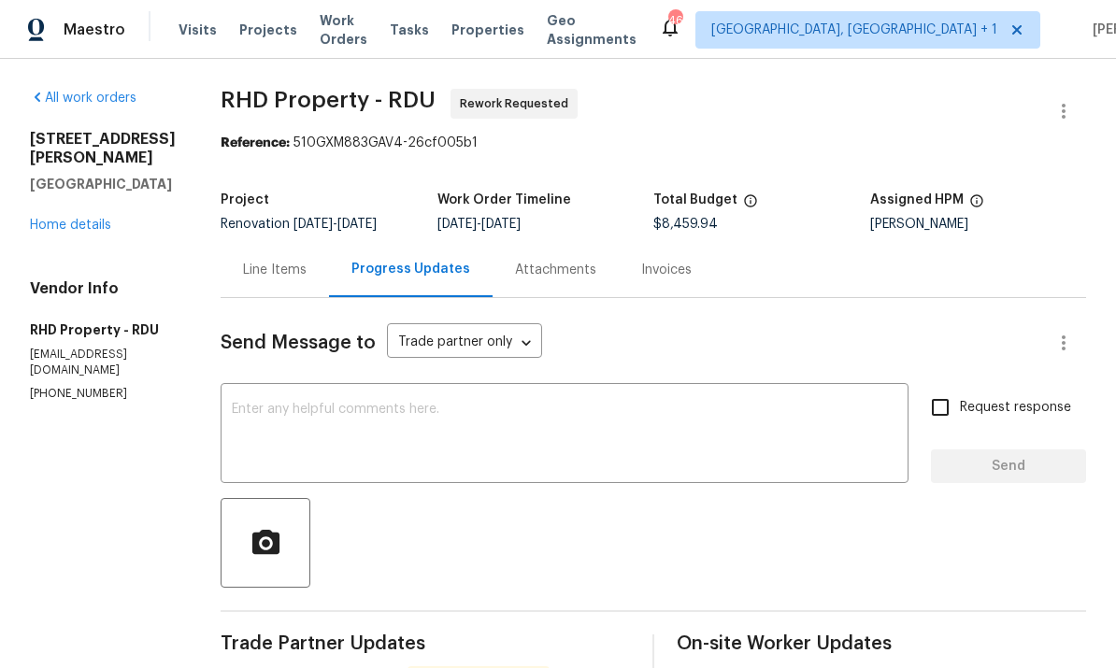
click at [332, 388] on div "x ​" at bounding box center [565, 435] width 688 height 95
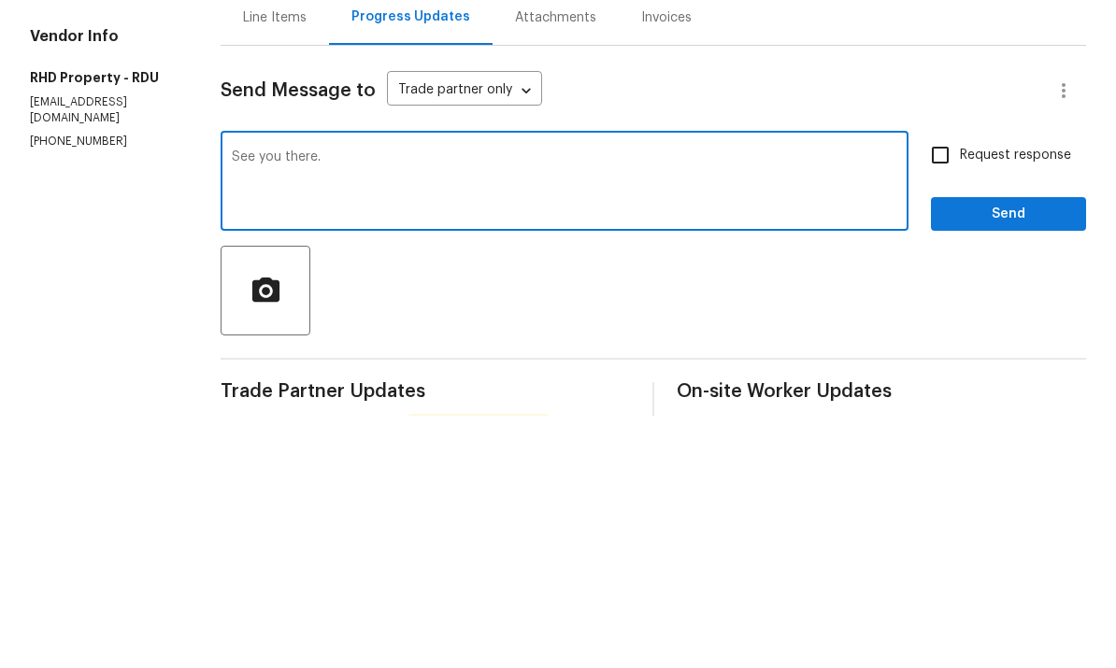
type textarea "See you there."
click at [953, 388] on input "Request response" at bounding box center [940, 407] width 39 height 39
checkbox input "true"
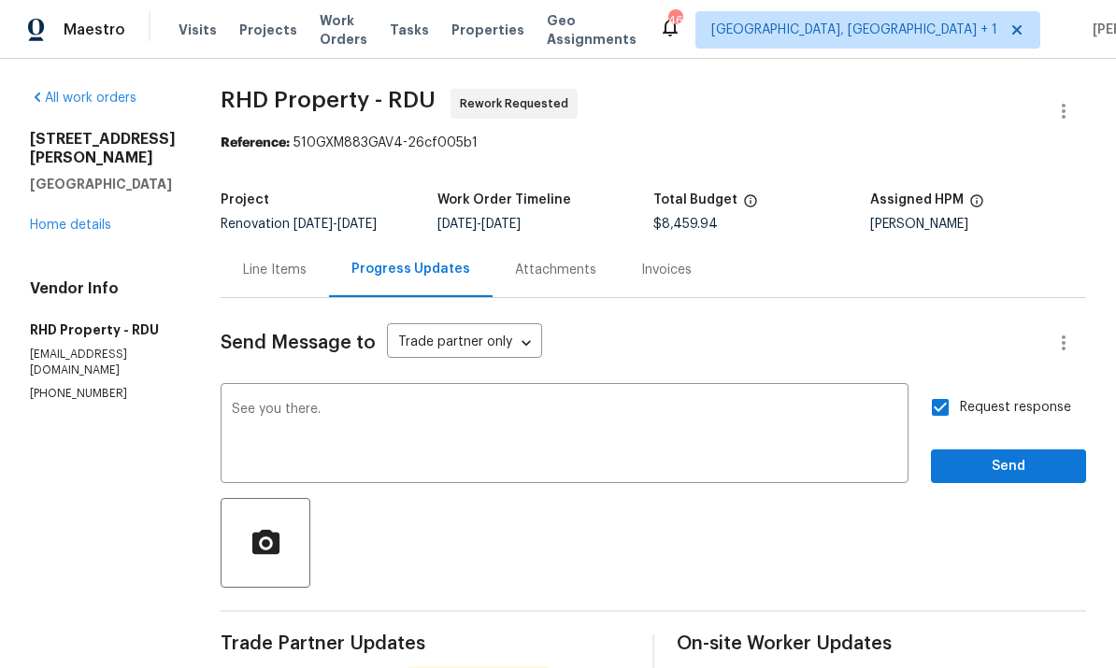
click at [999, 450] on button "Send" at bounding box center [1008, 467] width 155 height 35
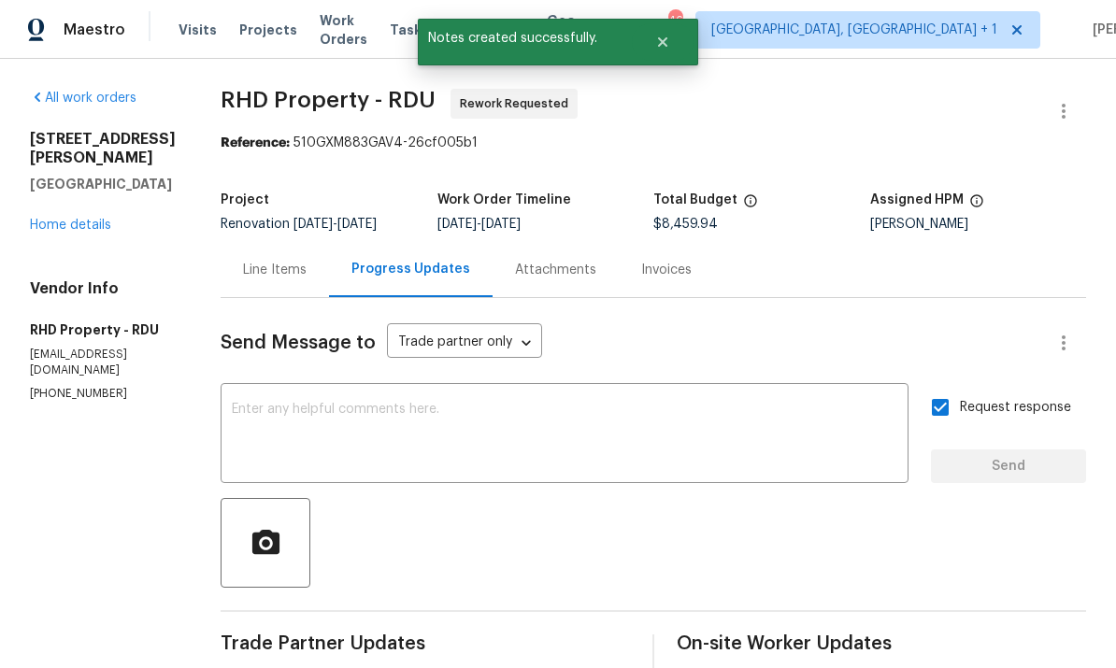
click at [92, 219] on link "Home details" at bounding box center [70, 225] width 81 height 13
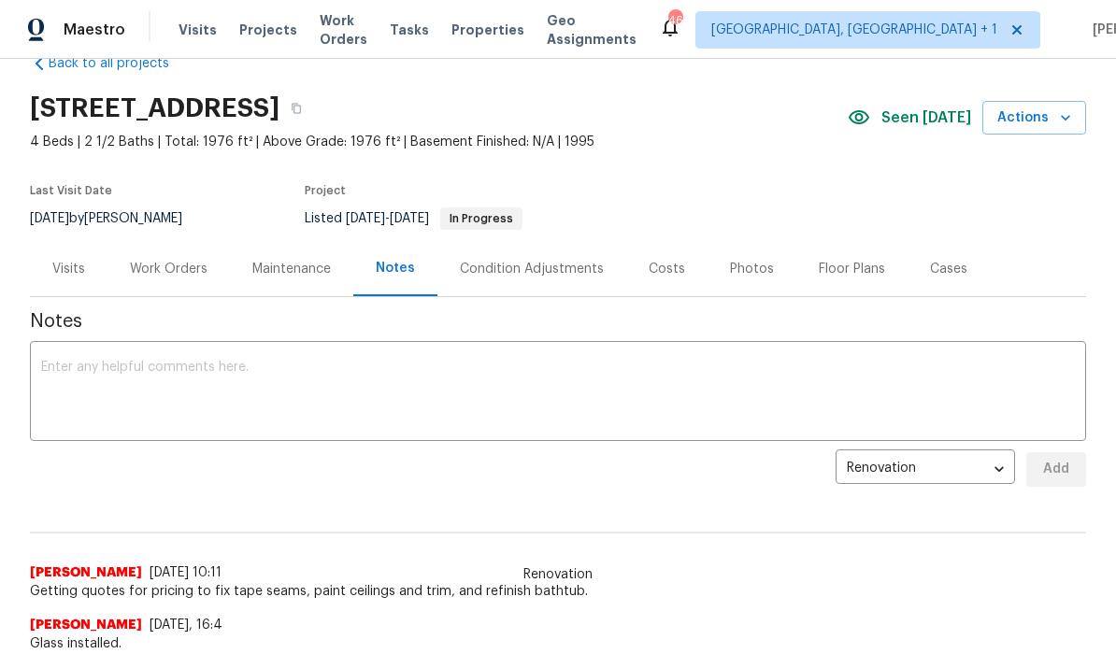
scroll to position [43, 0]
click at [189, 263] on div "Work Orders" at bounding box center [169, 268] width 78 height 19
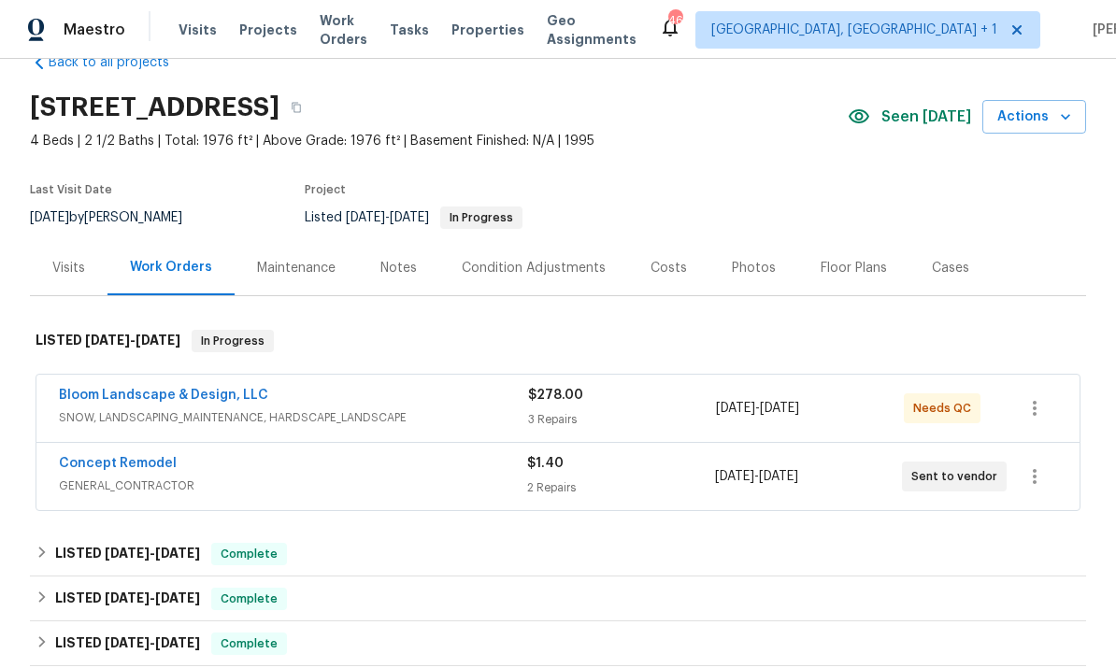
click at [166, 468] on link "Concept Remodel" at bounding box center [118, 463] width 118 height 13
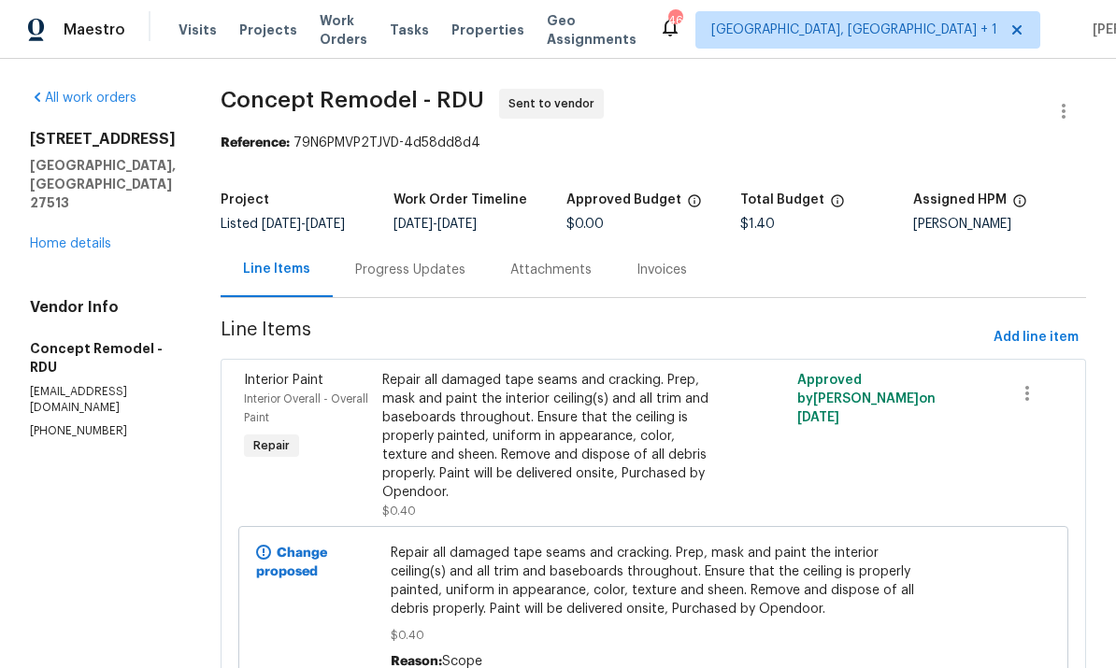
click at [387, 279] on div "Progress Updates" at bounding box center [410, 270] width 110 height 19
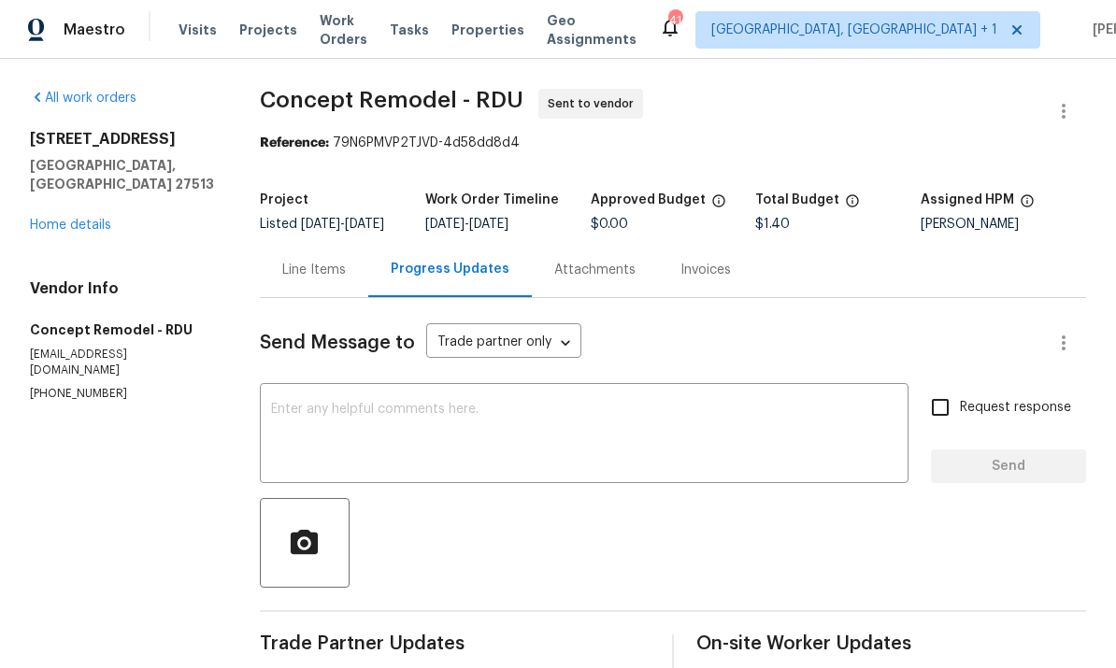
click at [86, 219] on link "Home details" at bounding box center [70, 225] width 81 height 13
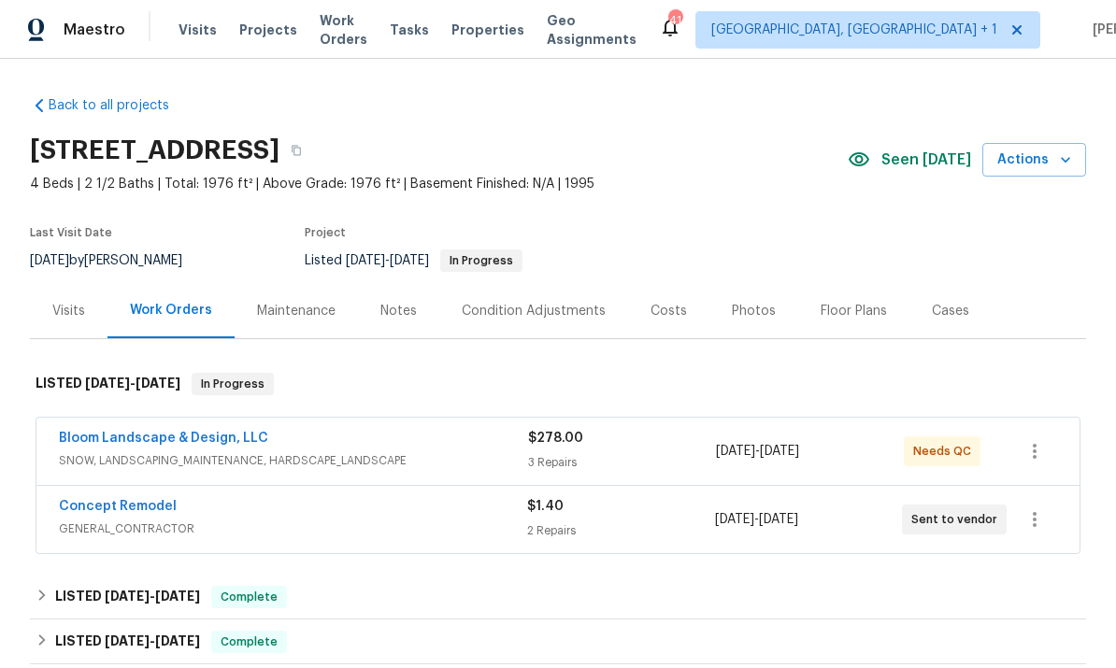
click at [135, 511] on link "Concept Remodel" at bounding box center [118, 506] width 118 height 13
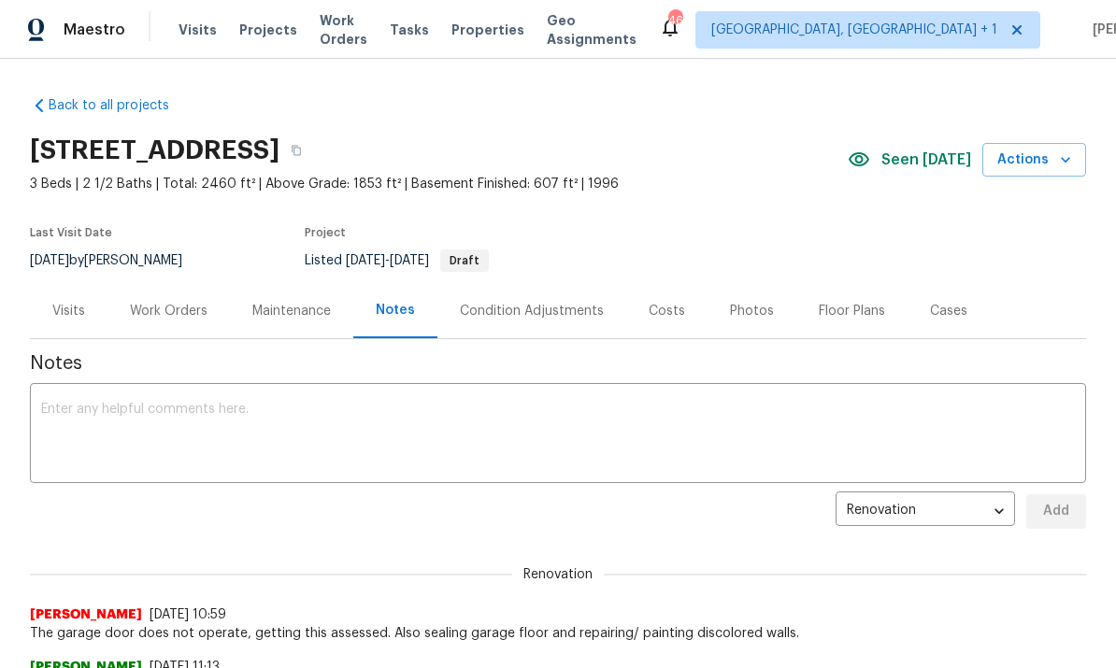
click at [178, 308] on div "Work Orders" at bounding box center [169, 311] width 78 height 19
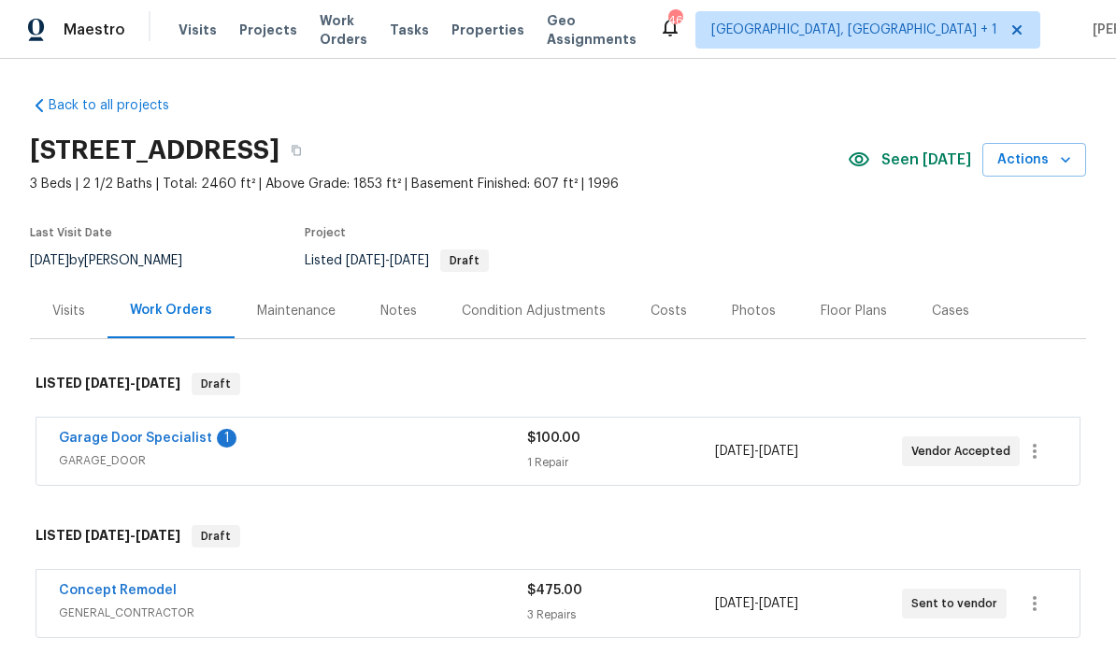
click at [149, 439] on link "Garage Door Specialist" at bounding box center [135, 438] width 153 height 13
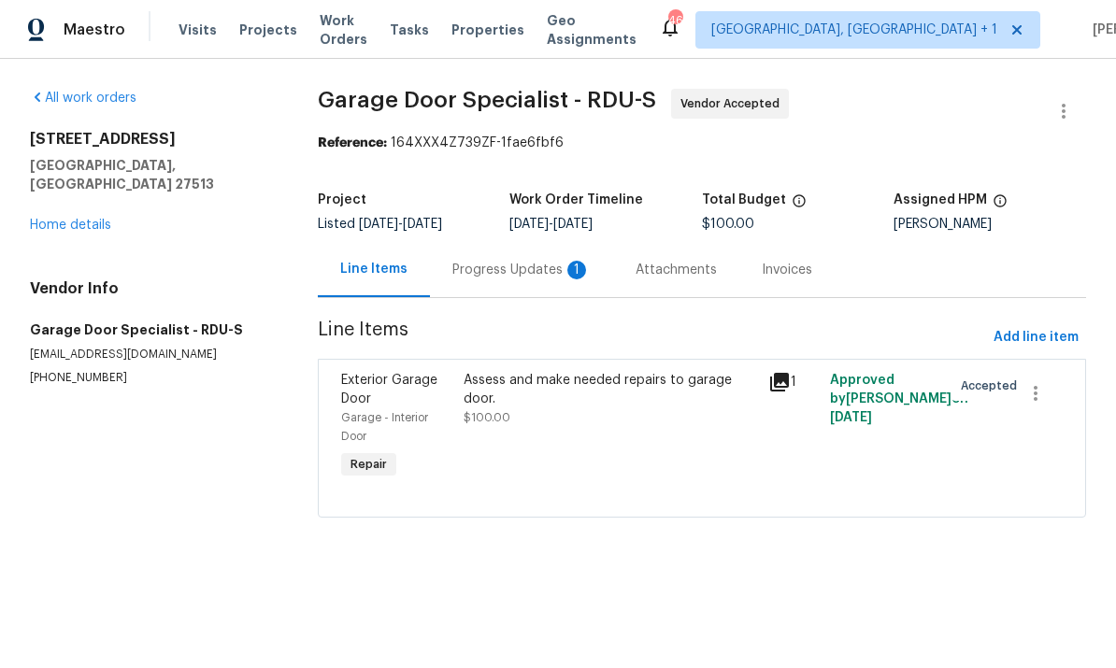
click at [518, 265] on div "Progress Updates 1" at bounding box center [521, 270] width 138 height 19
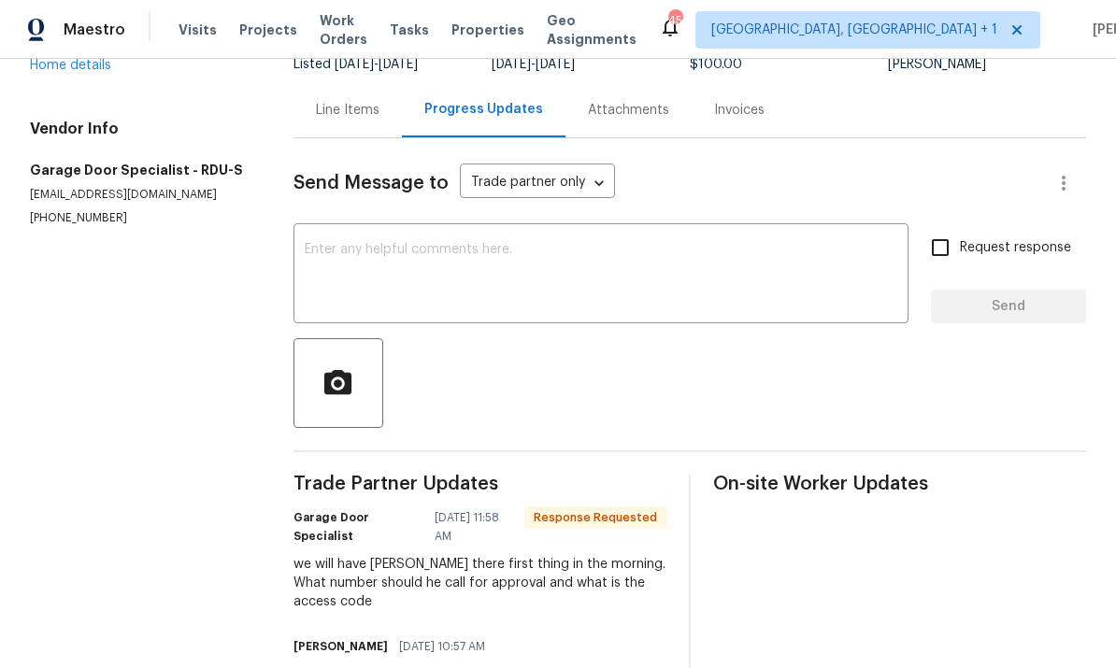
scroll to position [159, 0]
click at [389, 260] on textarea at bounding box center [601, 276] width 593 height 65
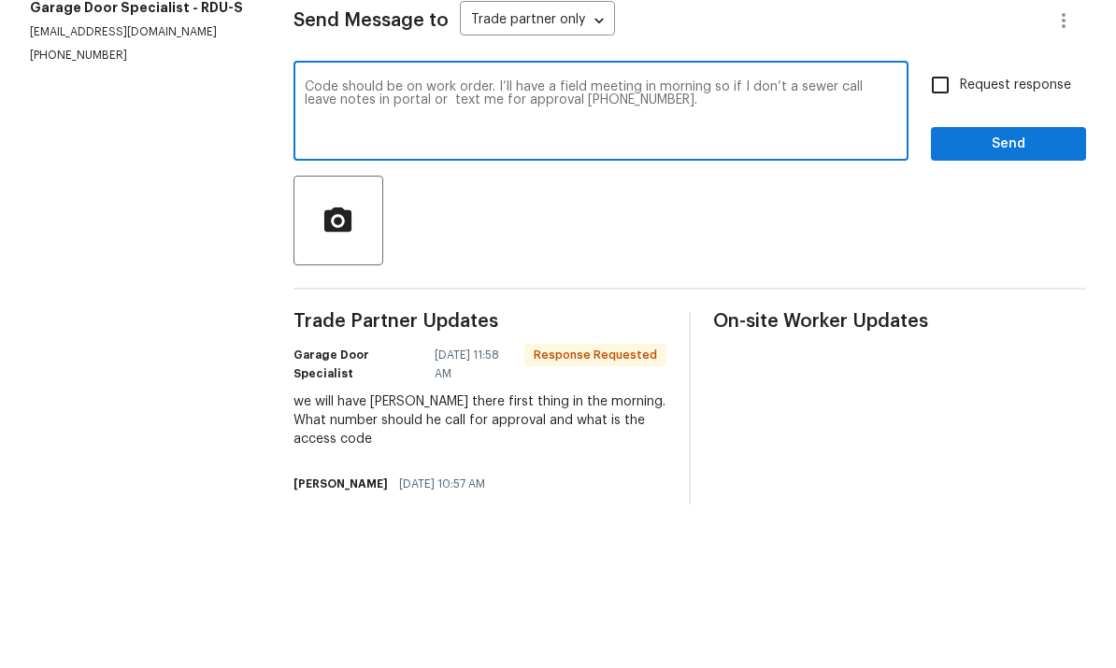
click at [844, 244] on textarea "Code should be on work order. I’ll have a field meeting in morning so if I don’…" at bounding box center [601, 276] width 593 height 65
click at [894, 244] on textarea "Code should be on work order. I’ll have a field meeting in morning so if I don’…" at bounding box center [601, 276] width 593 height 65
click at [889, 244] on textarea "Code should be on work order. I’ll have a field meeting in morning so if I don’…" at bounding box center [601, 276] width 593 height 65
click at [886, 244] on textarea "Code should be on work order. I’ll have a field meeting in morning so if I don’…" at bounding box center [601, 276] width 593 height 65
click at [670, 244] on textarea "Code should be on work order. I’ll have a field meeting in morning so if I don’…" at bounding box center [601, 276] width 593 height 65
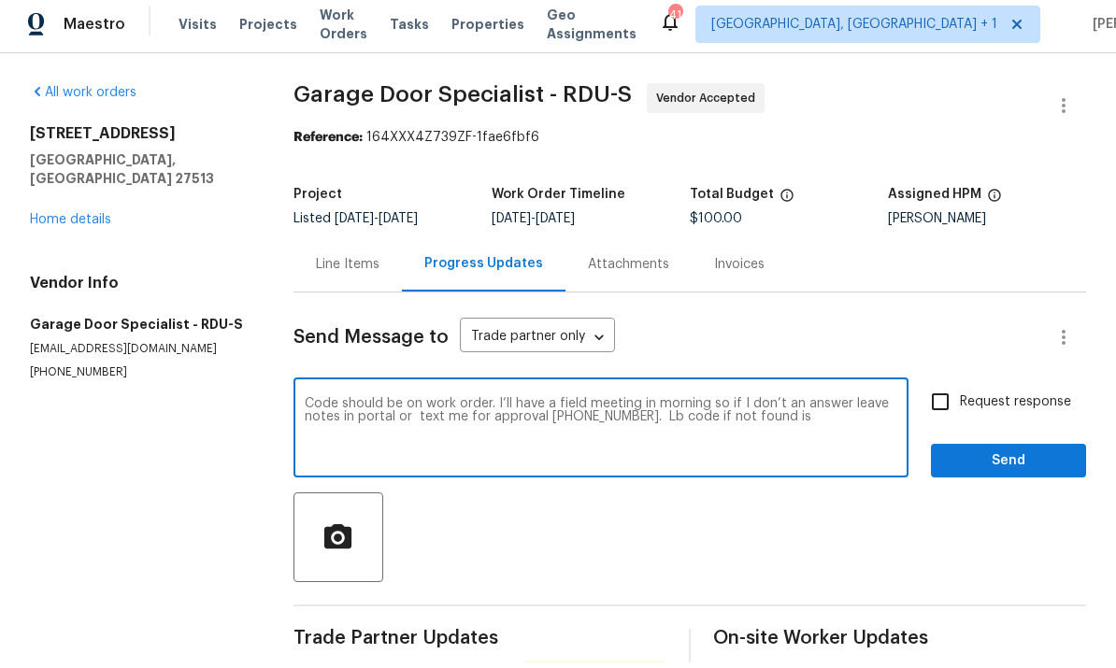
scroll to position [6, 0]
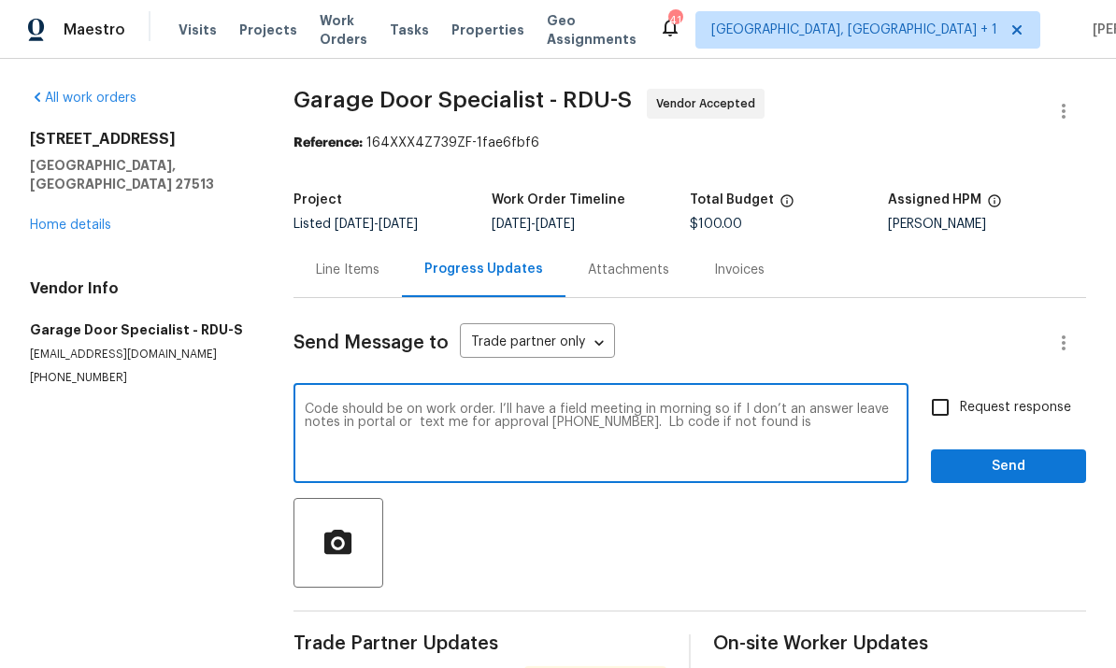
click at [824, 421] on textarea "Code should be on work order. I’ll have a field meeting in morning so if I don’…" at bounding box center [601, 435] width 593 height 65
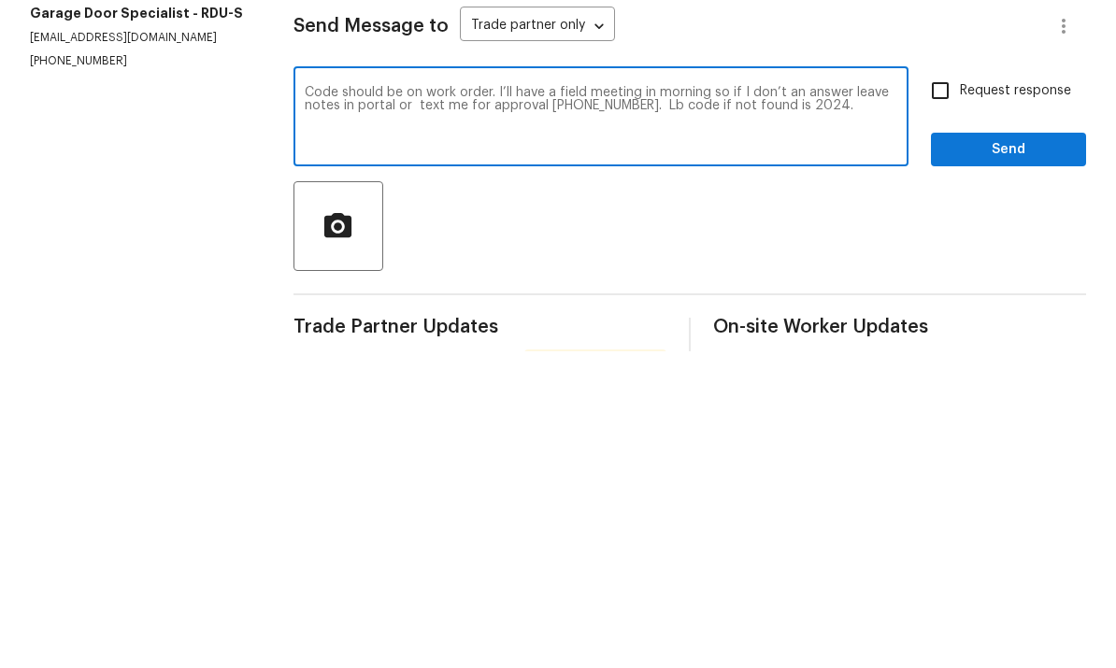
scroll to position [70, 0]
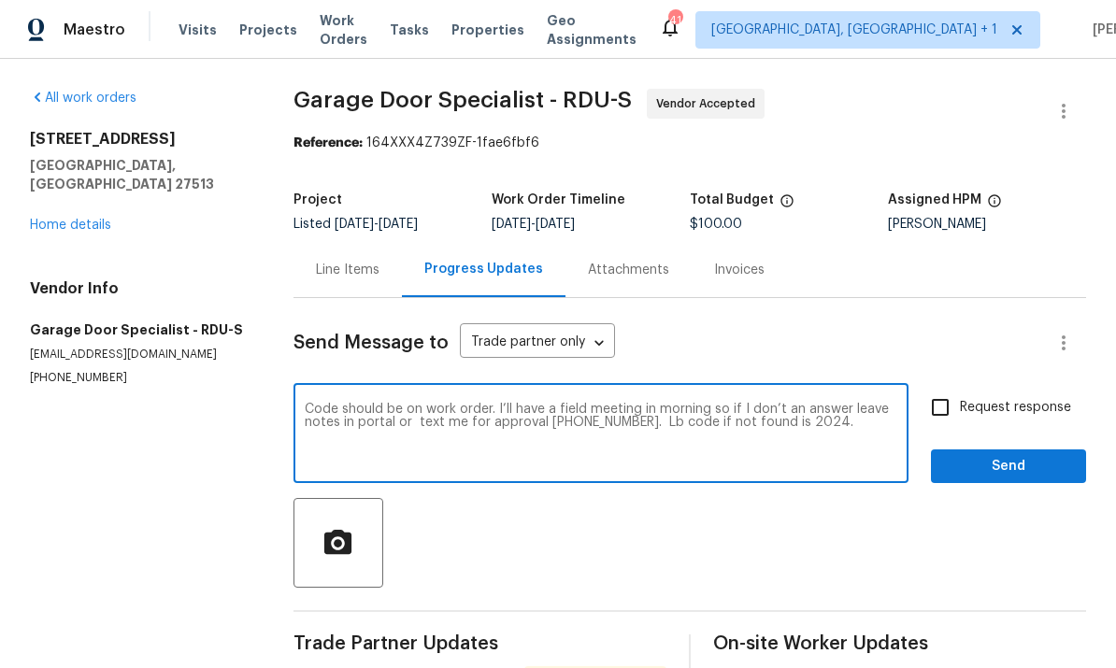
type textarea "Code should be on work order. I’ll have a field meeting in morning so if I don’…"
click at [953, 388] on input "Request response" at bounding box center [940, 407] width 39 height 39
checkbox input "true"
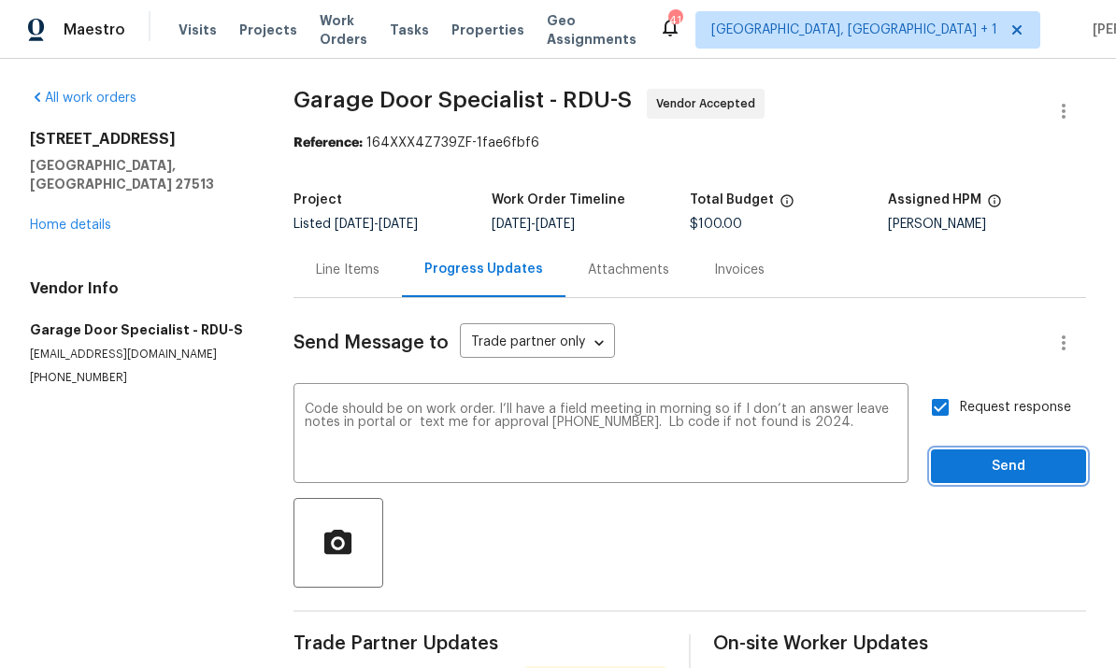
click at [1000, 455] on span "Send" at bounding box center [1008, 466] width 125 height 23
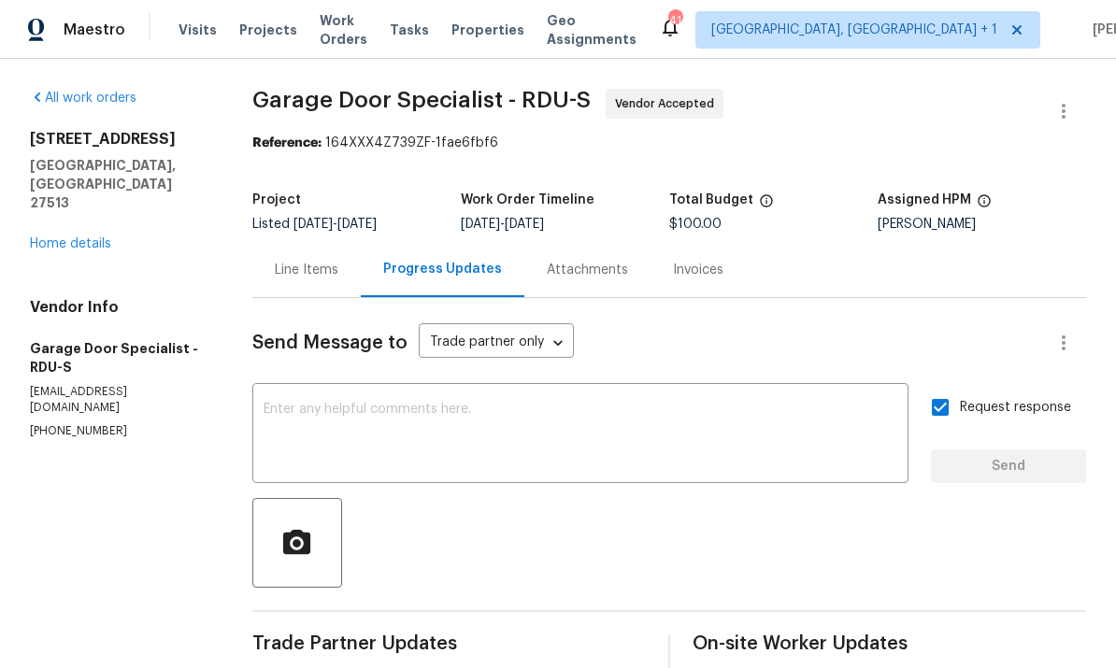
scroll to position [0, 0]
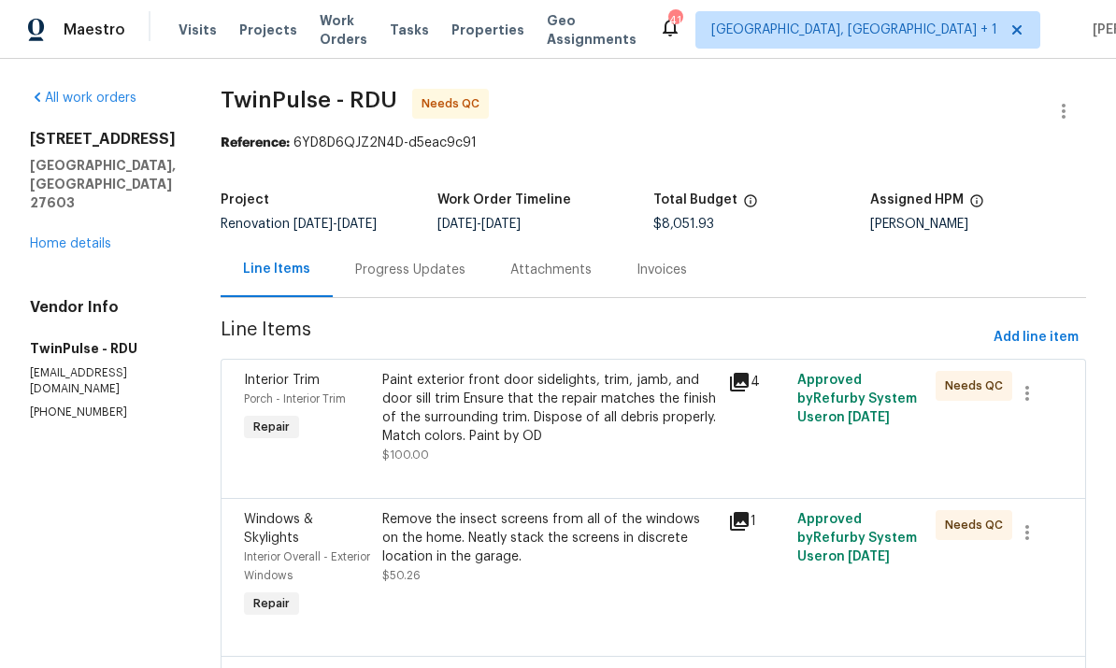
click at [94, 237] on link "Home details" at bounding box center [70, 243] width 81 height 13
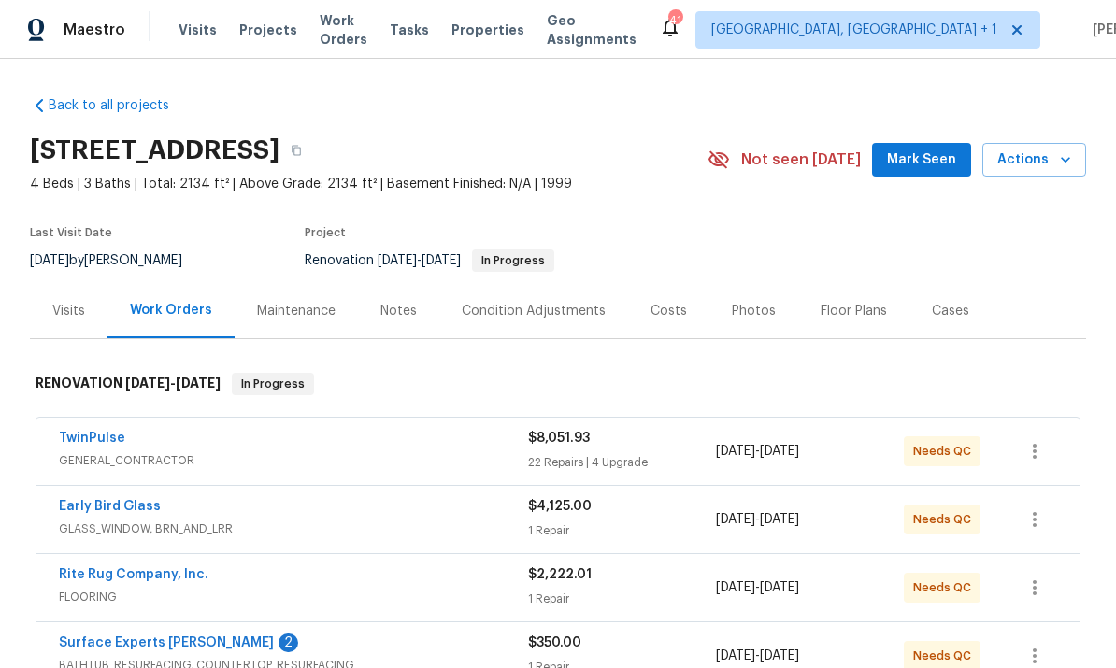
click at [111, 442] on link "TwinPulse" at bounding box center [92, 438] width 66 height 13
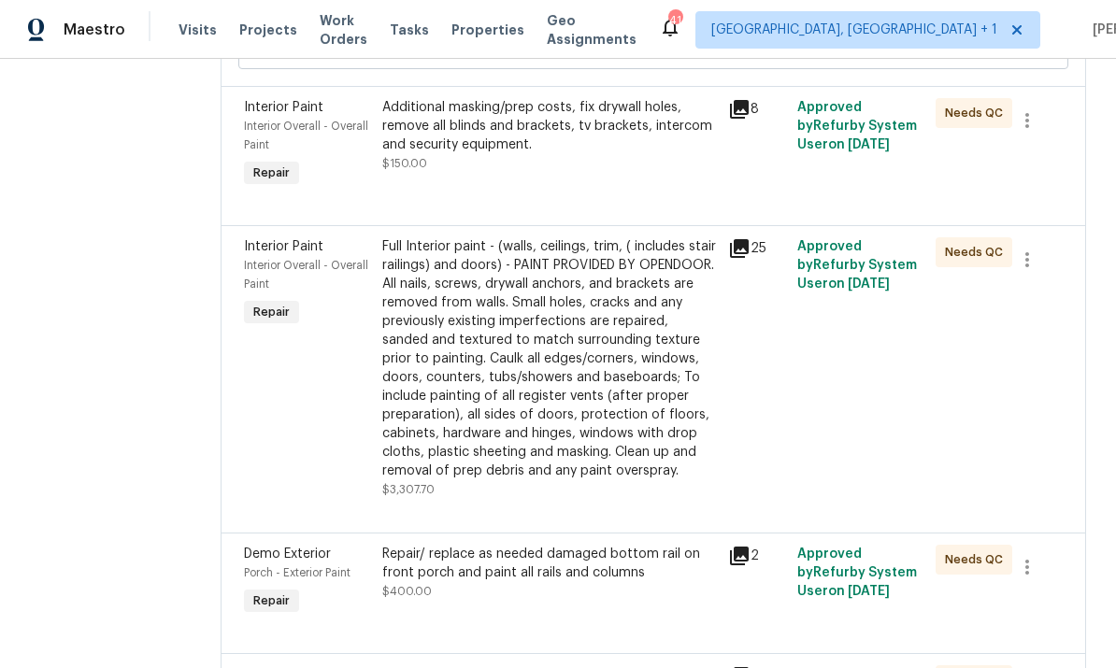
scroll to position [2014, 0]
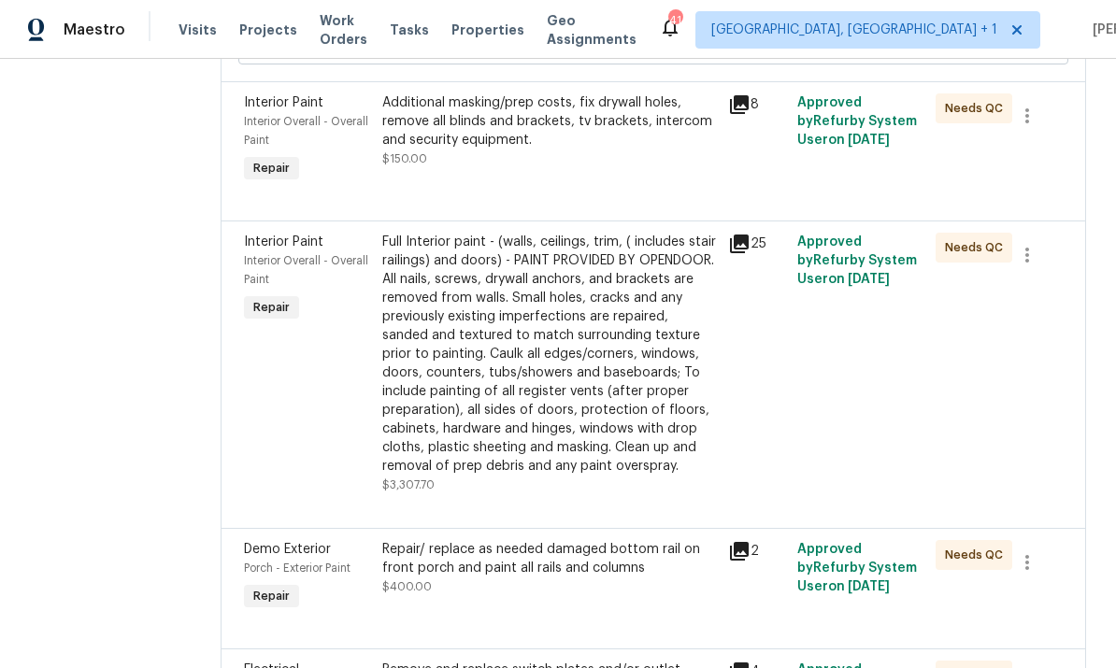
click at [543, 436] on div "Full Interior paint - (walls, ceilings, trim, ( includes stair railings) and do…" at bounding box center [549, 354] width 335 height 243
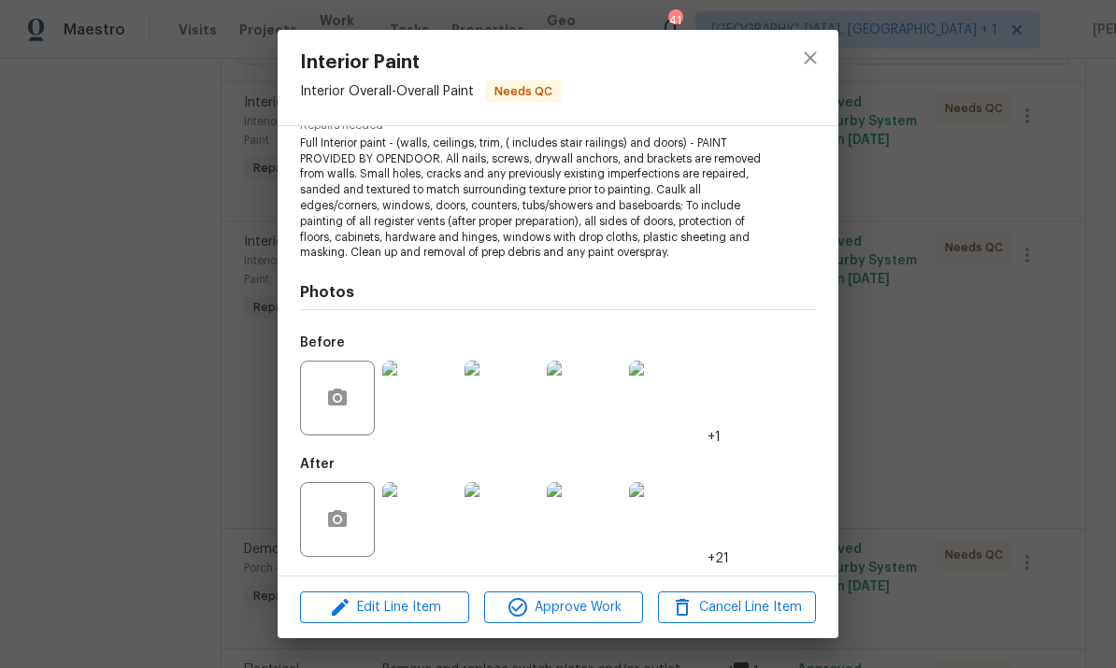
scroll to position [208, 0]
click at [411, 525] on img at bounding box center [419, 520] width 75 height 75
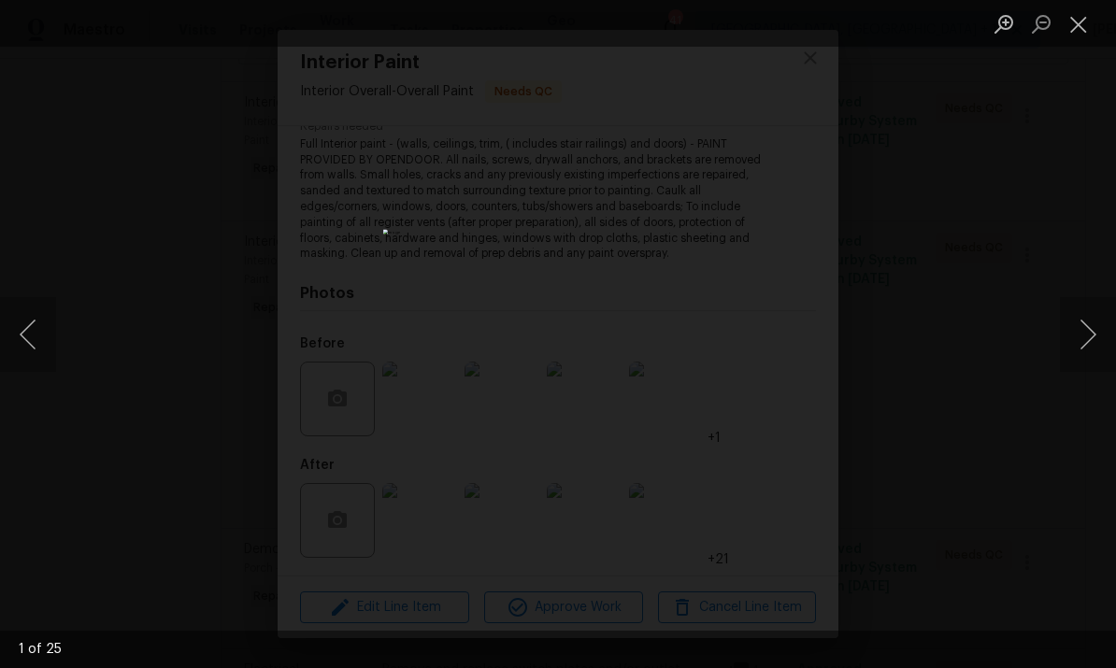
click at [1100, 339] on button "Next image" at bounding box center [1088, 334] width 56 height 75
click at [1104, 343] on button "Next image" at bounding box center [1088, 334] width 56 height 75
click at [1101, 345] on button "Next image" at bounding box center [1088, 334] width 56 height 75
click at [1099, 343] on button "Next image" at bounding box center [1088, 334] width 56 height 75
click at [1095, 343] on button "Next image" at bounding box center [1088, 334] width 56 height 75
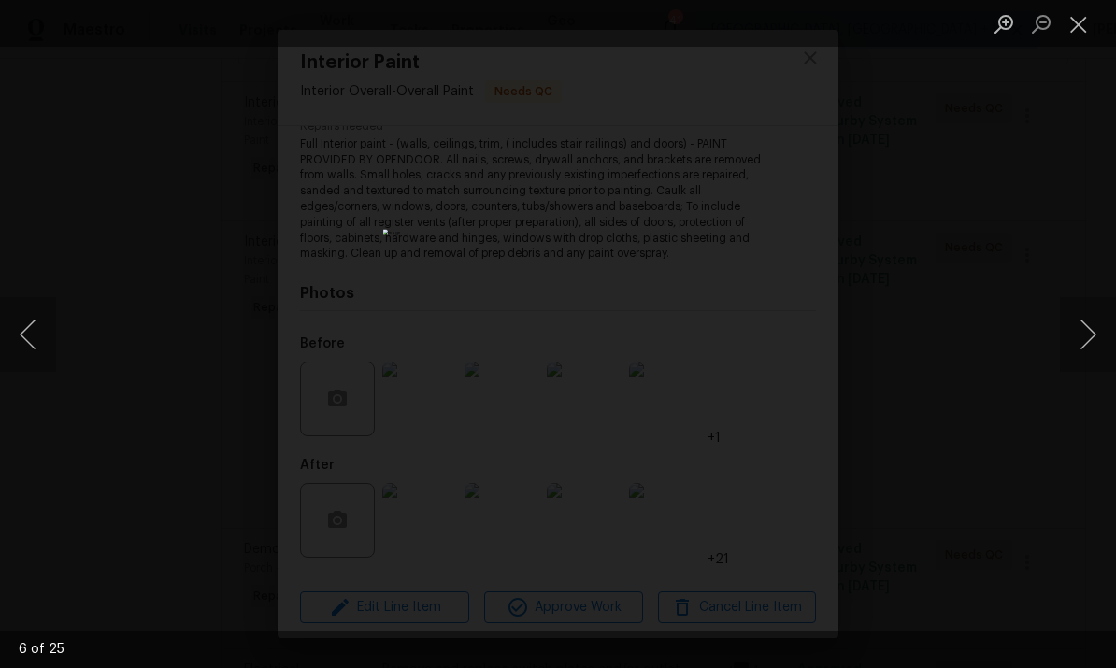
click at [1094, 350] on button "Next image" at bounding box center [1088, 334] width 56 height 75
click at [1098, 346] on button "Next image" at bounding box center [1088, 334] width 56 height 75
click at [1095, 346] on button "Next image" at bounding box center [1088, 334] width 56 height 75
click at [1095, 350] on button "Next image" at bounding box center [1088, 334] width 56 height 75
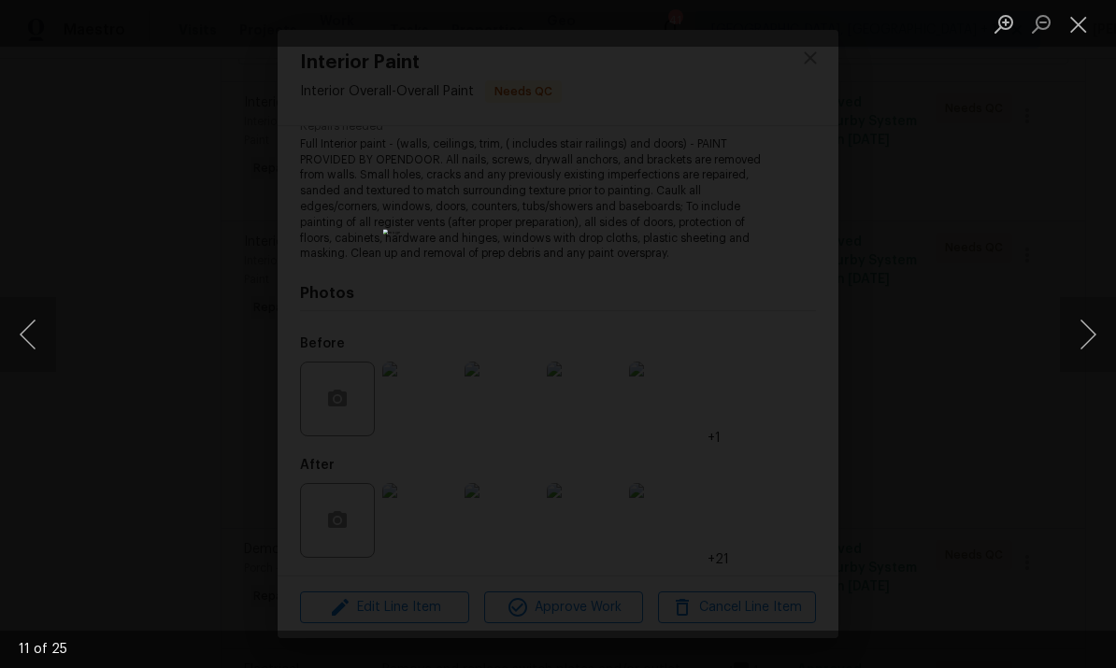
click at [1094, 343] on button "Next image" at bounding box center [1088, 334] width 56 height 75
click at [1095, 344] on button "Next image" at bounding box center [1088, 334] width 56 height 75
click at [1093, 337] on button "Next image" at bounding box center [1088, 334] width 56 height 75
click at [1091, 345] on button "Next image" at bounding box center [1088, 334] width 56 height 75
click at [1091, 343] on button "Next image" at bounding box center [1088, 334] width 56 height 75
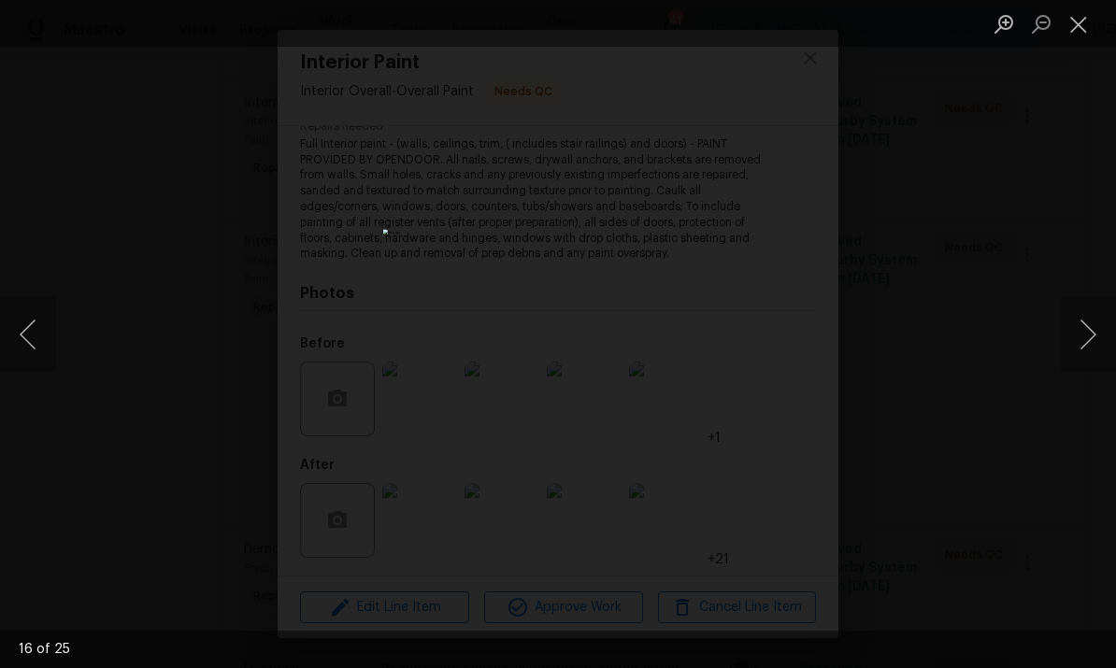
click at [1094, 337] on button "Next image" at bounding box center [1088, 334] width 56 height 75
click at [1083, 349] on button "Next image" at bounding box center [1088, 334] width 56 height 75
click at [1087, 449] on div "Lightbox" at bounding box center [558, 334] width 1116 height 668
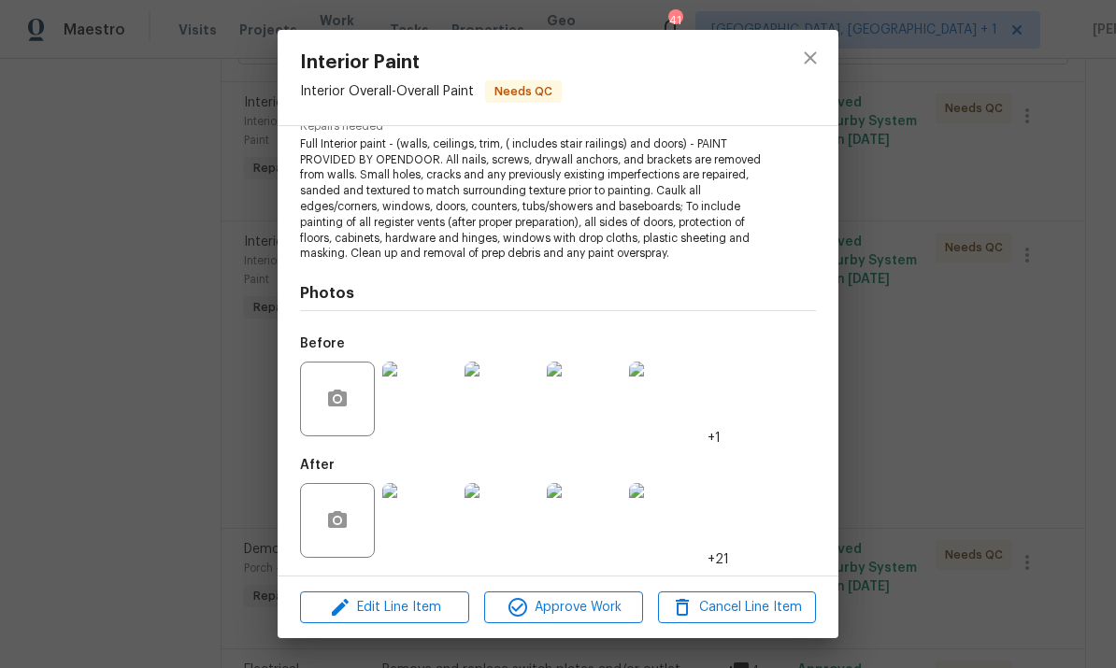
click at [987, 401] on div "Interior Paint Interior Overall - Overall Paint Needs QC Vendor TwinPulse Accou…" at bounding box center [558, 334] width 1116 height 668
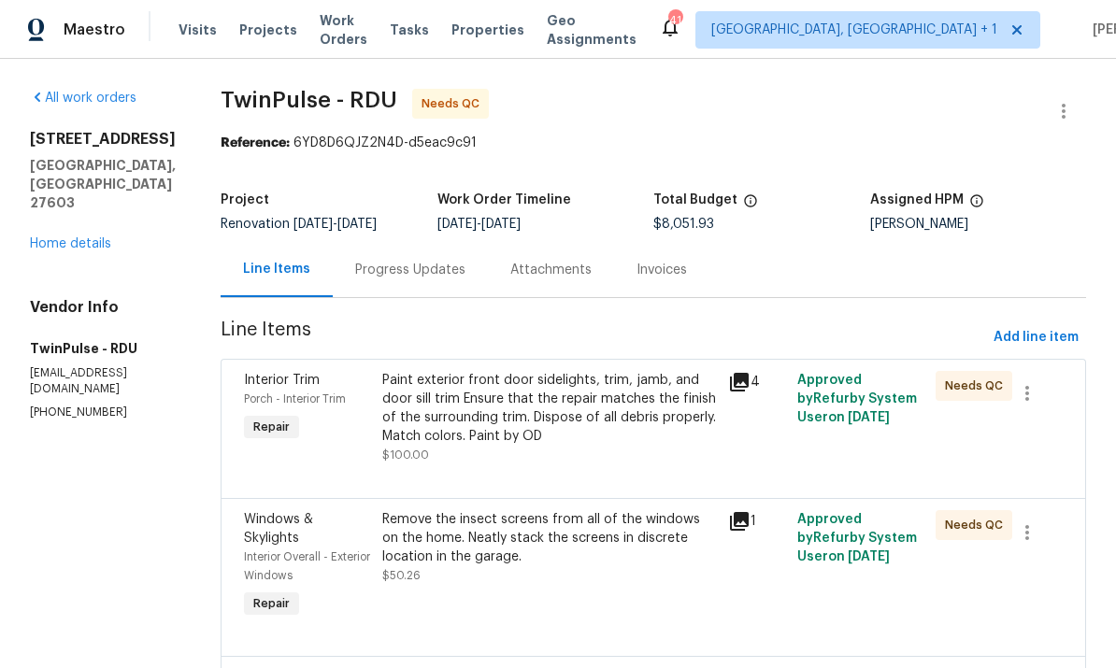
scroll to position [0, 0]
click at [83, 237] on link "Home details" at bounding box center [70, 243] width 81 height 13
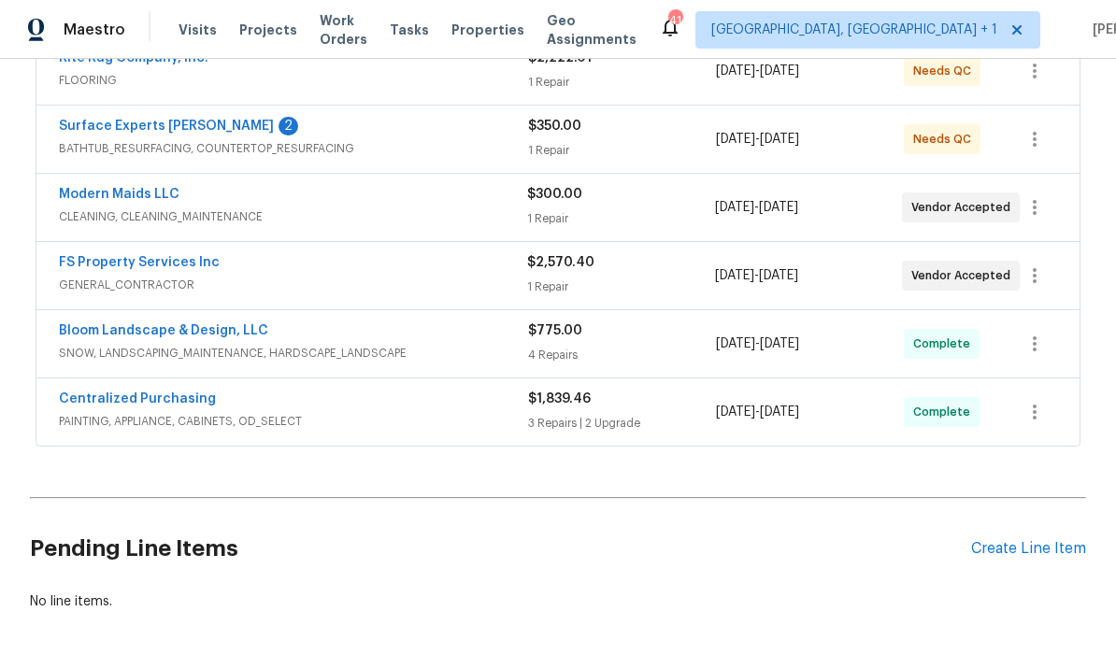
scroll to position [516, 0]
click at [1039, 544] on div "Create Line Item" at bounding box center [1028, 550] width 115 height 18
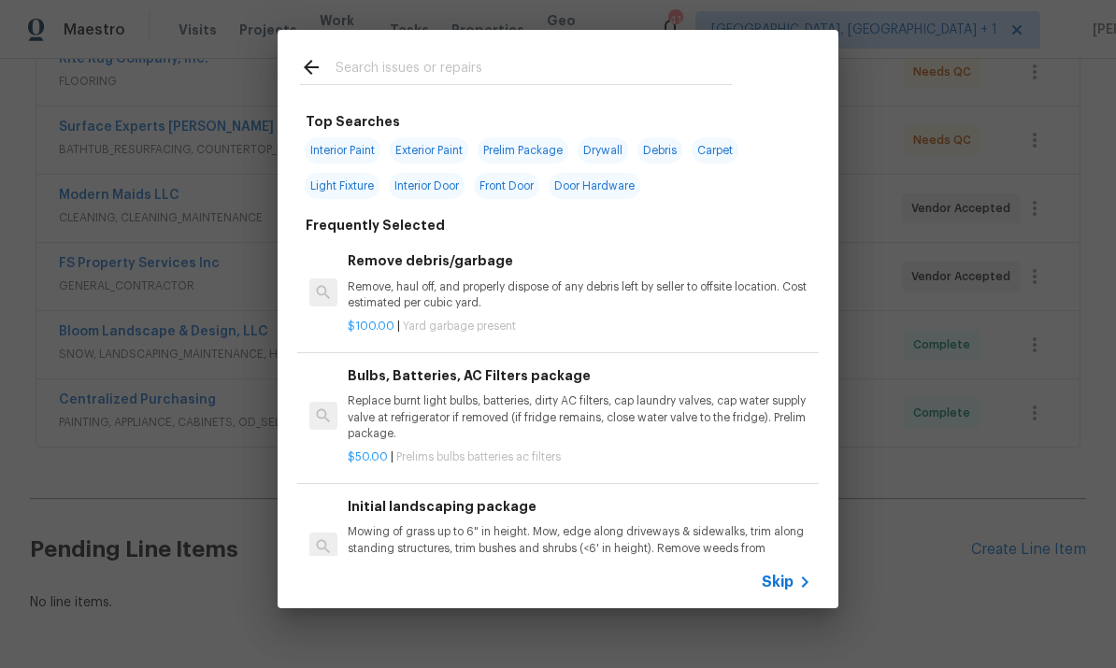
click at [208, 272] on div "Top Searches Interior Paint Exterior Paint Prelim Package Drywall Debris Carpet…" at bounding box center [558, 319] width 1116 height 638
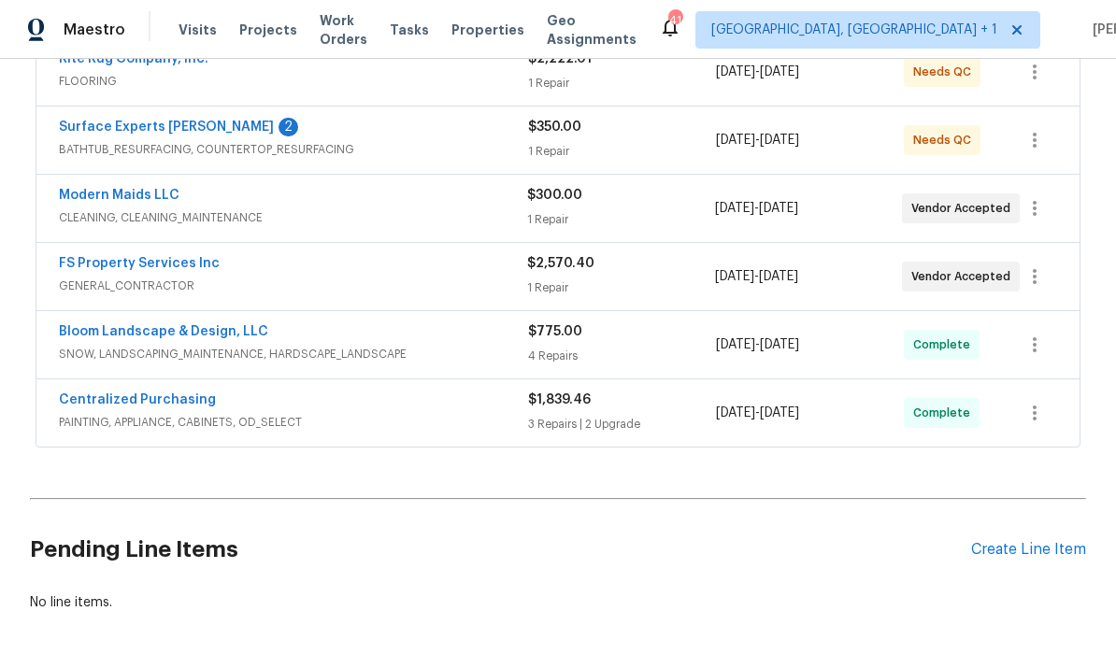
click at [146, 126] on link "Surface Experts Cary" at bounding box center [166, 127] width 215 height 13
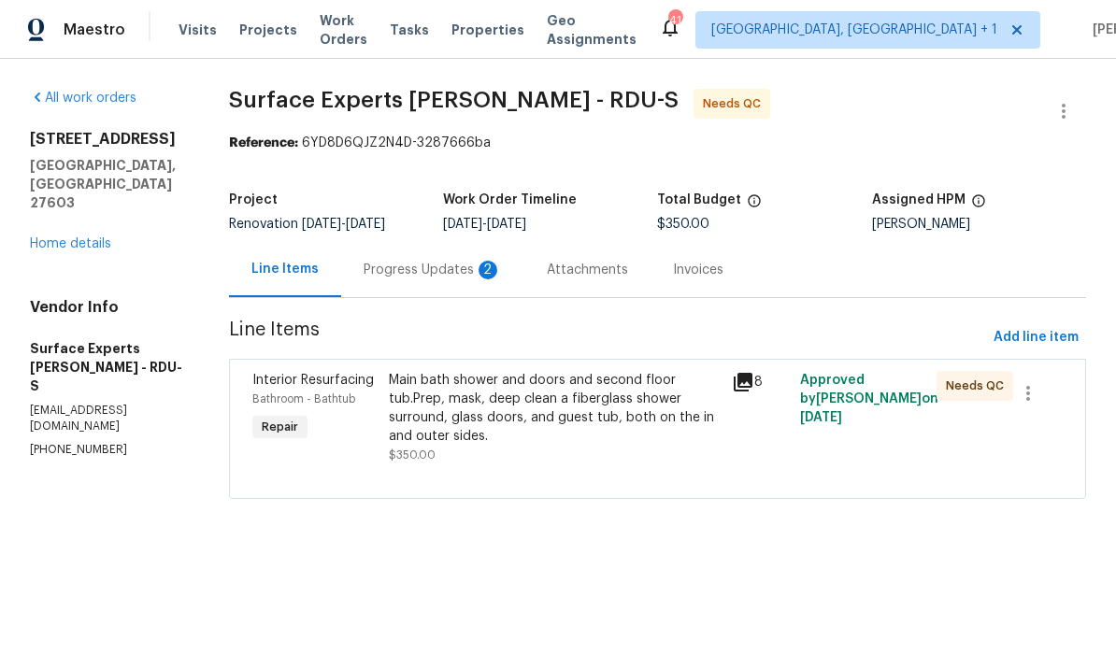
click at [435, 268] on div "Progress Updates 2" at bounding box center [433, 270] width 138 height 19
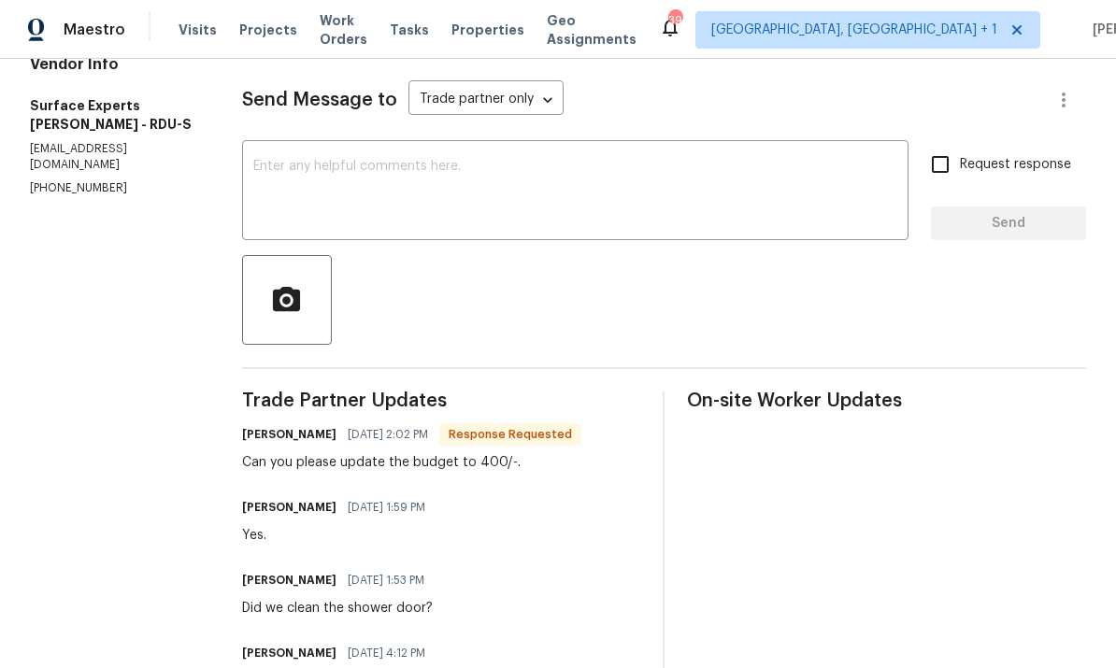
scroll to position [281, 0]
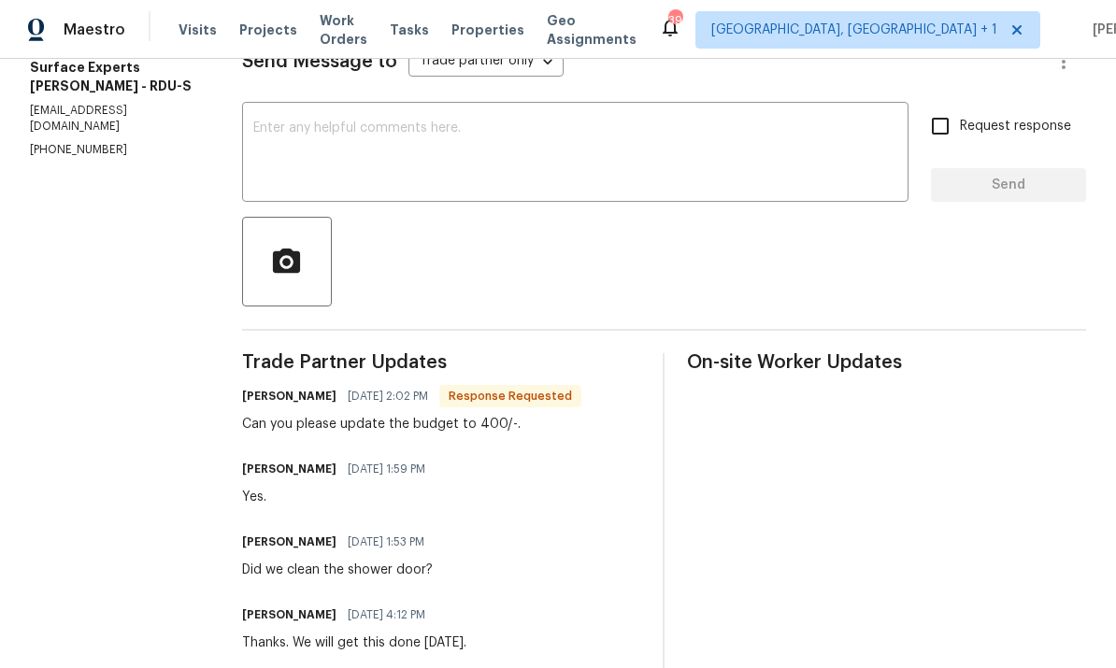
click at [343, 143] on textarea at bounding box center [575, 154] width 644 height 65
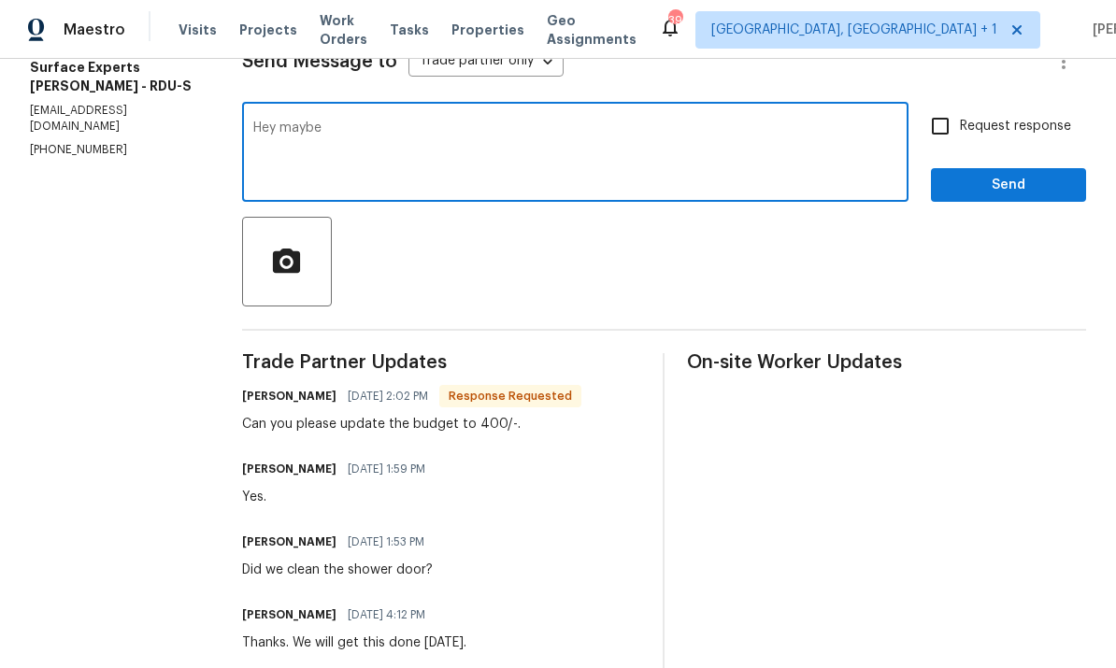
type textarea "Hey"
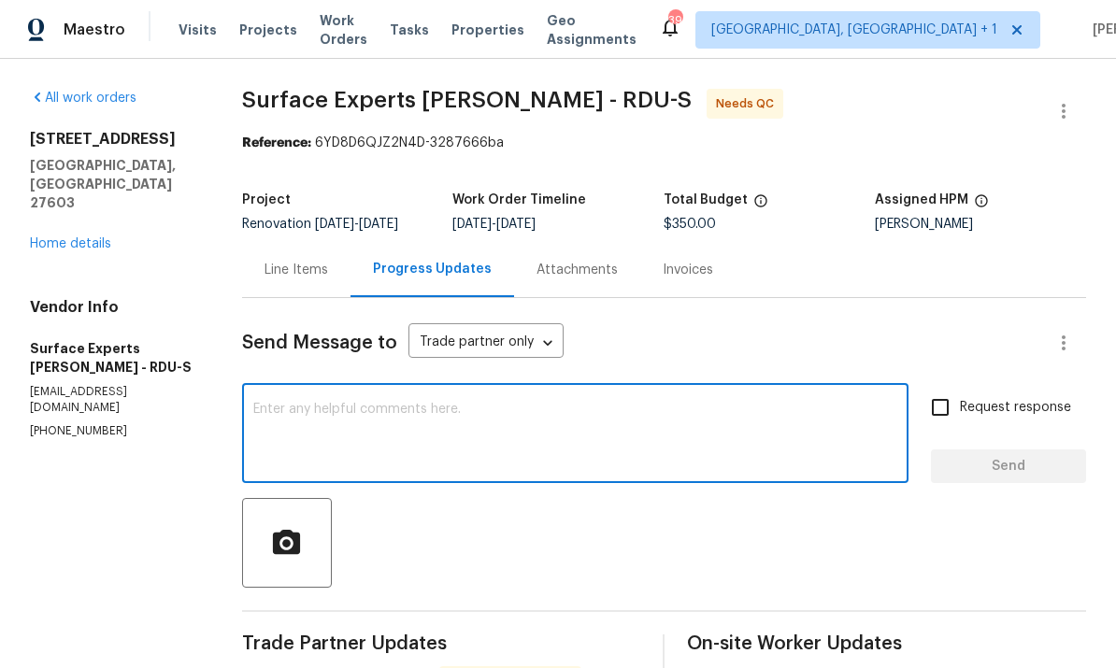
scroll to position [0, 0]
click at [91, 237] on link "Home details" at bounding box center [70, 243] width 81 height 13
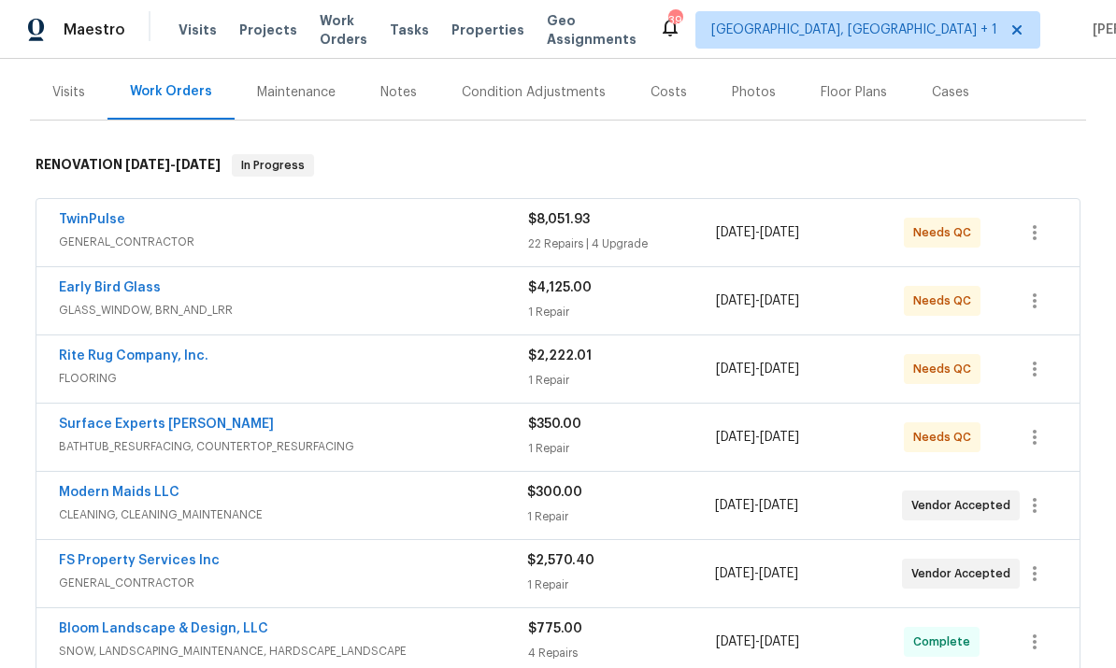
scroll to position [211, 0]
